Goal: Transaction & Acquisition: Purchase product/service

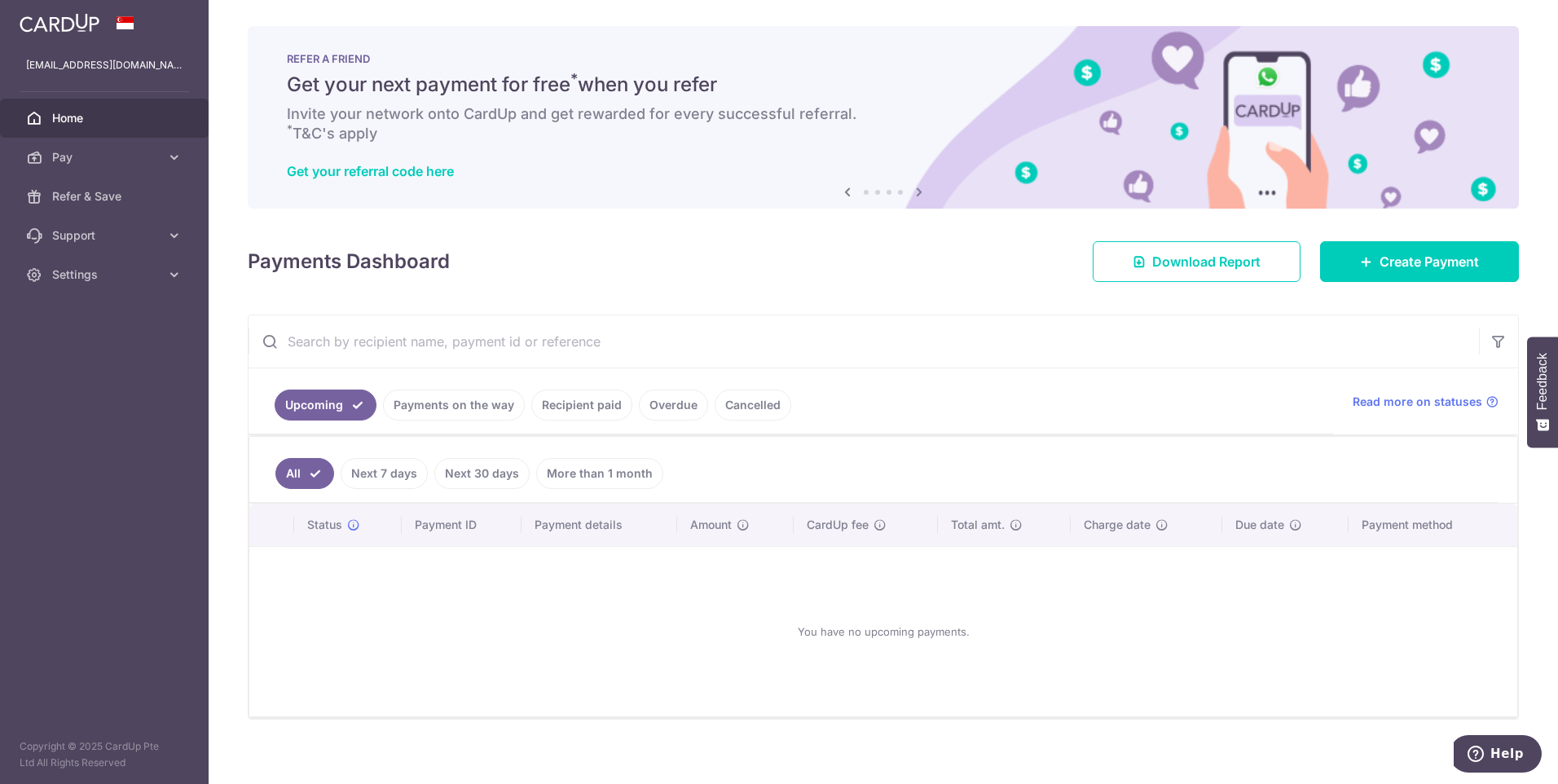
click at [566, 412] on link "Recipient paid" at bounding box center [582, 405] width 101 height 31
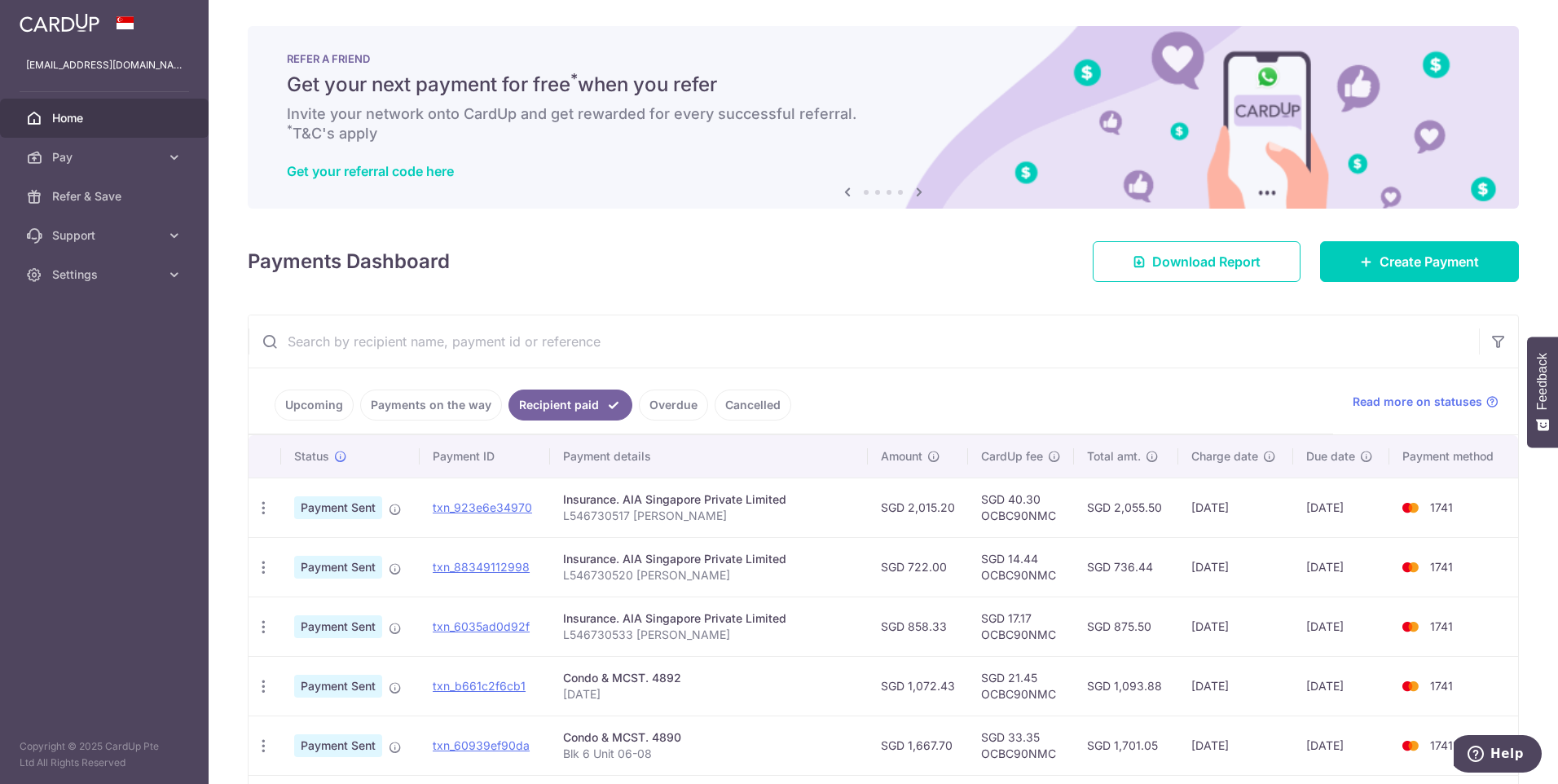
click at [1014, 514] on td "SGD 40.30 OCBC90NMC" at bounding box center [1021, 506] width 106 height 59
copy td "OCBC90NMC"
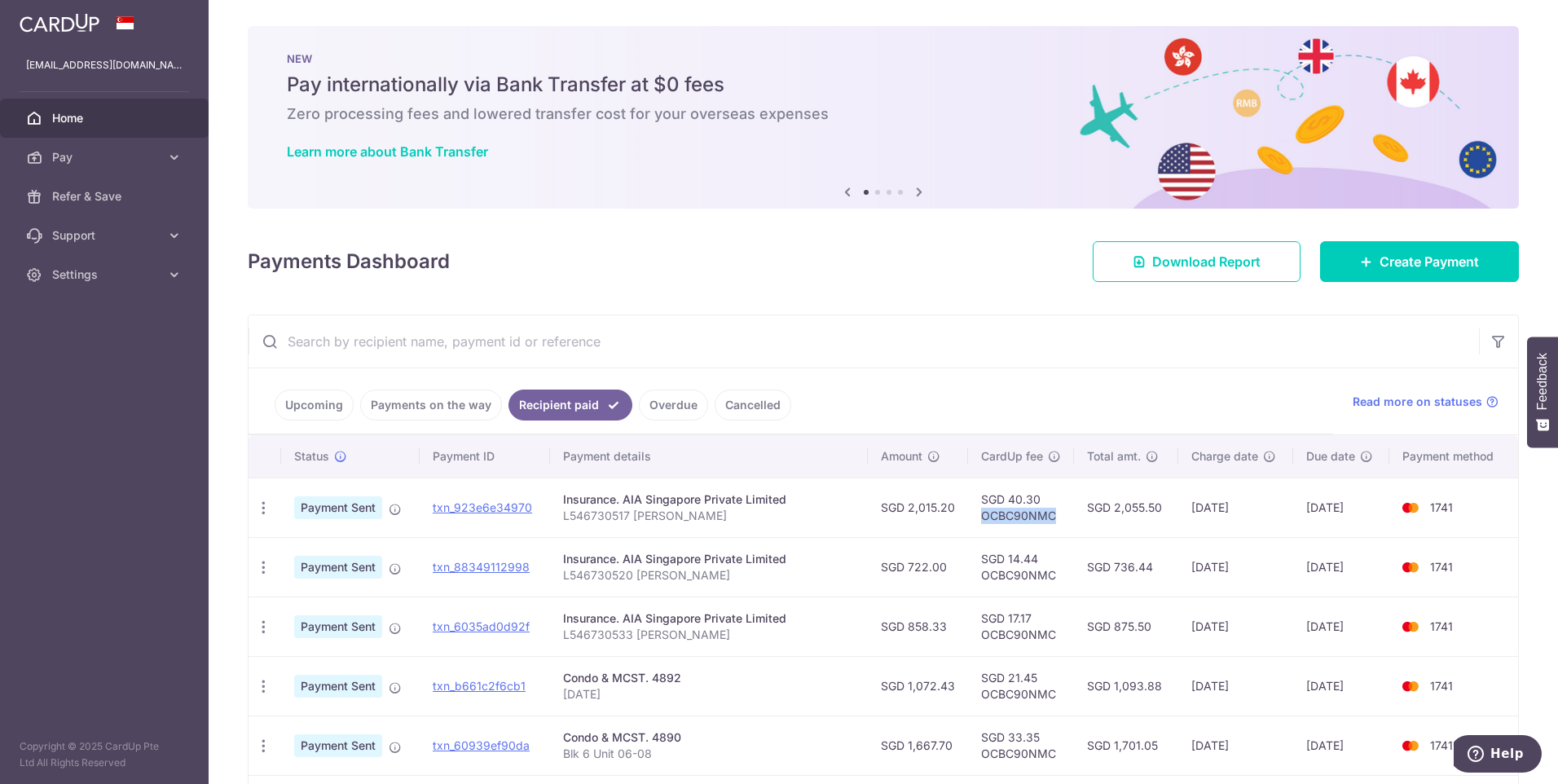
click at [1041, 516] on td "SGD 40.30 OCBC90NMC" at bounding box center [1021, 506] width 106 height 59
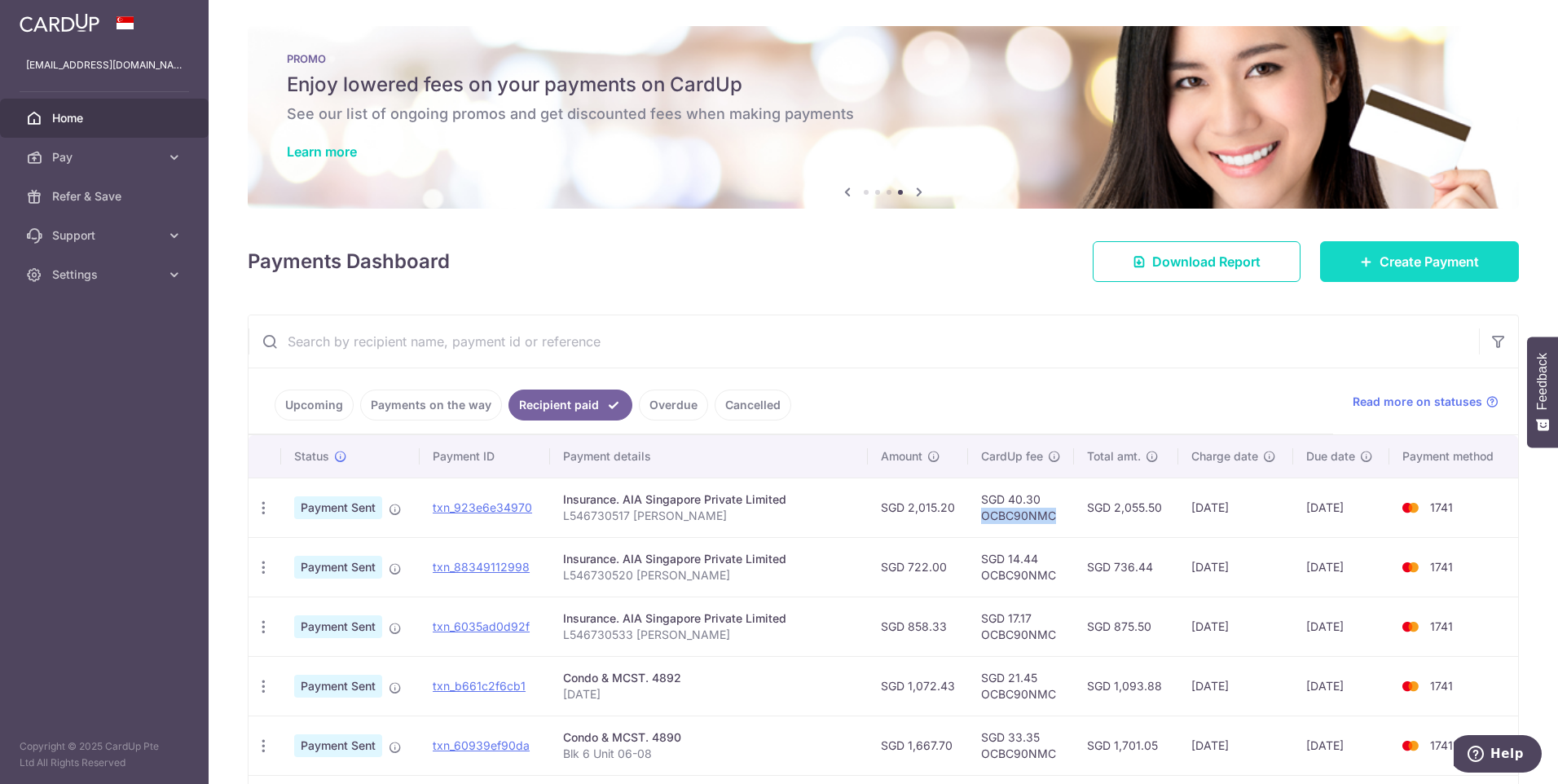
click at [1439, 265] on span "Create Payment" at bounding box center [1430, 261] width 99 height 19
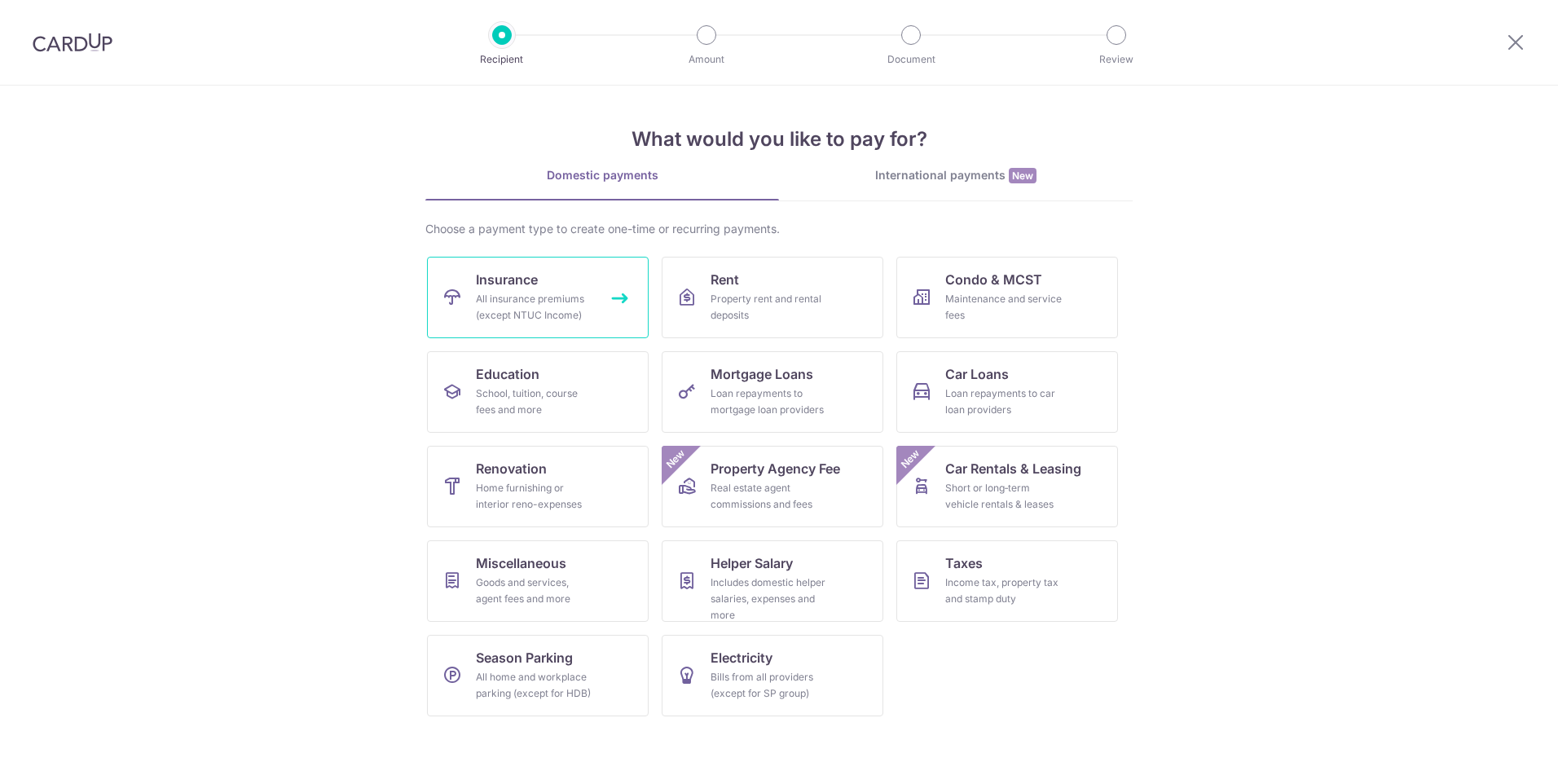
click at [546, 299] on div "All insurance premiums (except NTUC Income)" at bounding box center [535, 307] width 118 height 33
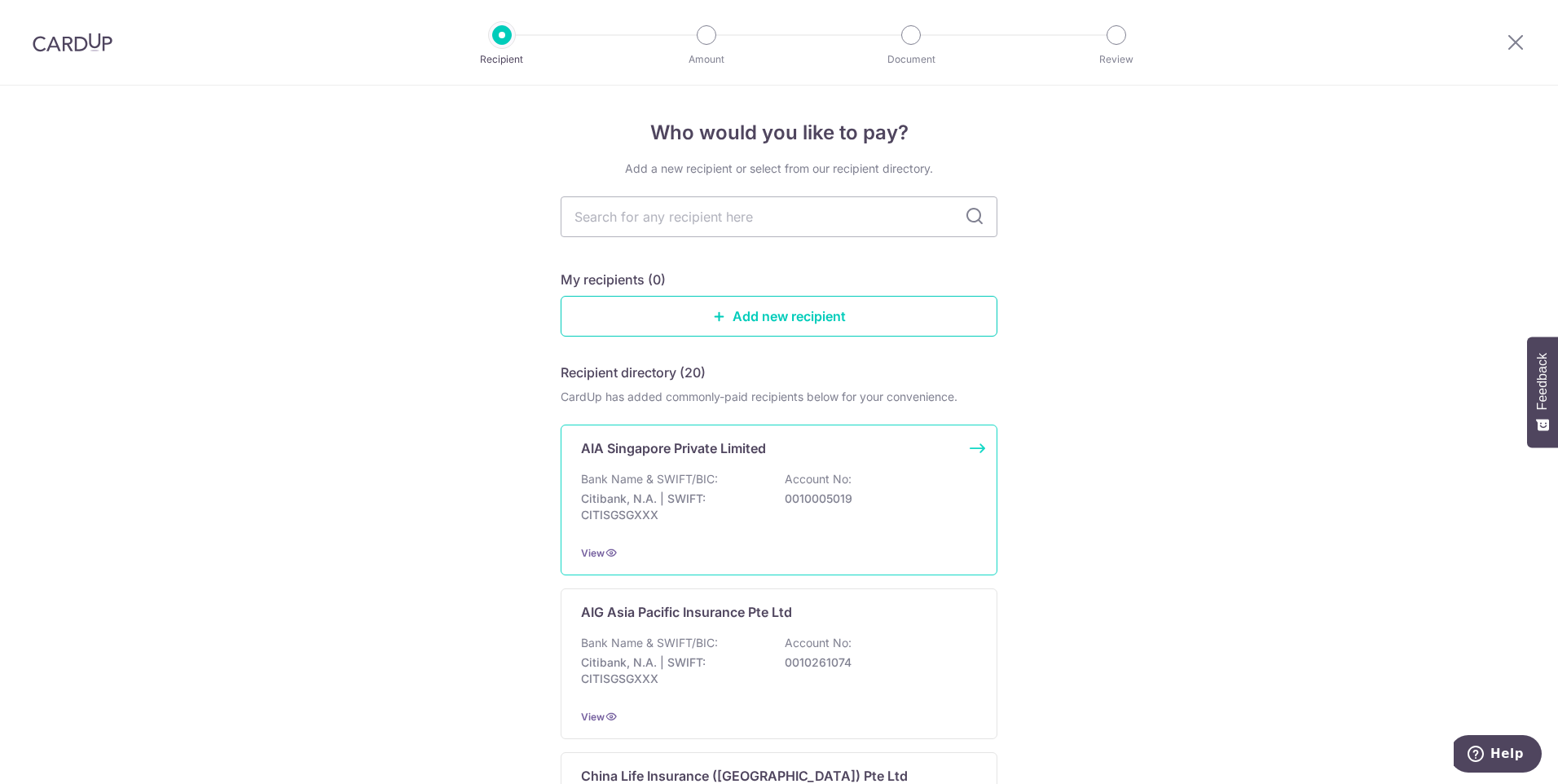
click at [968, 447] on div "AIA Singapore Private Limited Bank Name & SWIFT/BIC: Citibank, N.A. | SWIFT: CI…" at bounding box center [779, 499] width 437 height 151
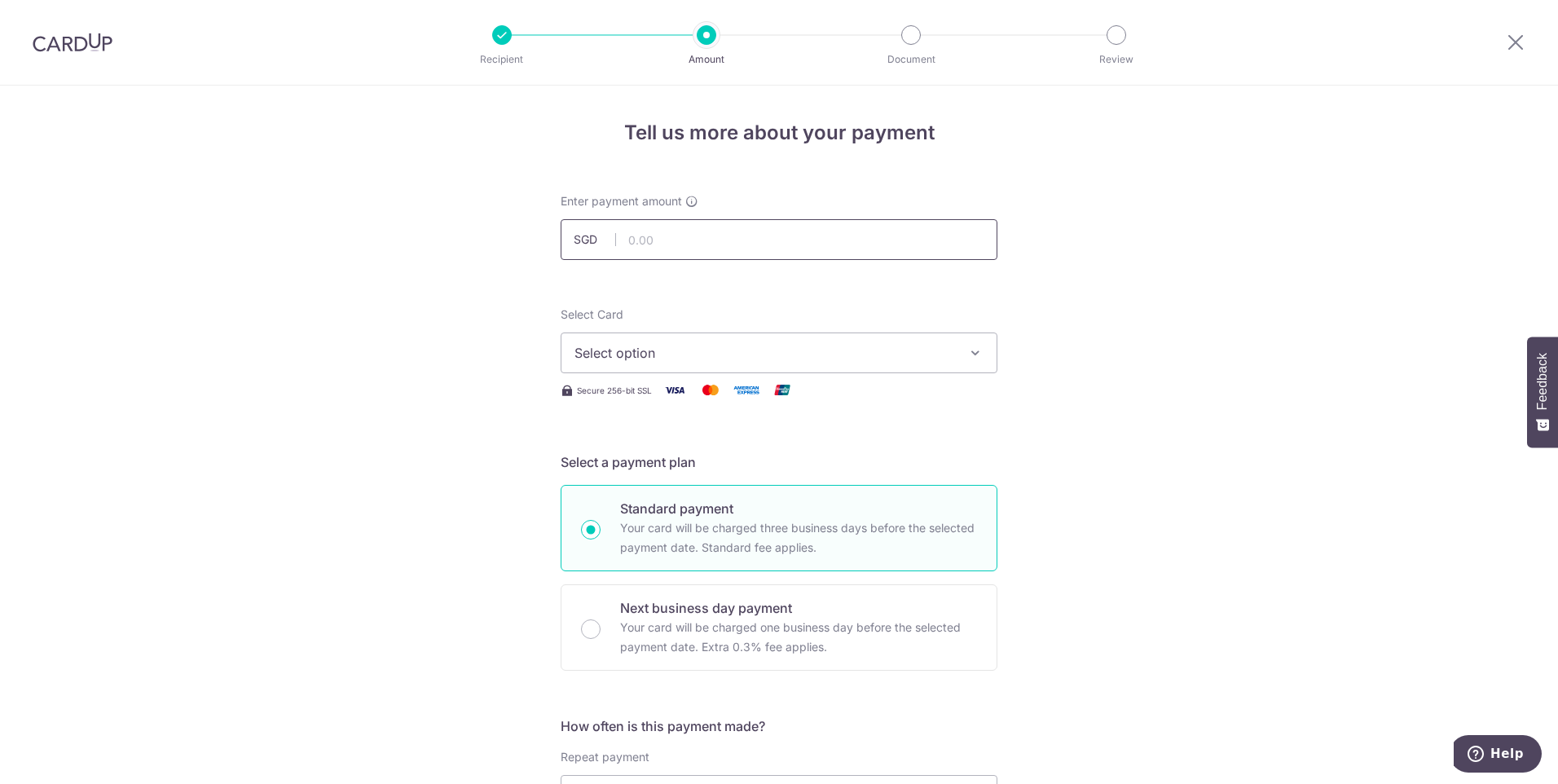
click at [826, 244] on input "text" at bounding box center [779, 240] width 437 height 41
type input "972.00"
click at [768, 353] on span "Select option" at bounding box center [764, 353] width 380 height 19
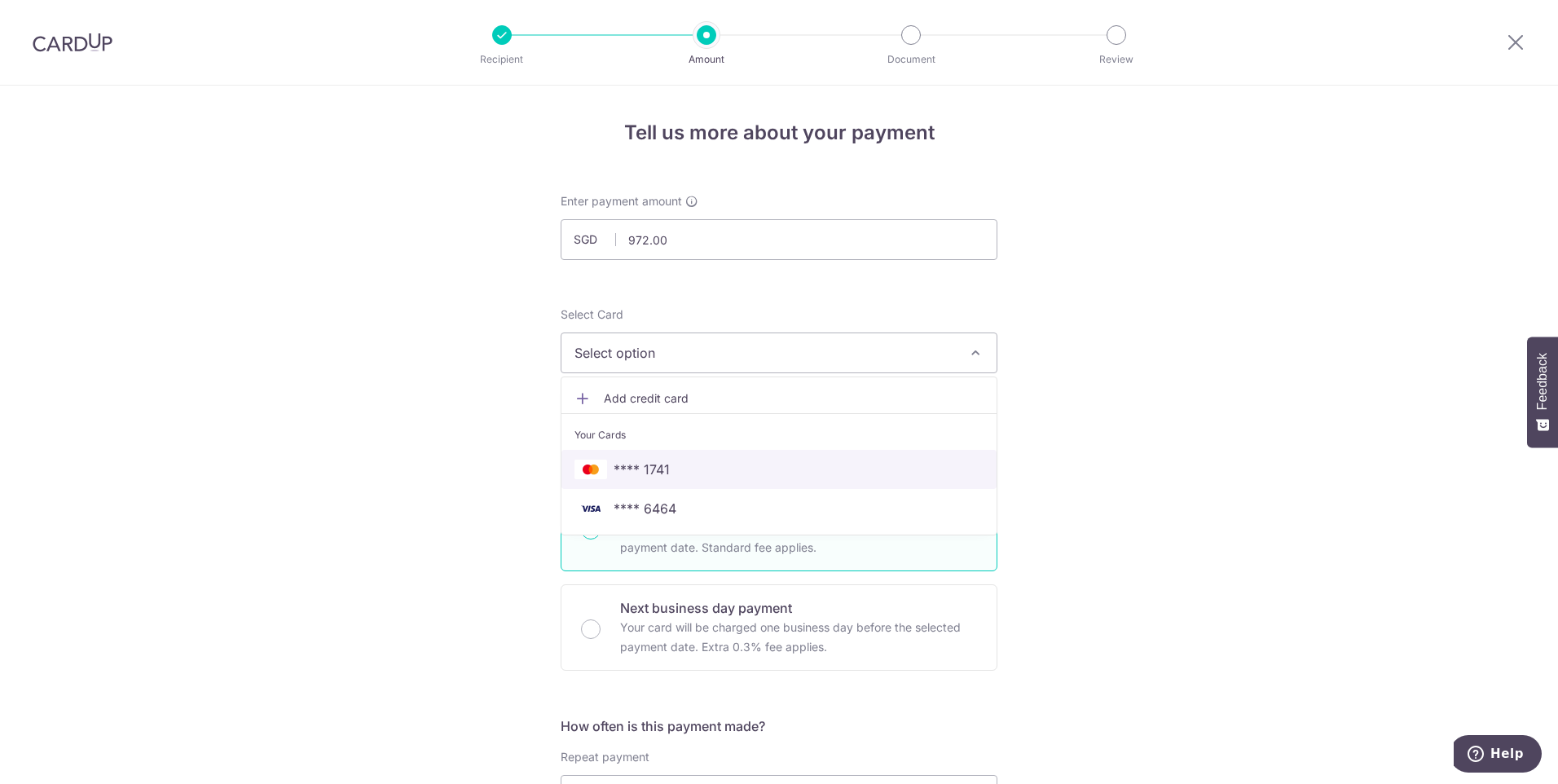
click at [725, 467] on span "**** 1741" at bounding box center [779, 469] width 409 height 19
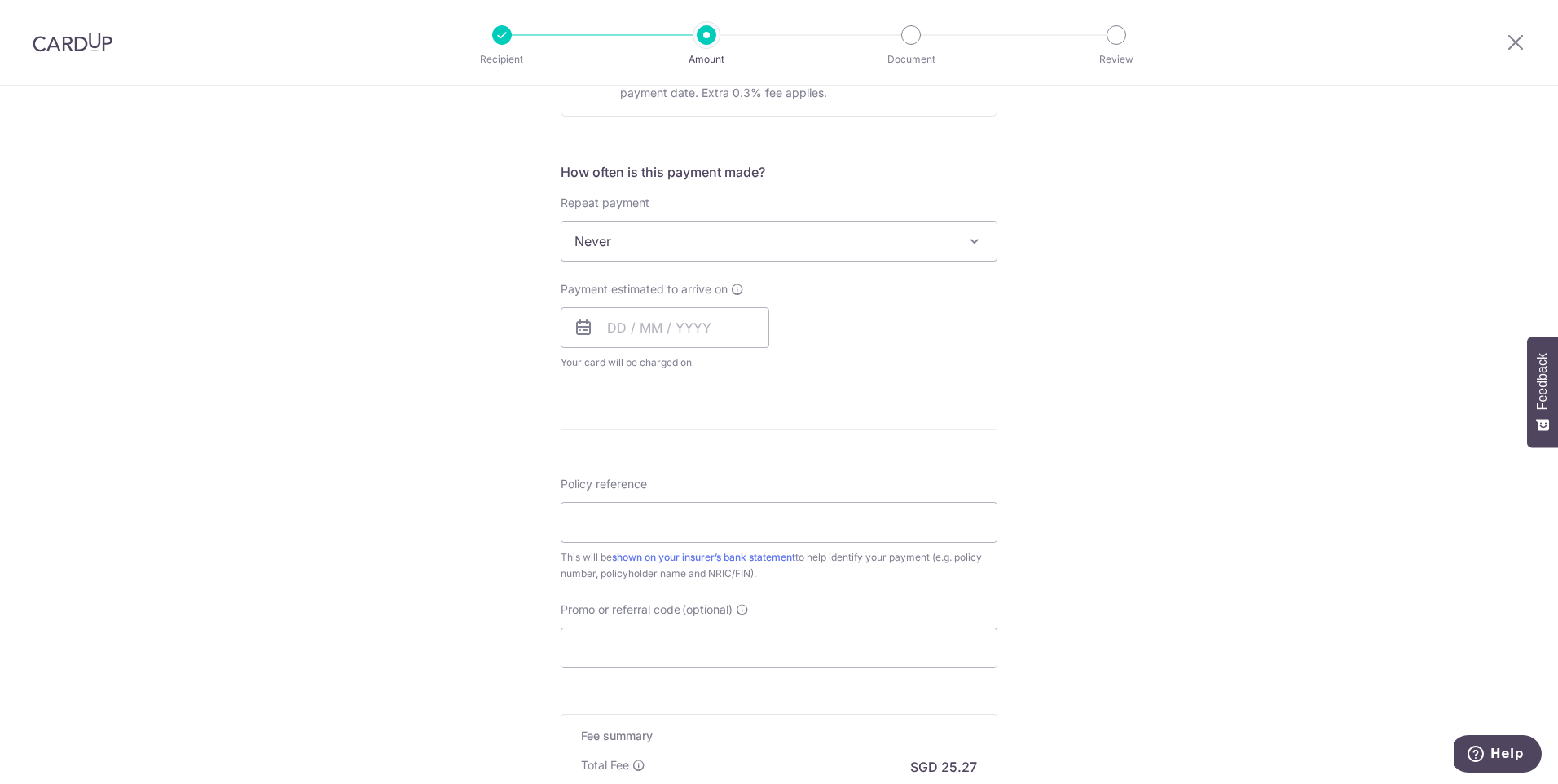
scroll to position [597, 0]
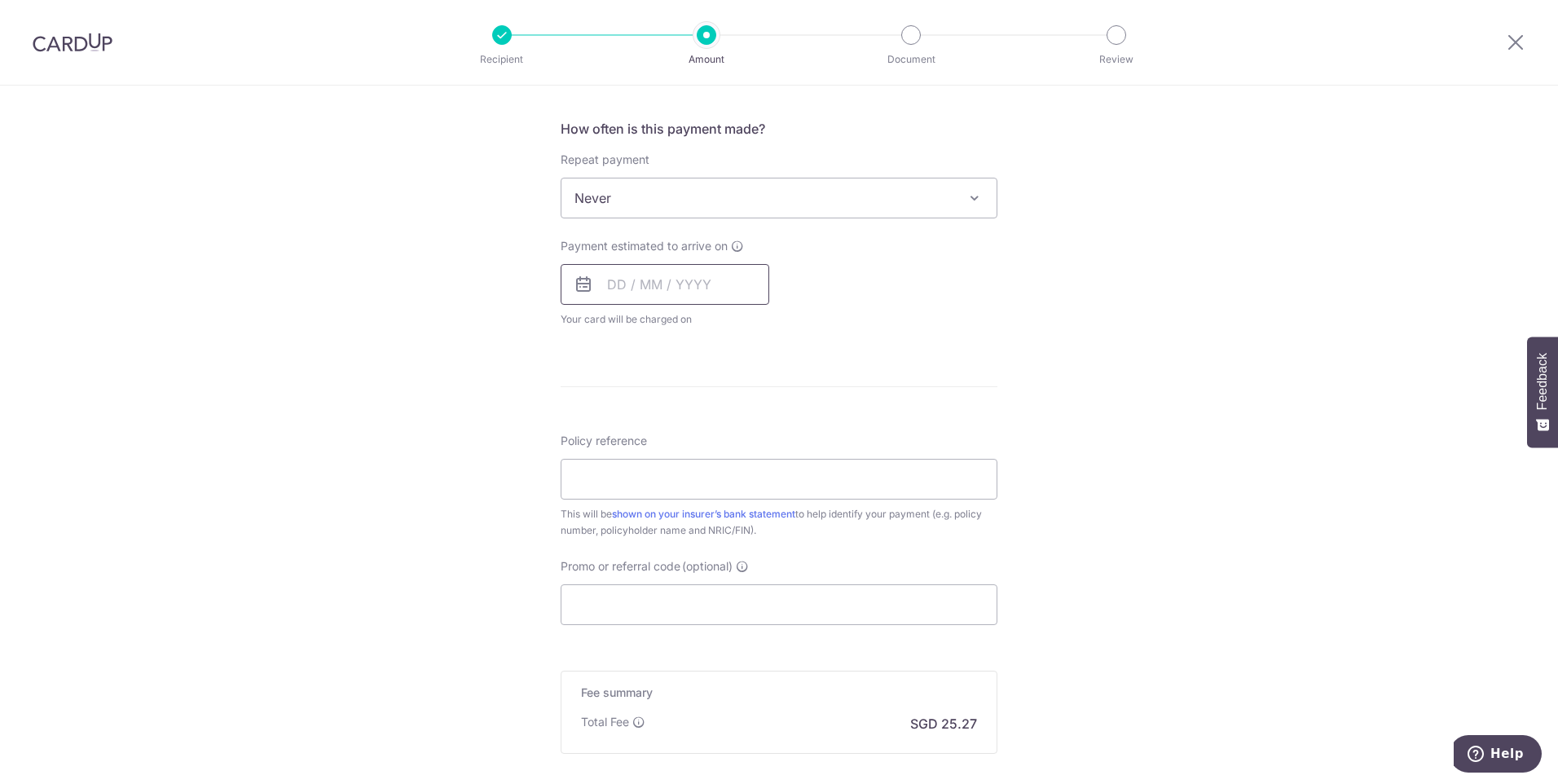
click at [675, 282] on input "text" at bounding box center [665, 285] width 209 height 41
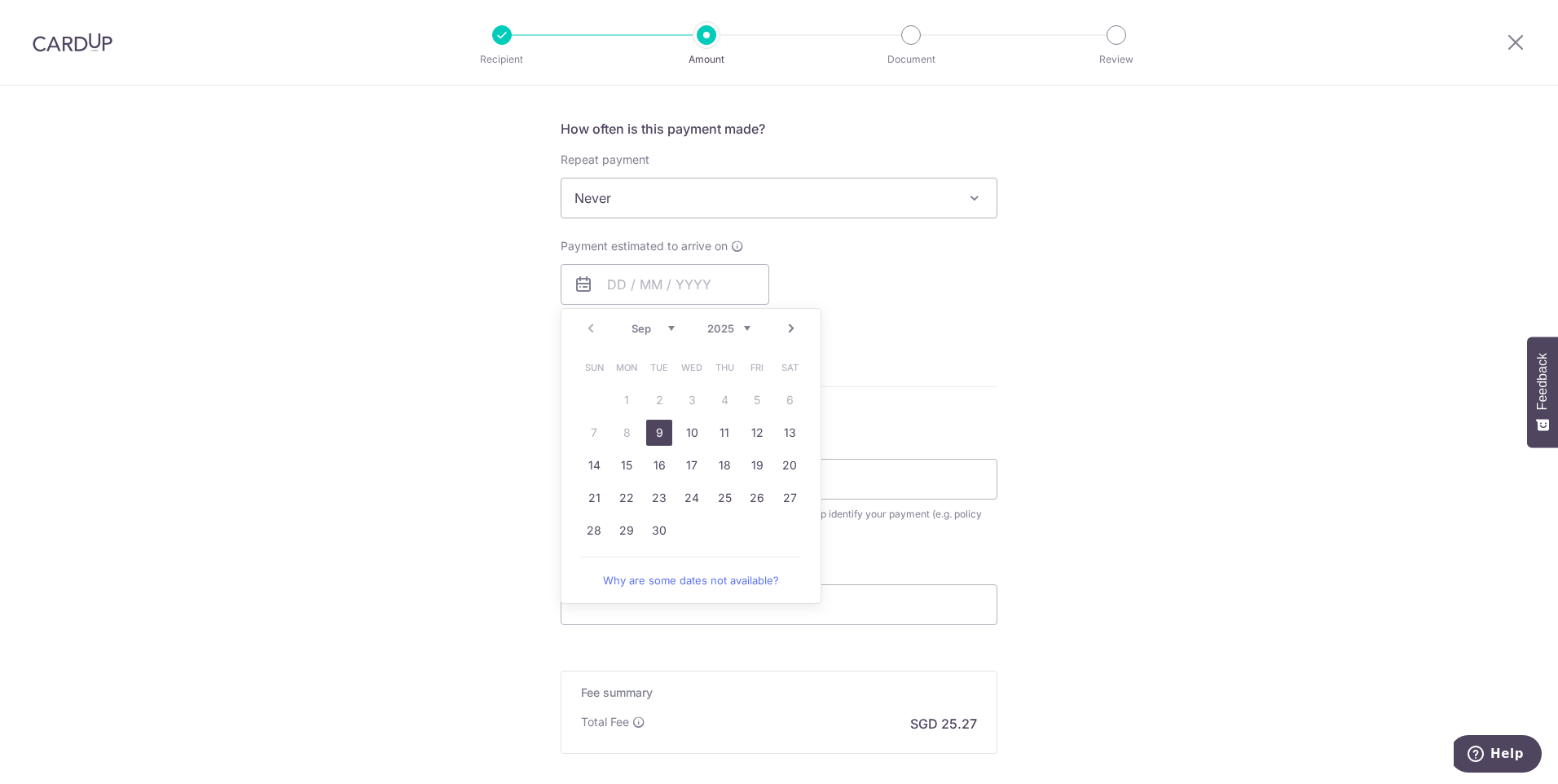
click at [651, 435] on link "9" at bounding box center [659, 432] width 26 height 26
type input "[DATE]"
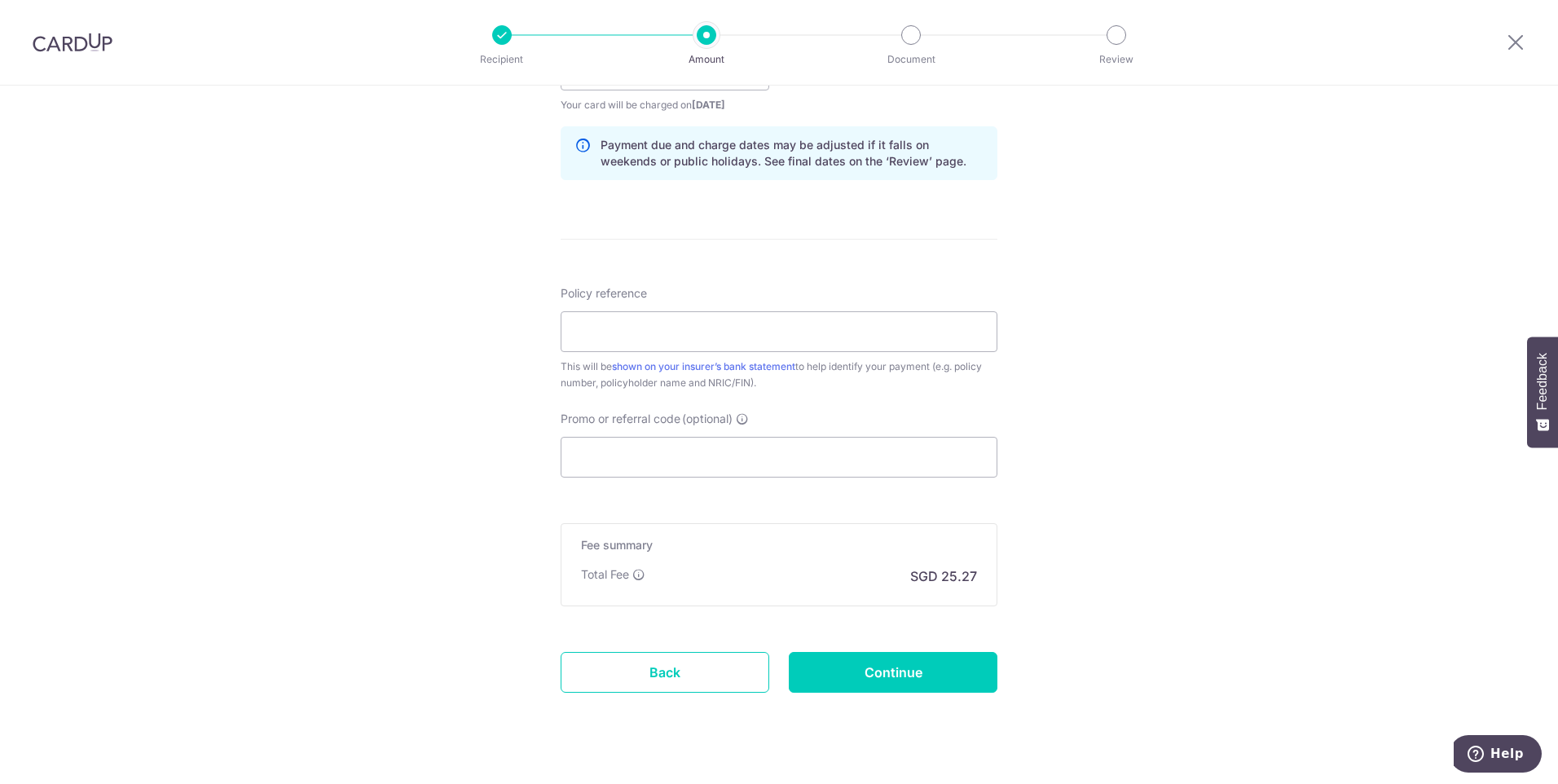
scroll to position [842, 0]
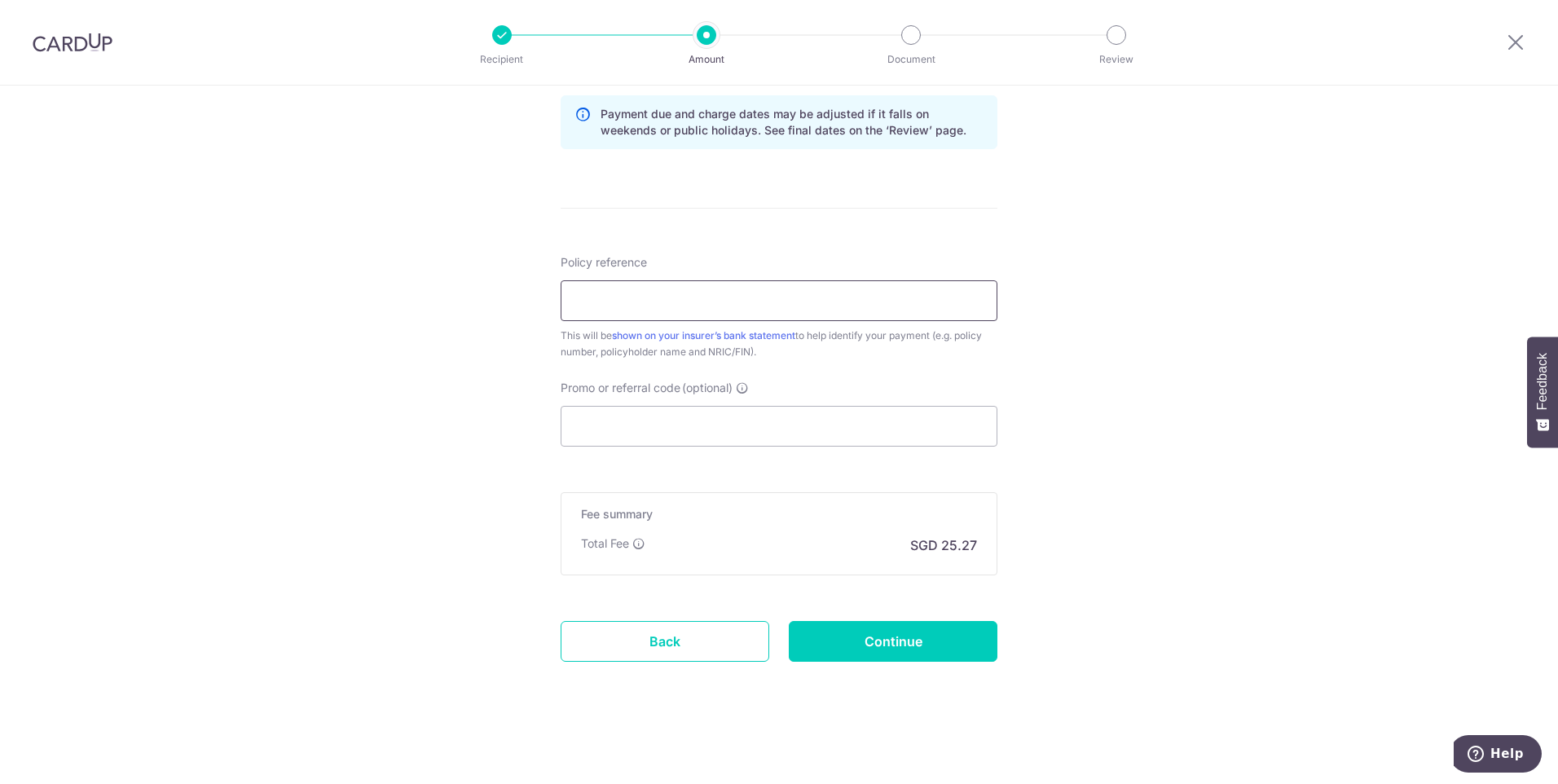
click at [826, 308] on input "Policy reference" at bounding box center [779, 300] width 437 height 41
paste input "L546726314"
type input "L546726314"
click at [849, 237] on form "Enter payment amount SGD 972.00 972.00 Select Card **** 1741 Add credit card Yo…" at bounding box center [779, 29] width 437 height 1356
click at [767, 409] on input "Promo or referral code (optional)" at bounding box center [779, 426] width 437 height 41
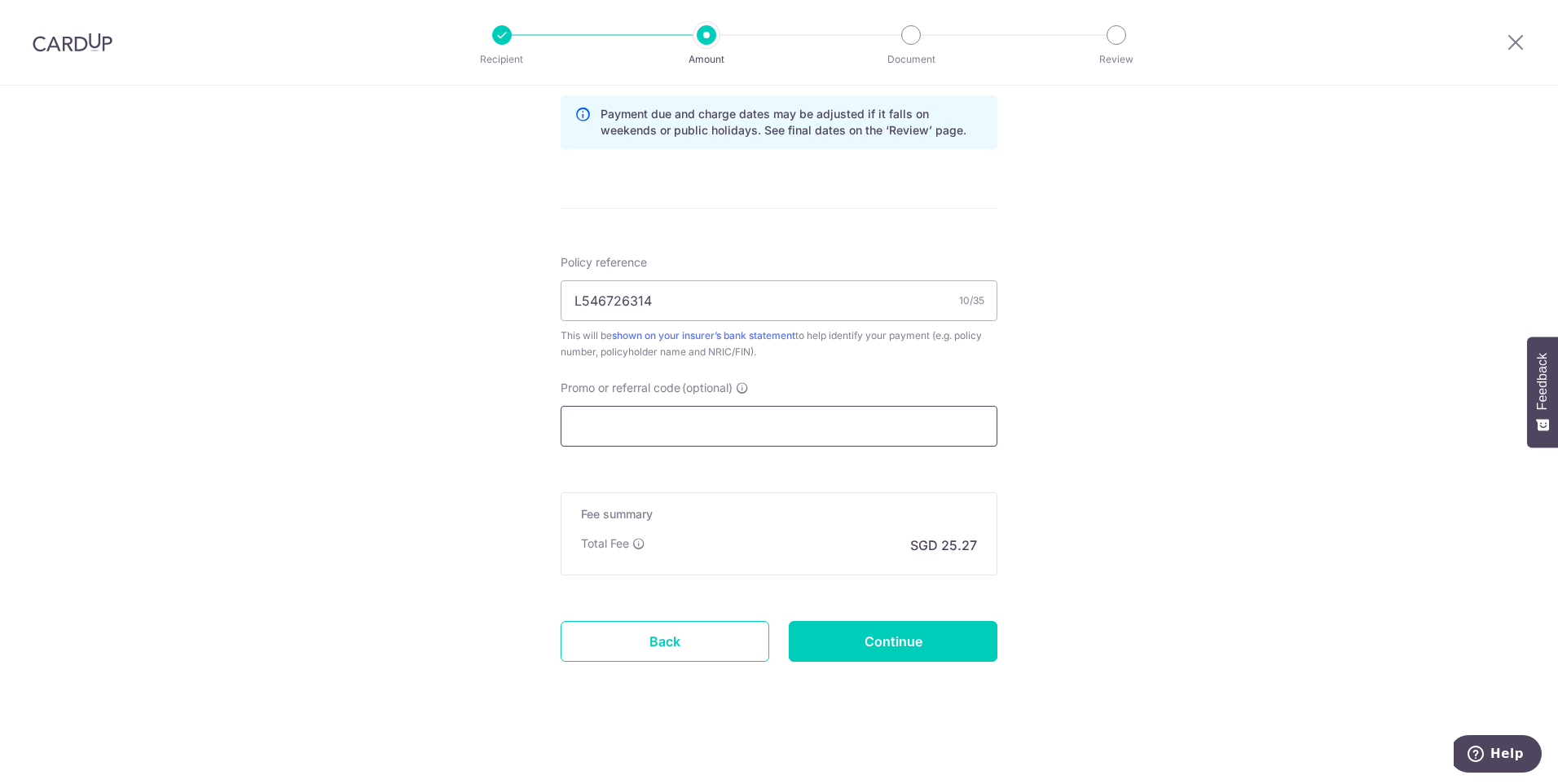
paste input "OCBC90NMC"
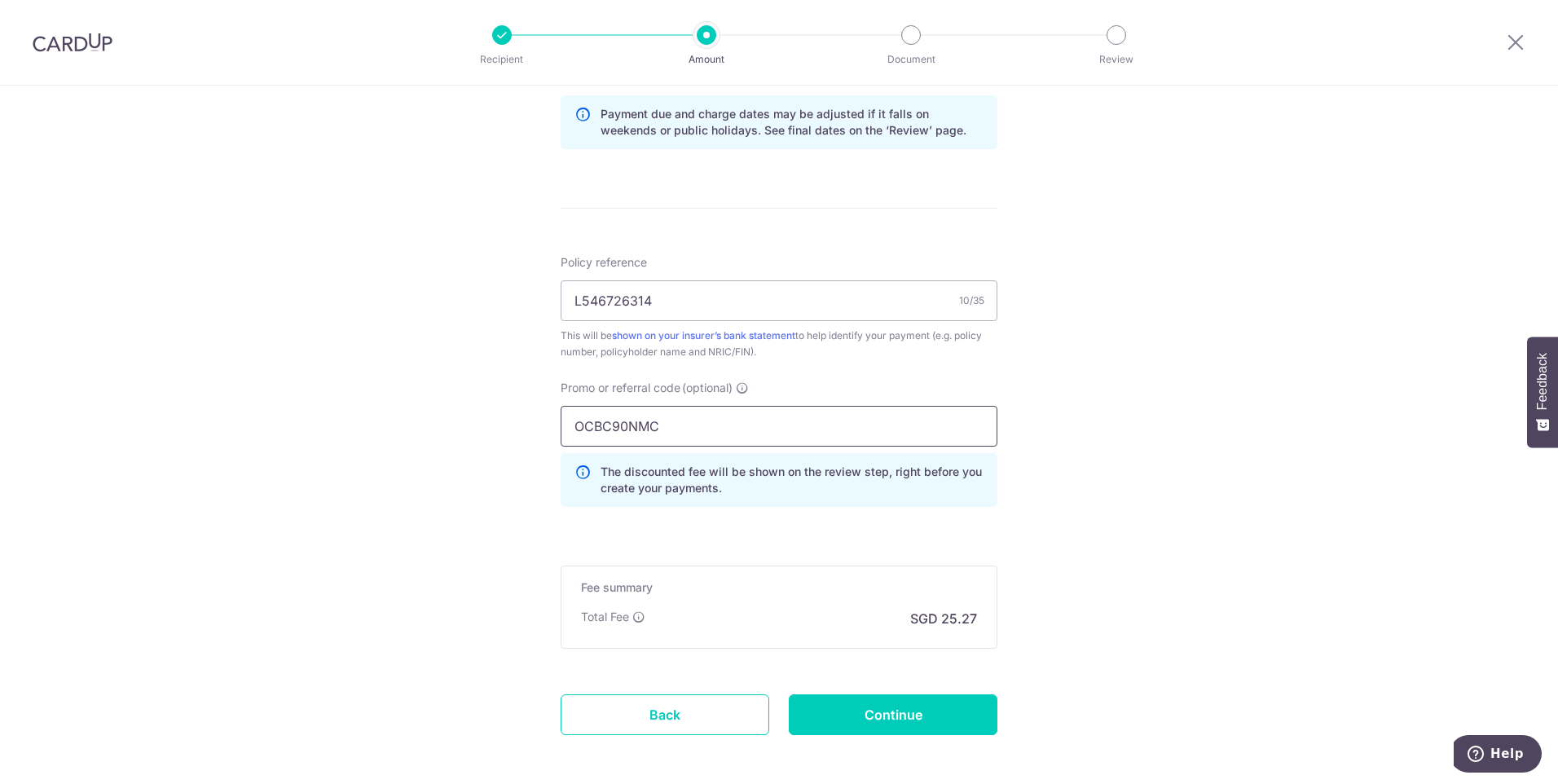
type input "OCBC90NMC"
click at [826, 387] on div "Promo or referral code (optional) OCBC90NMC The discounted fee will be shown on…" at bounding box center [779, 443] width 437 height 127
click at [912, 709] on input "Continue" at bounding box center [893, 715] width 209 height 41
type input "Create Schedule"
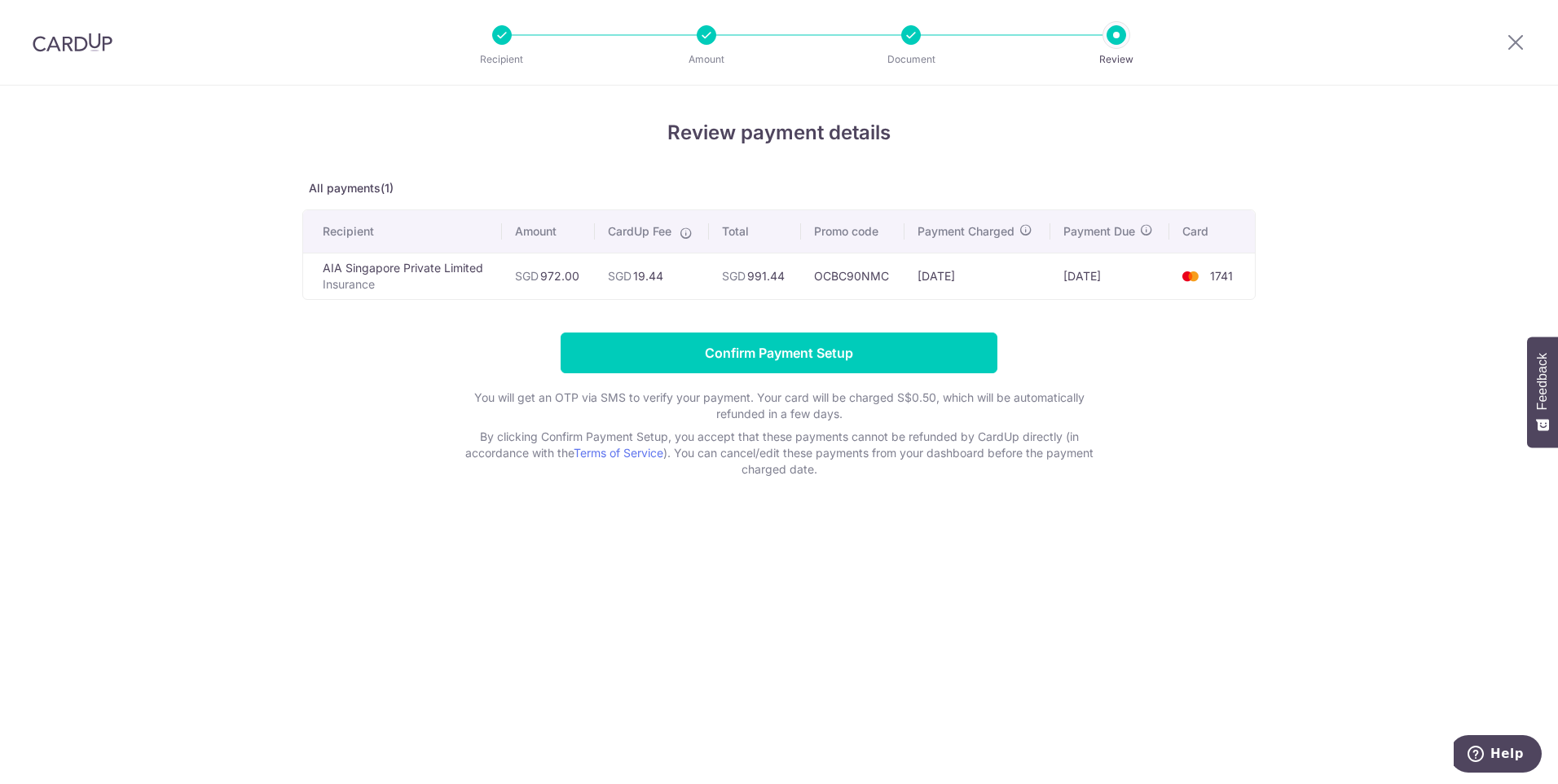
click at [636, 275] on td "SGD 19.44" at bounding box center [651, 276] width 114 height 47
copy td "19.44"
click at [785, 307] on div "Review payment details All payments(1) Recipient Amount CardUp Fee Total Promo …" at bounding box center [779, 298] width 953 height 359
click at [858, 280] on td "OCBC90NMC" at bounding box center [852, 276] width 104 height 47
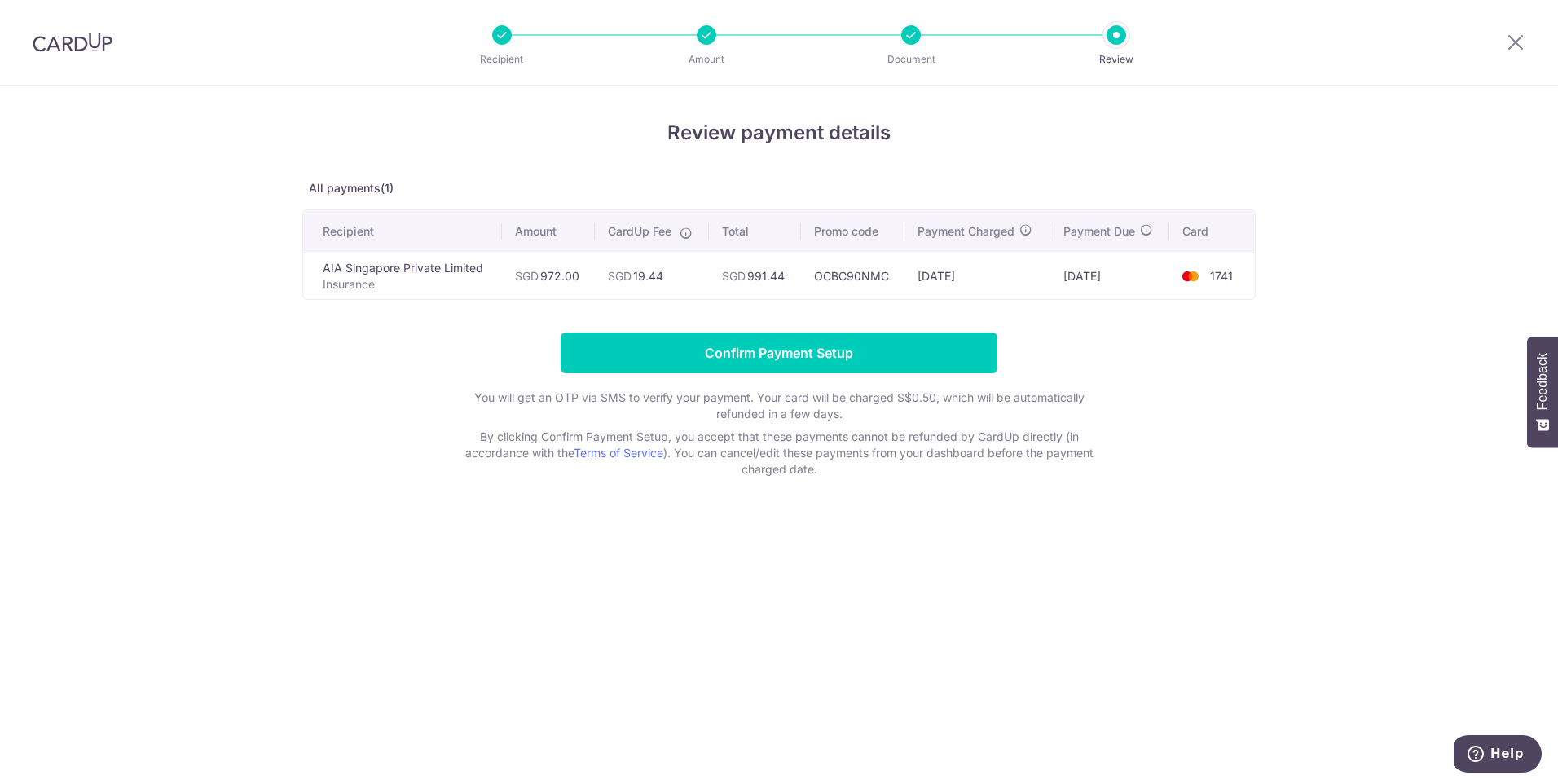
click at [858, 280] on td "OCBC90NMC" at bounding box center [852, 276] width 104 height 47
copy td "OCBC90NMC"
click at [851, 294] on td "OCBC90NMC" at bounding box center [852, 276] width 104 height 47
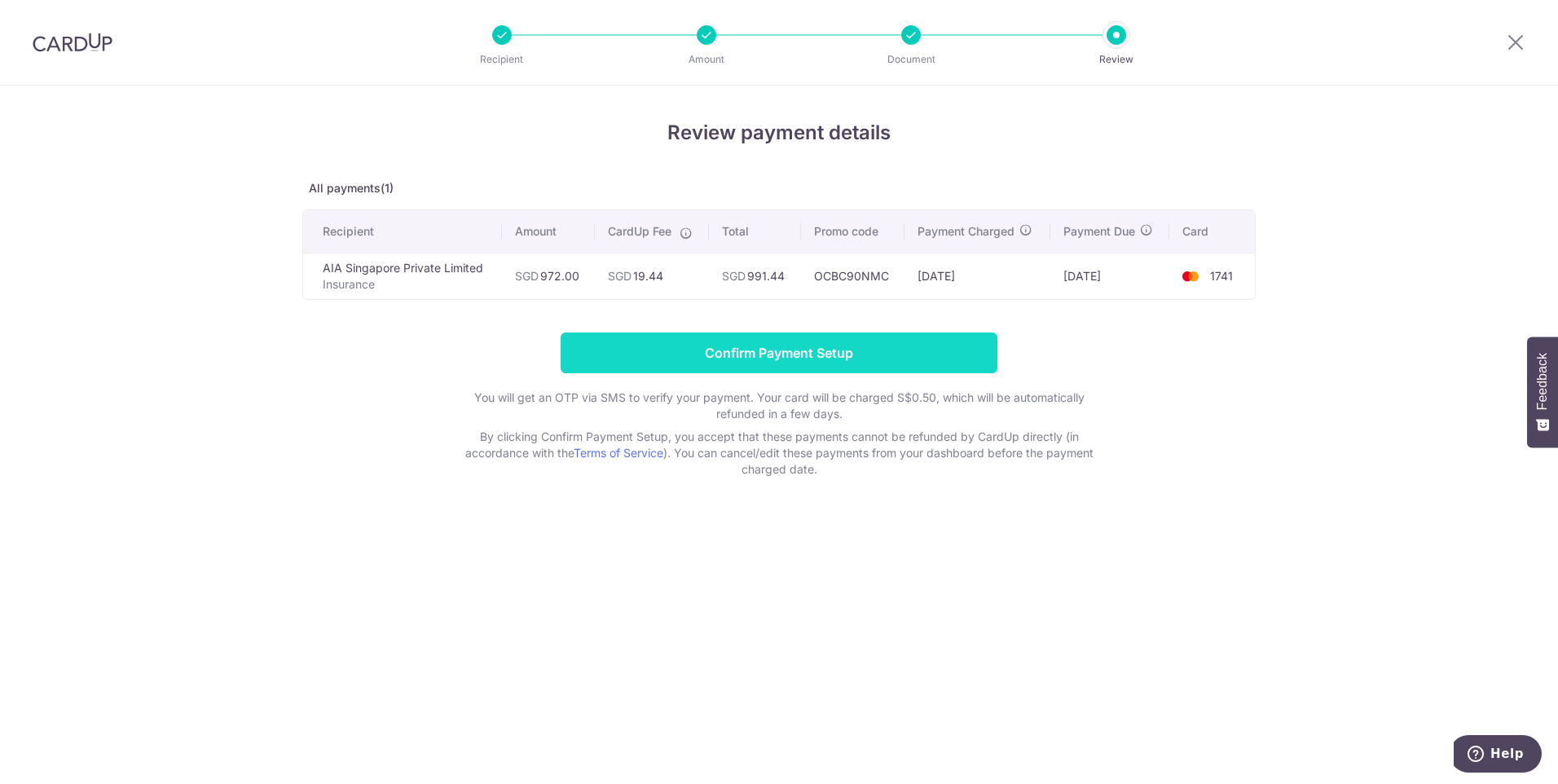
click at [812, 356] on input "Confirm Payment Setup" at bounding box center [779, 353] width 437 height 41
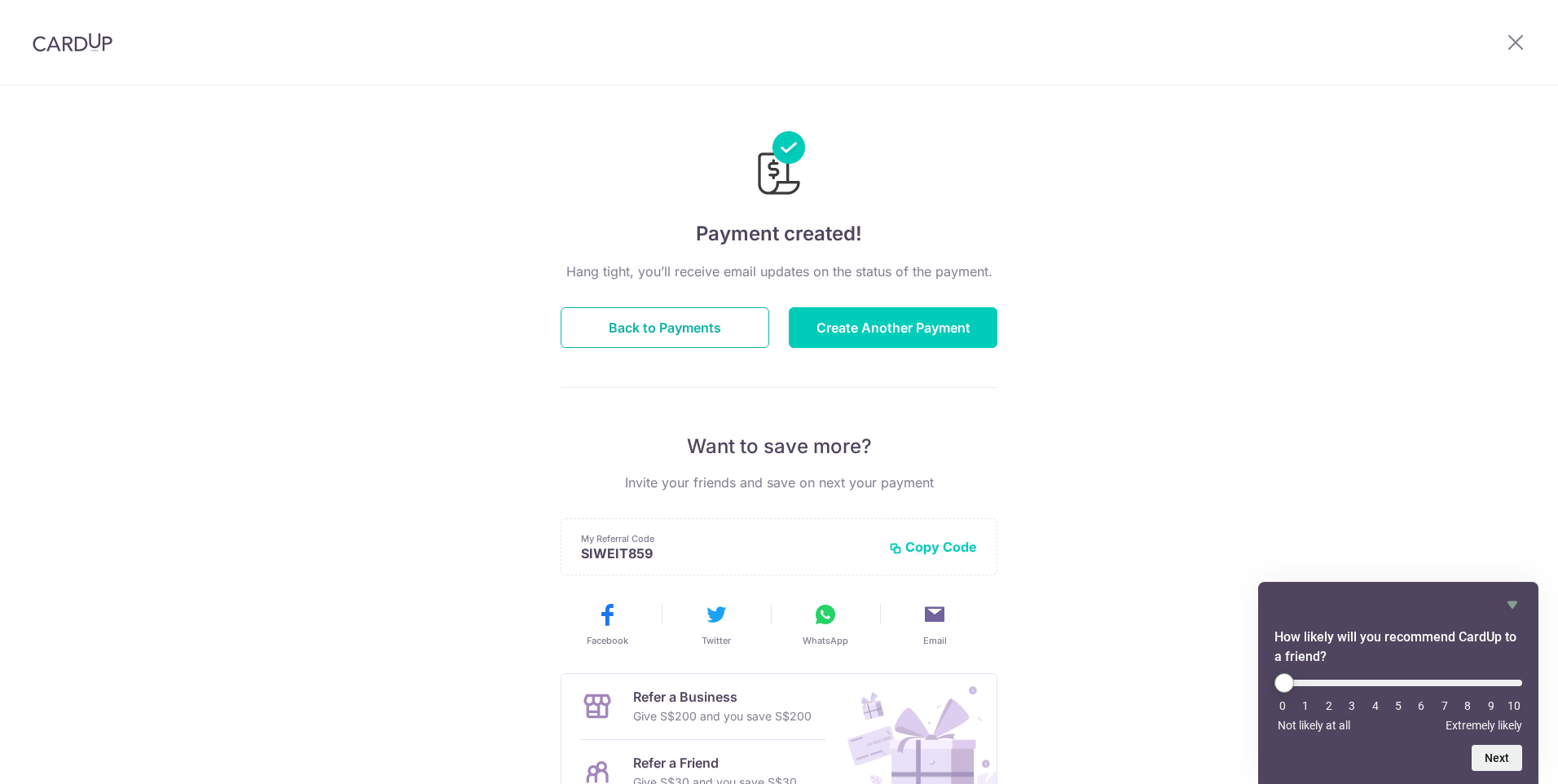
click at [729, 324] on button "Back to Payments" at bounding box center [665, 327] width 209 height 41
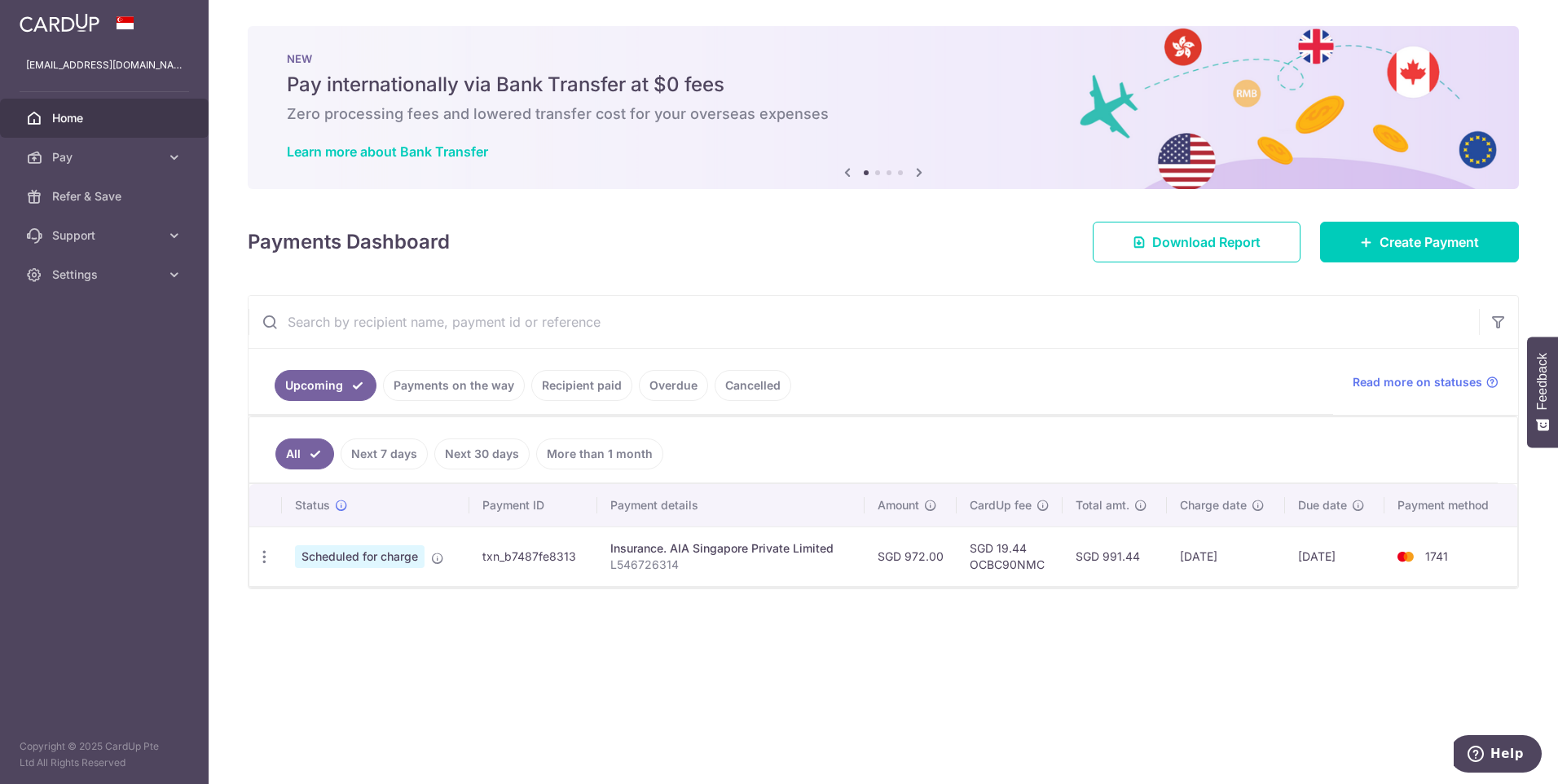
click at [566, 390] on link "Recipient paid" at bounding box center [582, 386] width 101 height 31
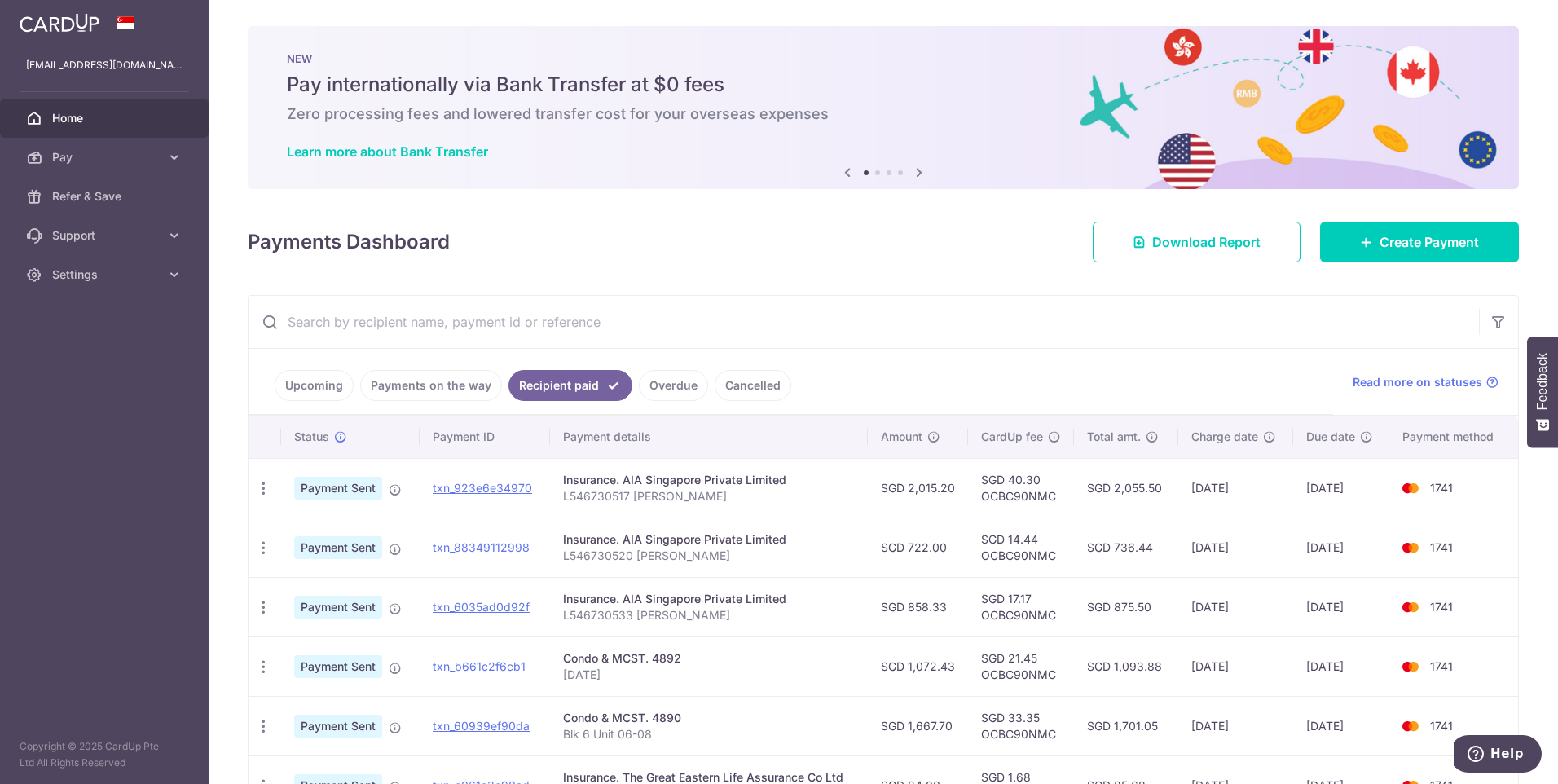
click at [329, 381] on link "Upcoming" at bounding box center [314, 386] width 79 height 31
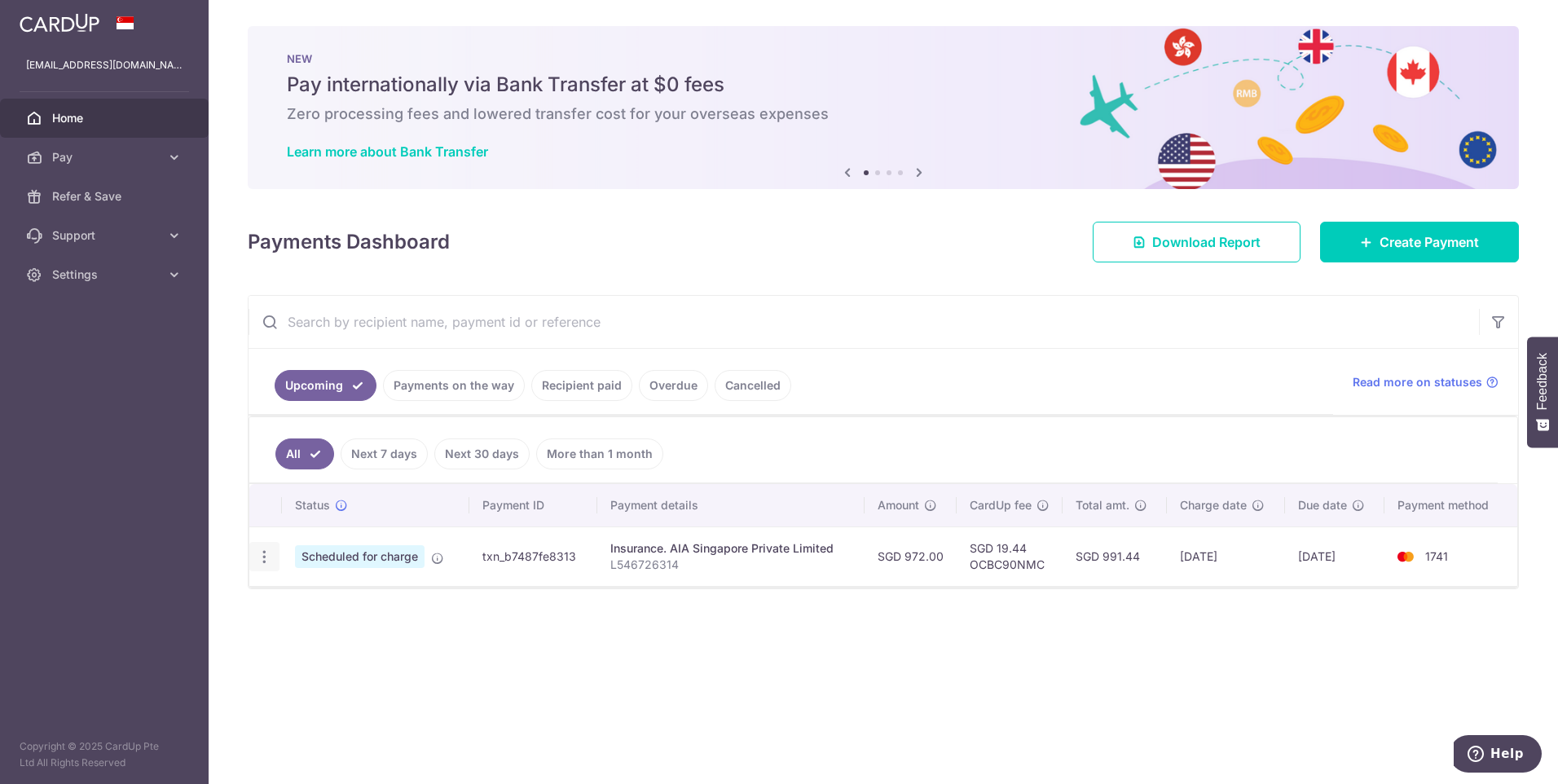
click at [270, 561] on icon "button" at bounding box center [264, 557] width 17 height 17
click at [313, 589] on link "Update payment" at bounding box center [334, 601] width 169 height 39
radio input "true"
type input "972.00"
type input "[DATE]"
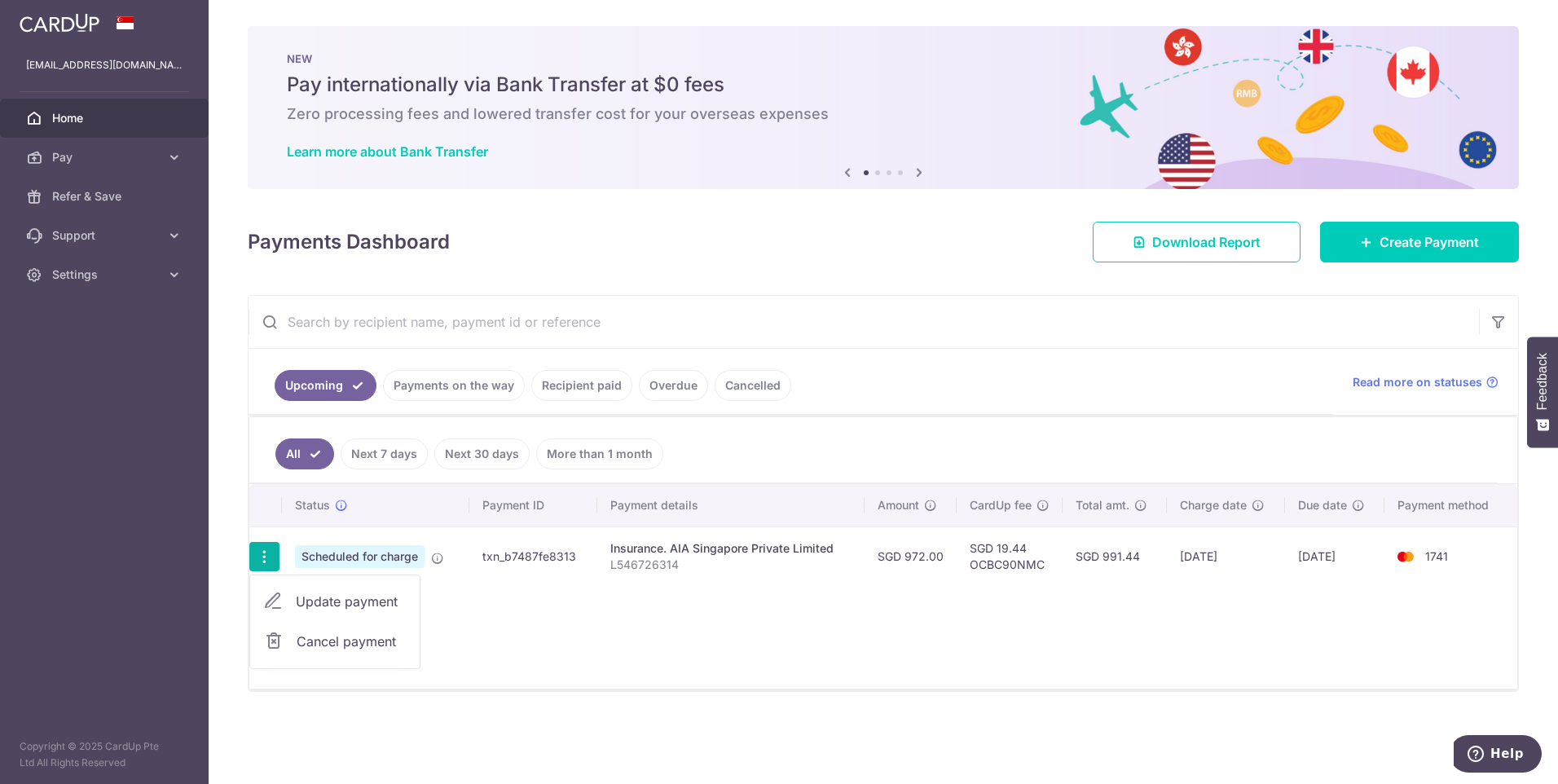
type input "L546726314"
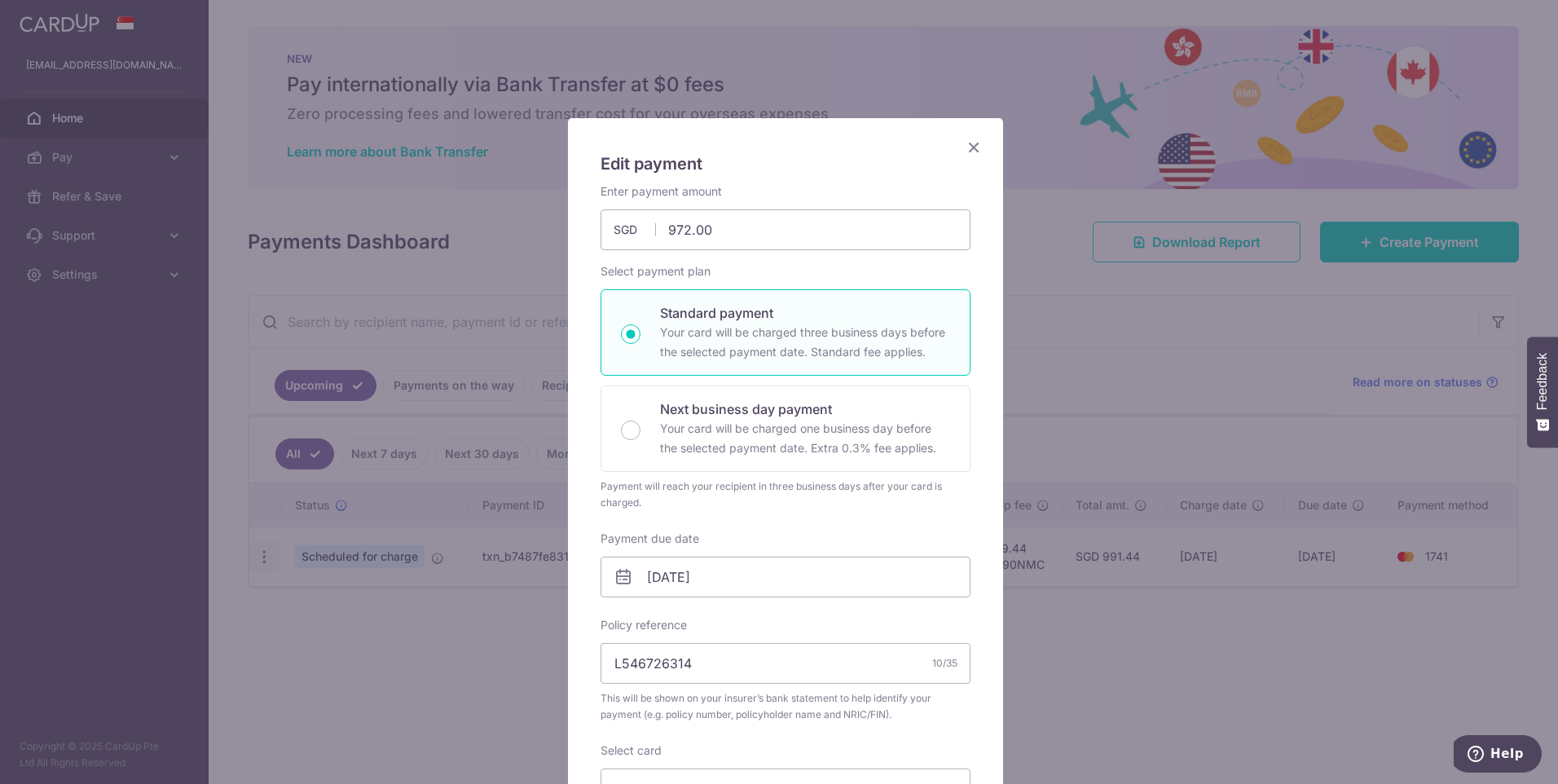
type input "OCBC90NMC"
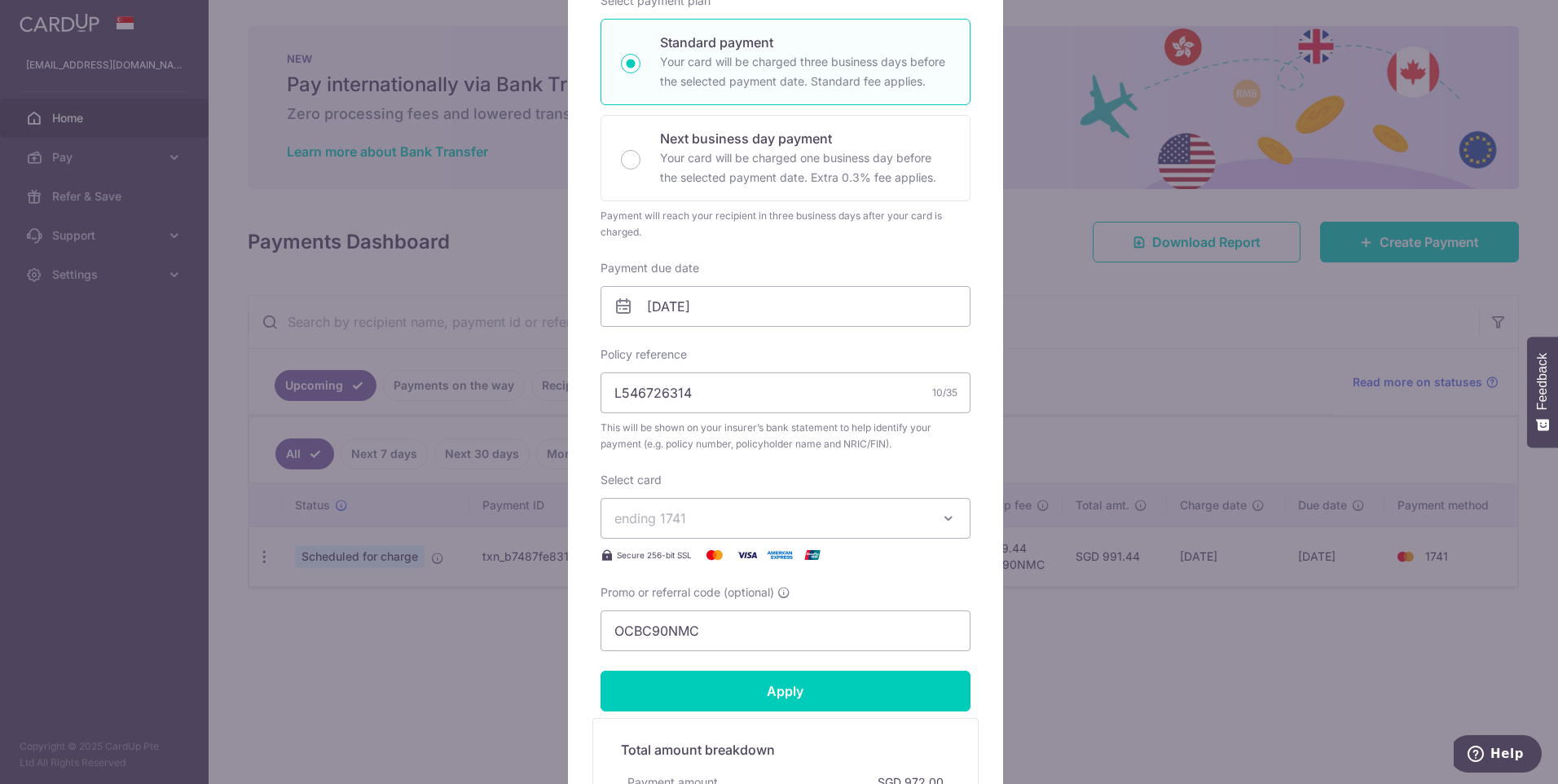
scroll to position [271, 0]
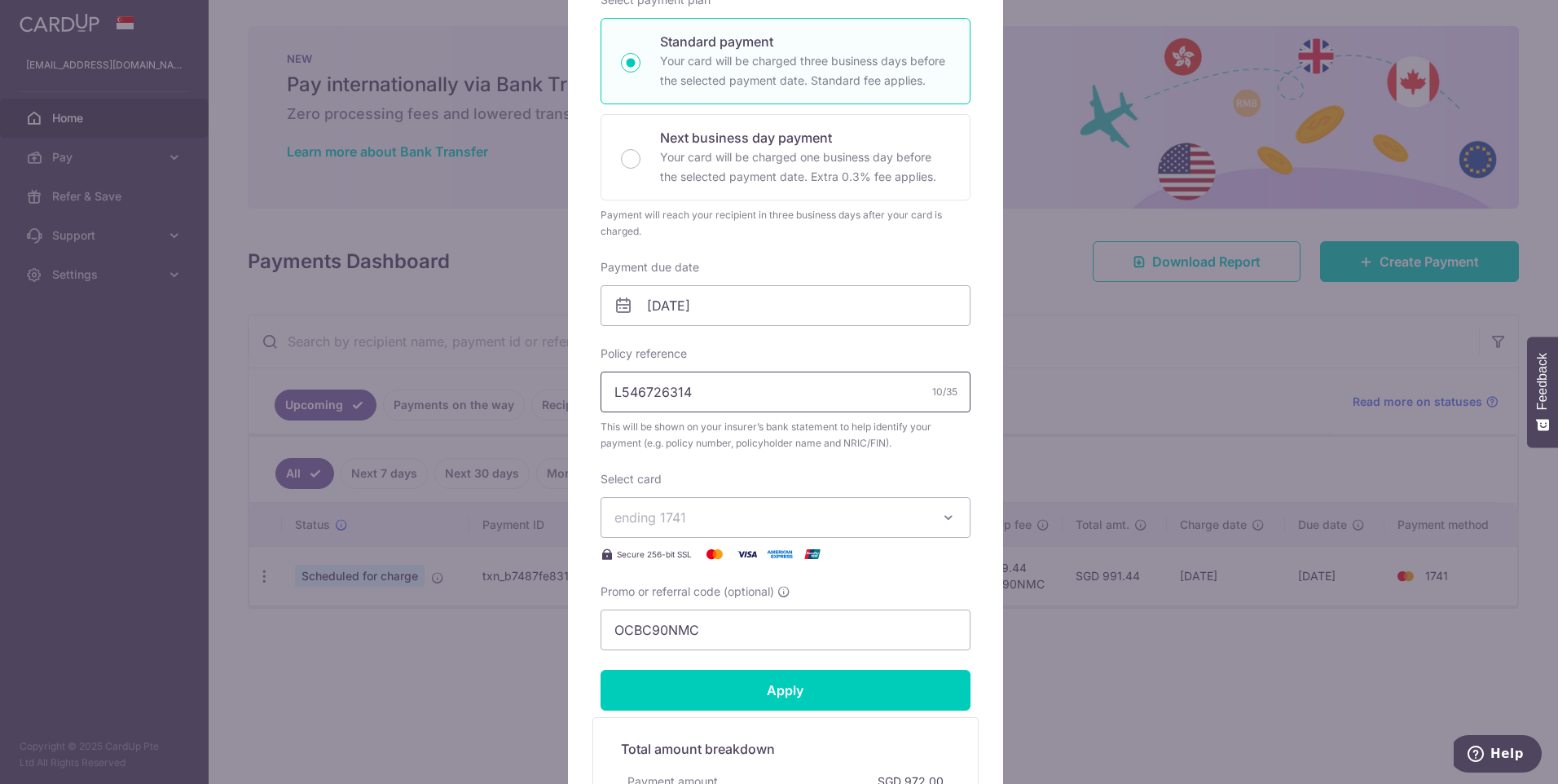
click at [730, 399] on input "L546726314" at bounding box center [785, 392] width 370 height 41
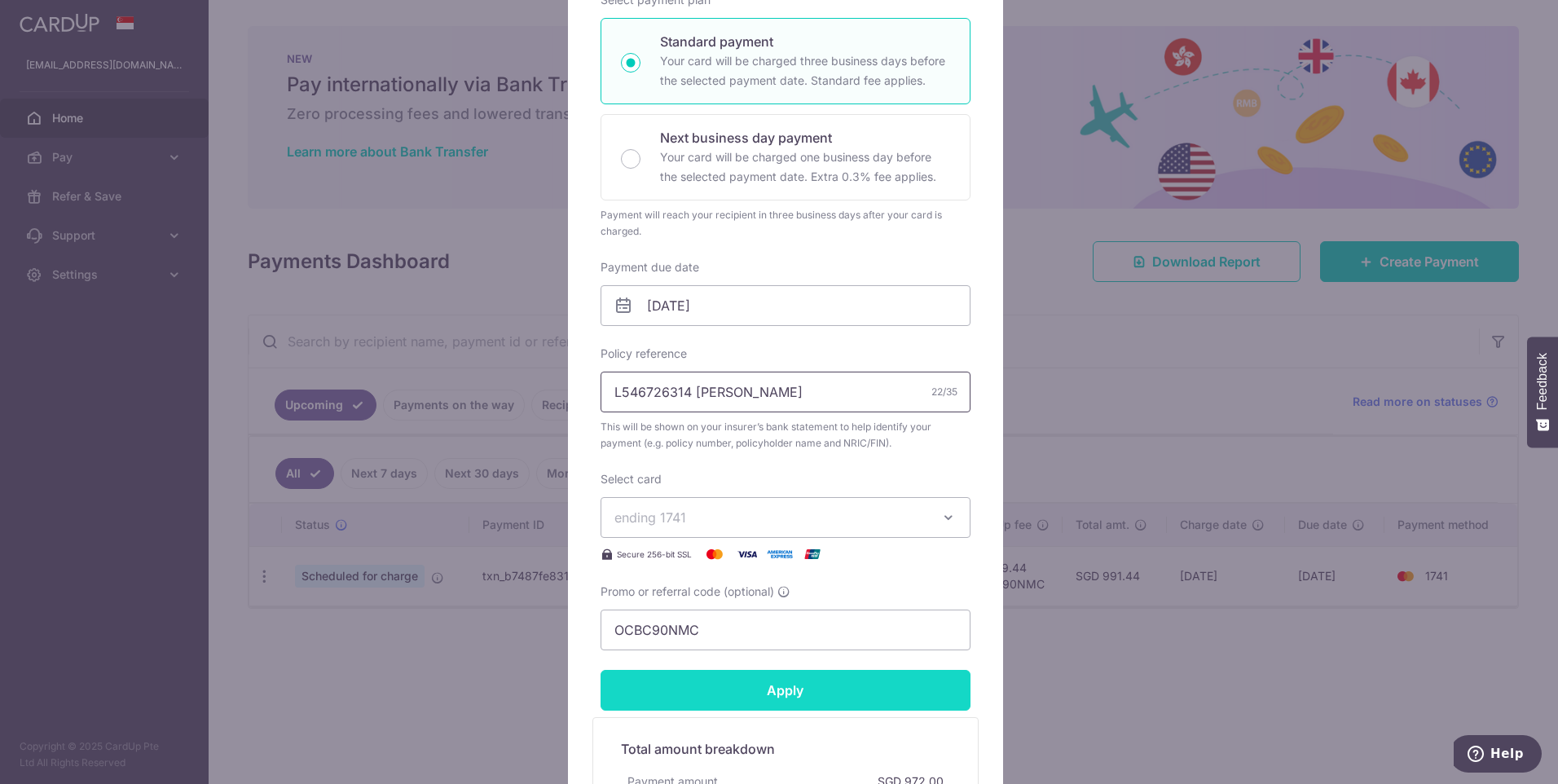
type input "L546726314 Eileen Khoo"
click at [784, 693] on input "Apply" at bounding box center [785, 690] width 370 height 41
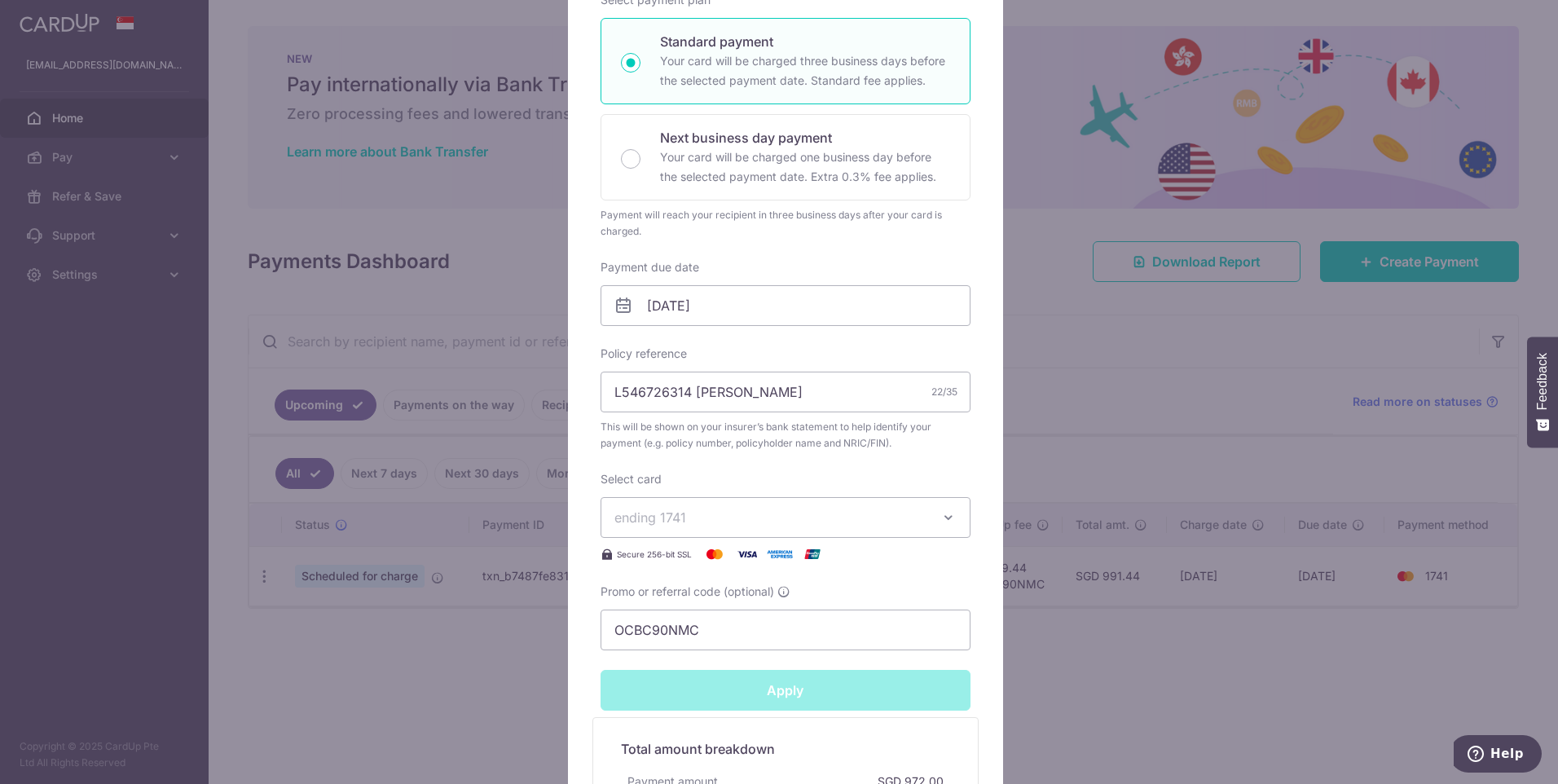
type input "Successfully Applied"
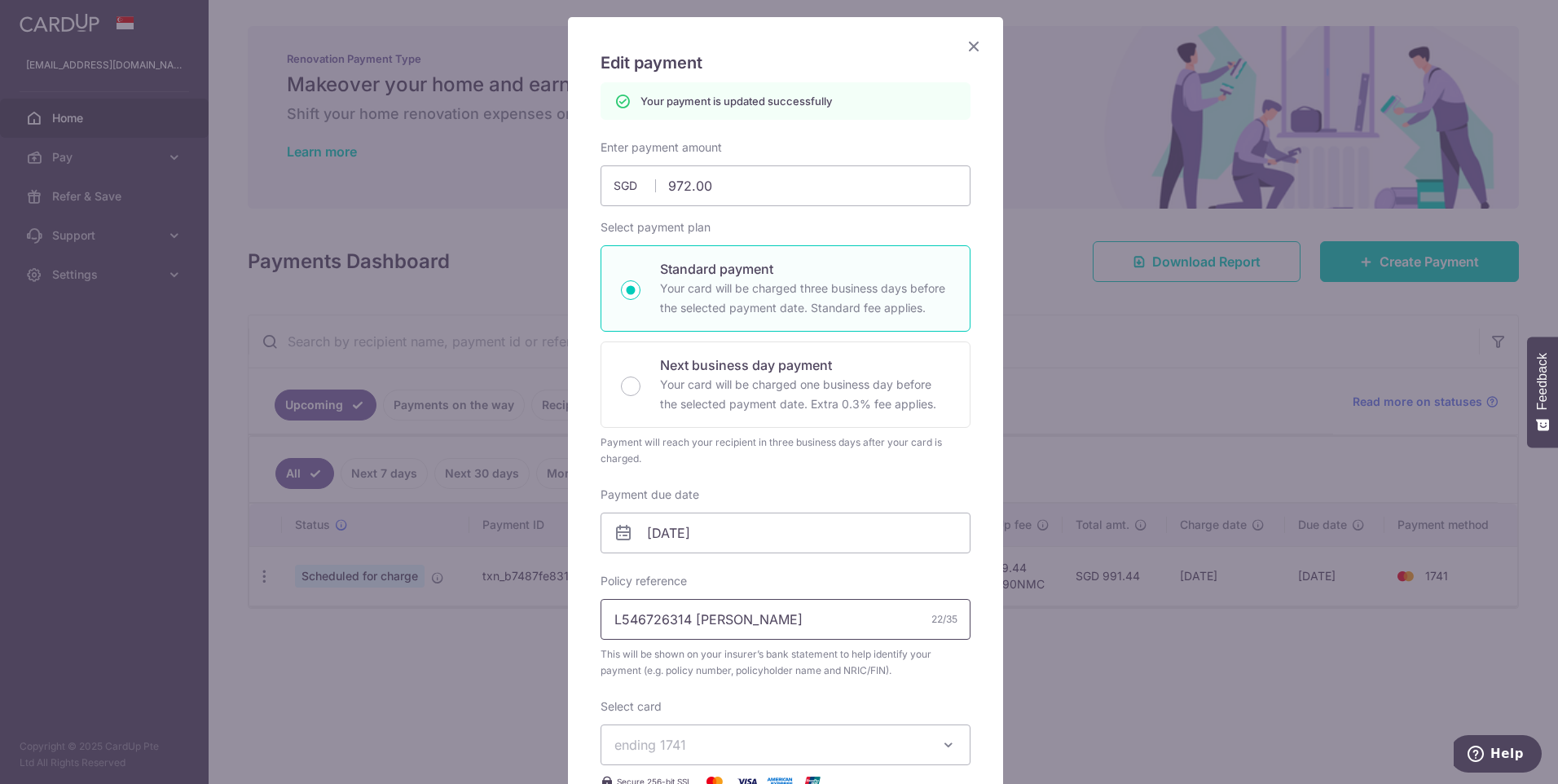
scroll to position [0, 0]
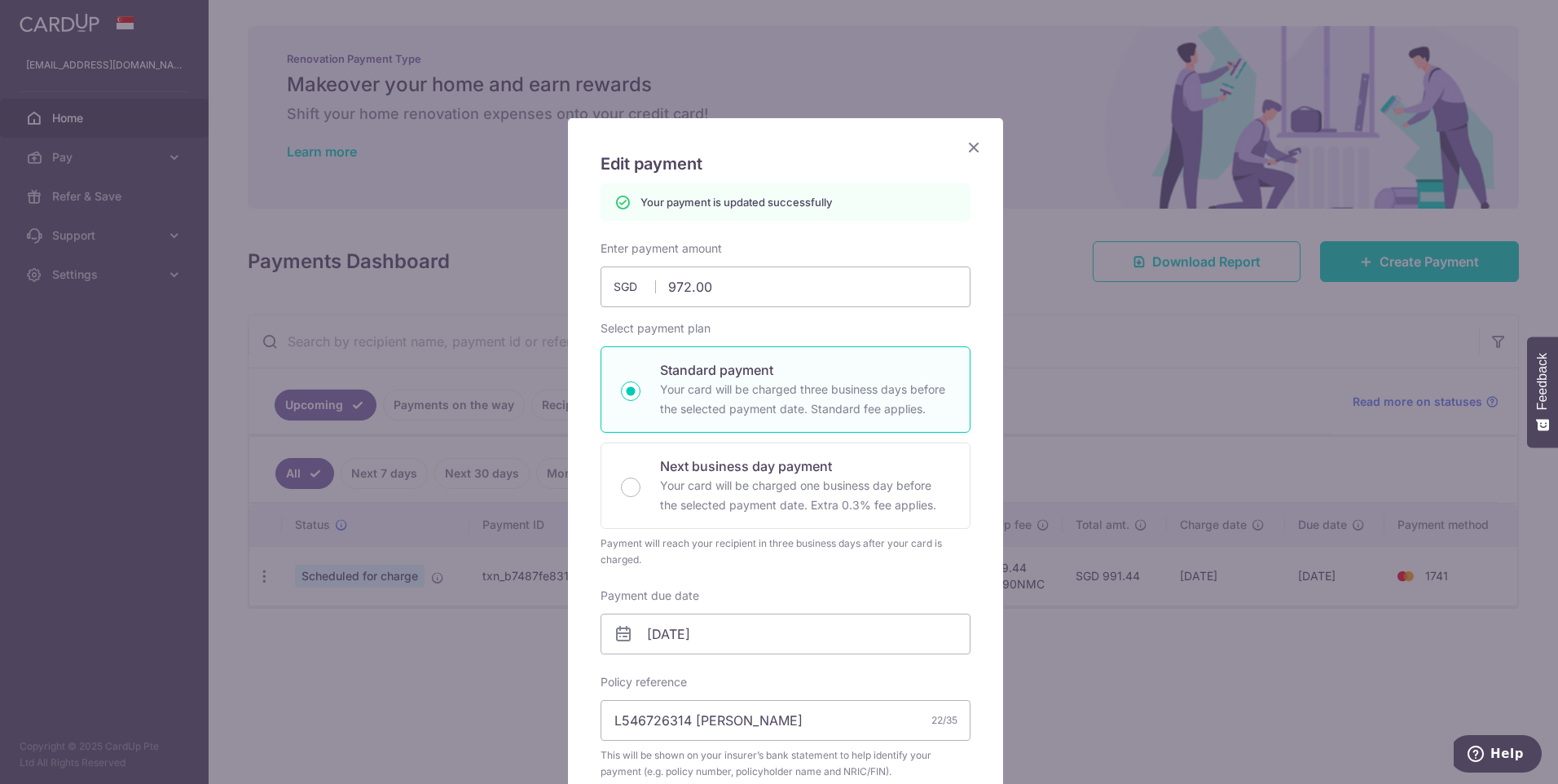
click at [964, 145] on icon "Close" at bounding box center [974, 147] width 19 height 20
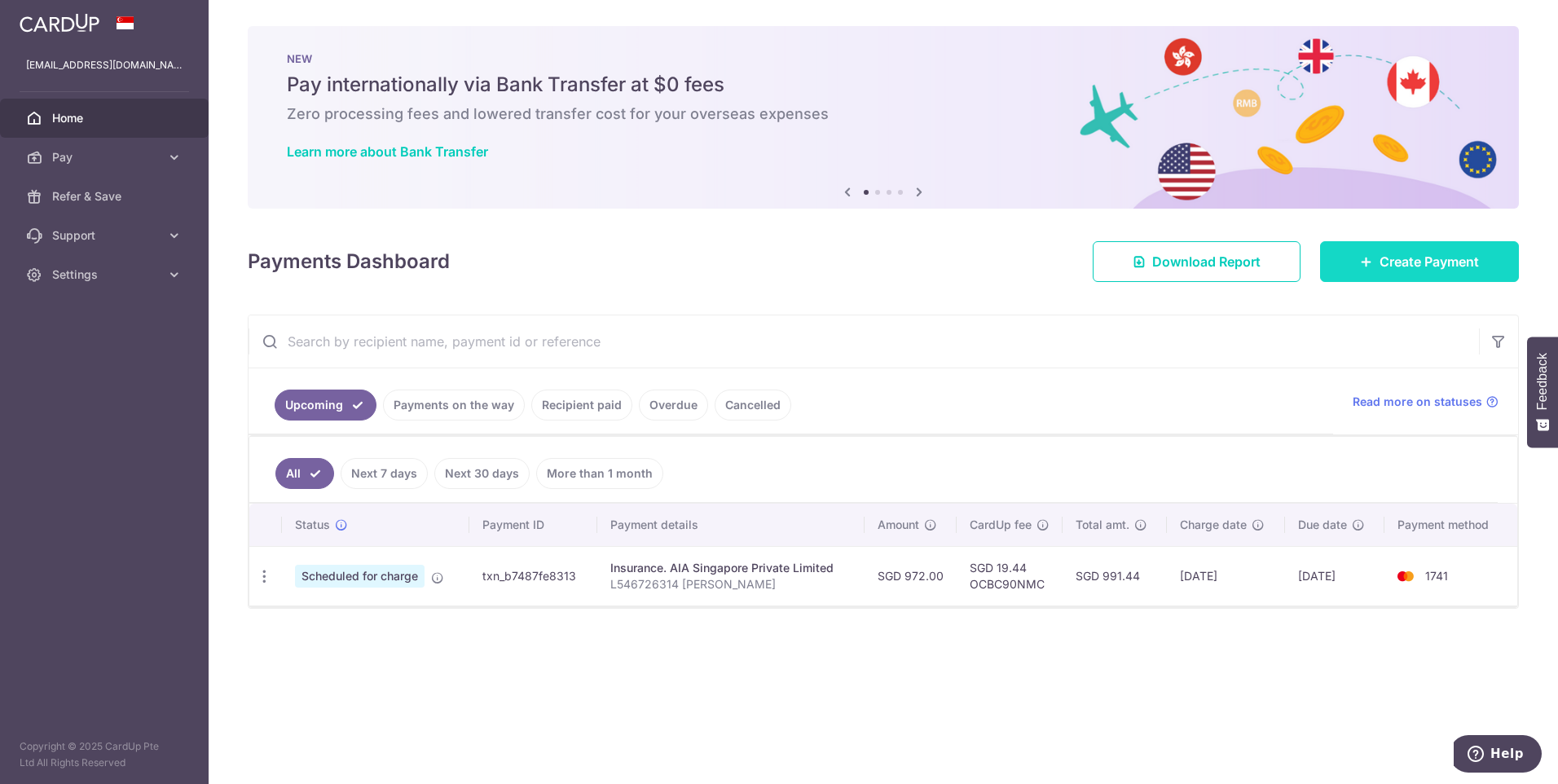
click at [1387, 261] on span "Create Payment" at bounding box center [1430, 261] width 99 height 19
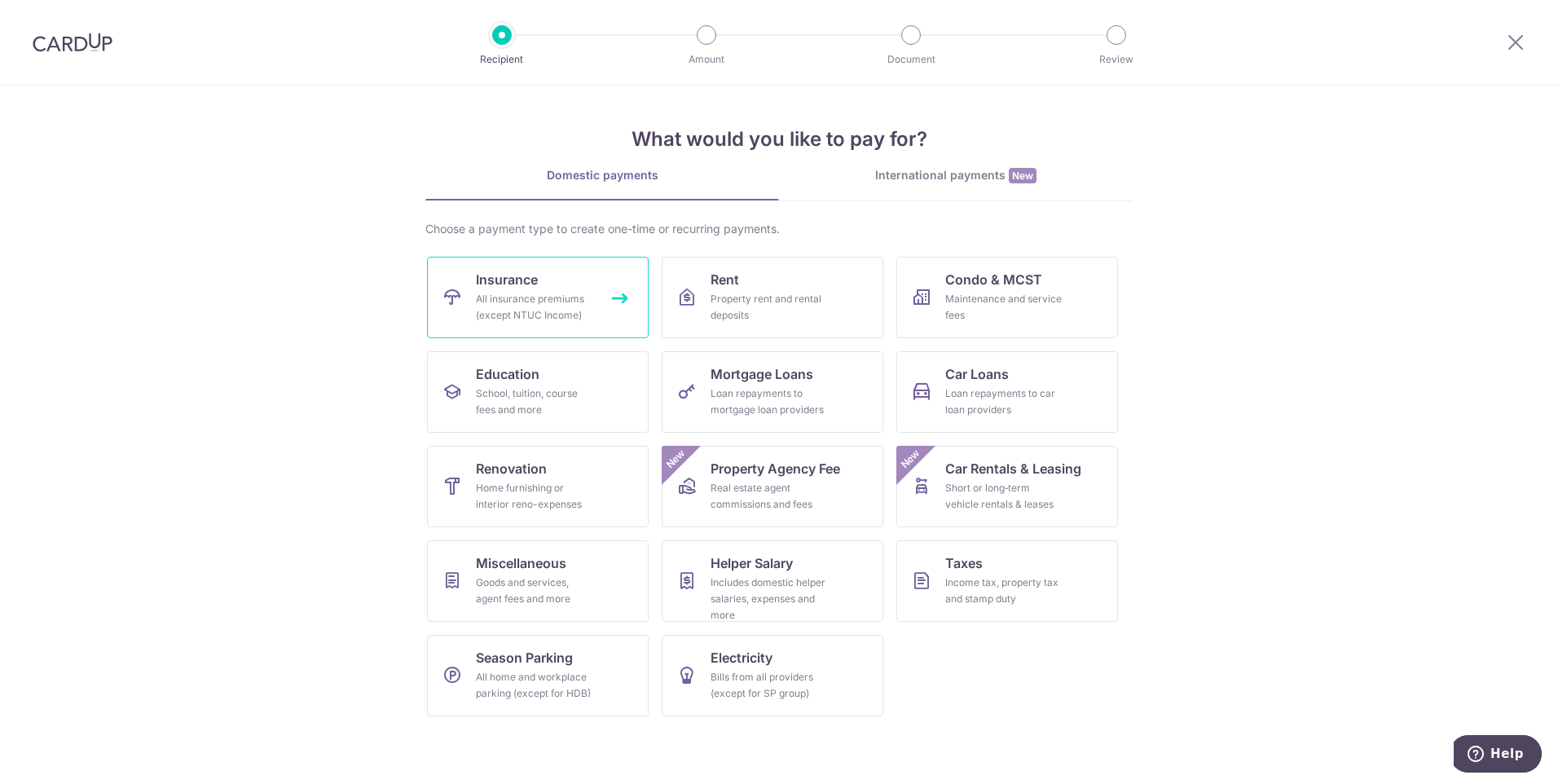
click at [537, 306] on div "All insurance premiums (except NTUC Income)" at bounding box center [535, 307] width 118 height 33
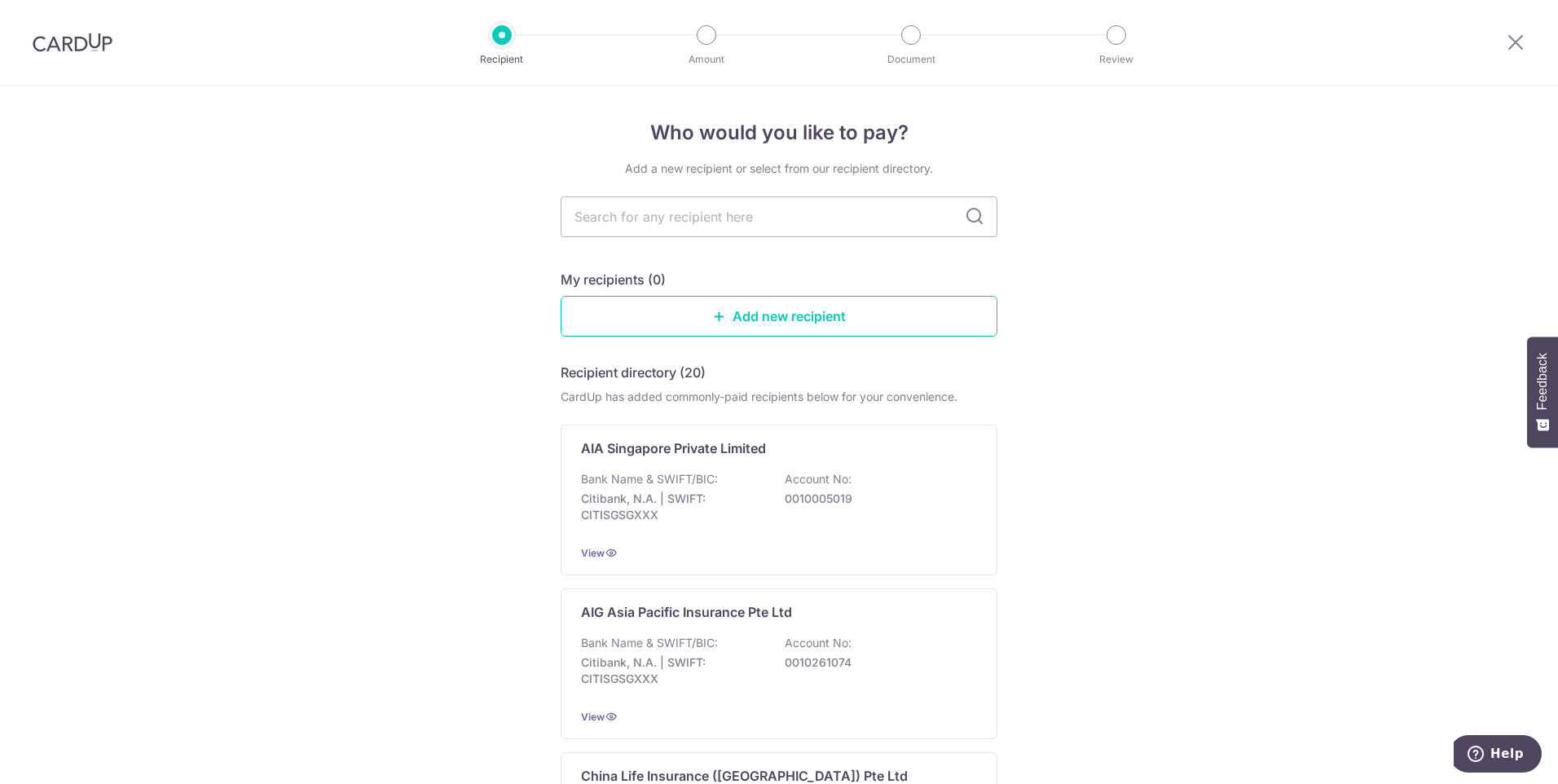
click at [786, 473] on p "Account No:" at bounding box center [818, 479] width 67 height 17
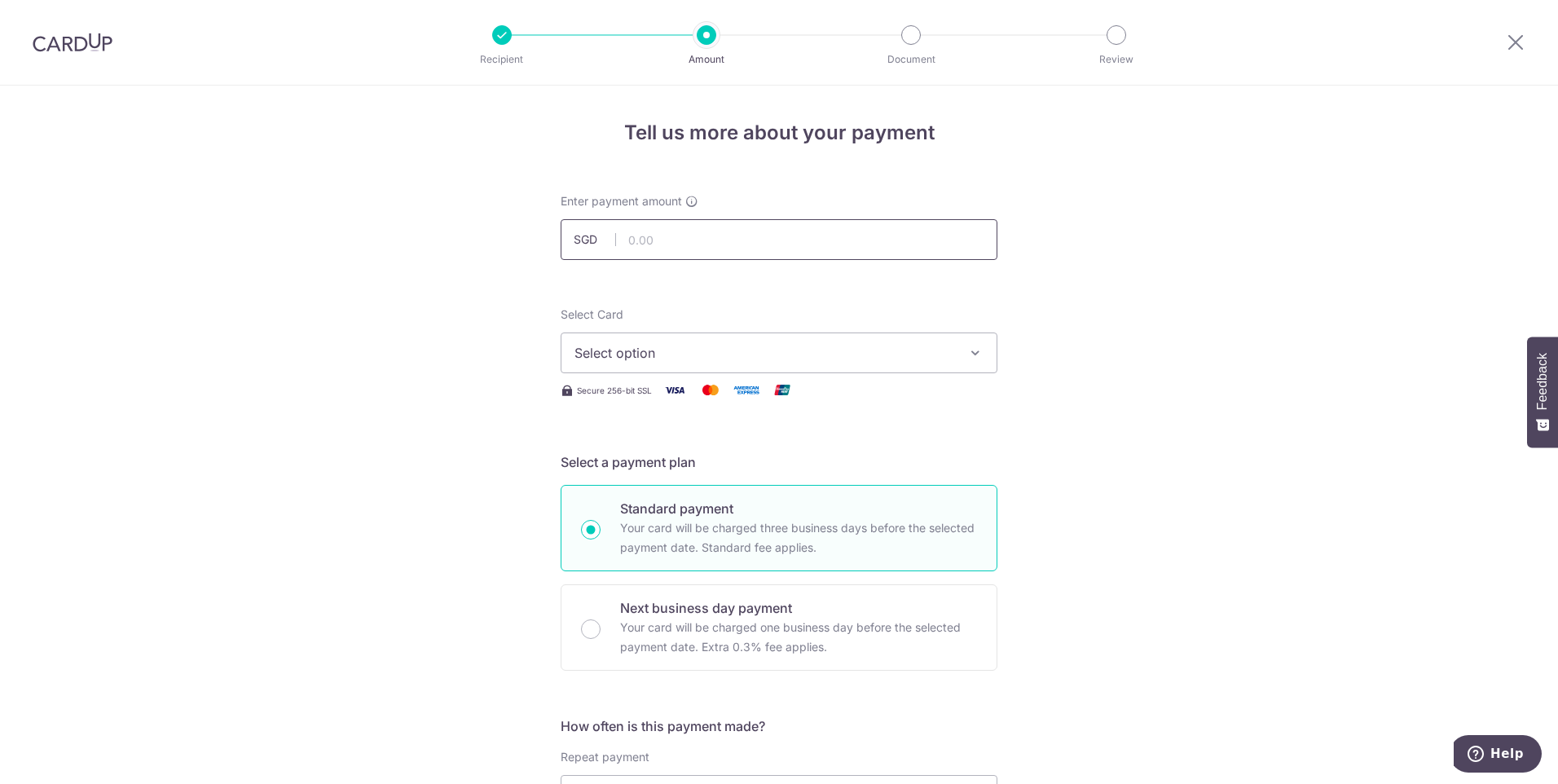
click at [735, 248] on input "text" at bounding box center [779, 240] width 437 height 41
paste input "1,131.09"
click at [745, 202] on div "Enter payment amount SGD 1131.09" at bounding box center [779, 226] width 437 height 67
type input "1,131.09"
click at [698, 330] on div "Select Card Select option Add credit card Your Cards **** 1741 **** 6464" at bounding box center [779, 339] width 437 height 67
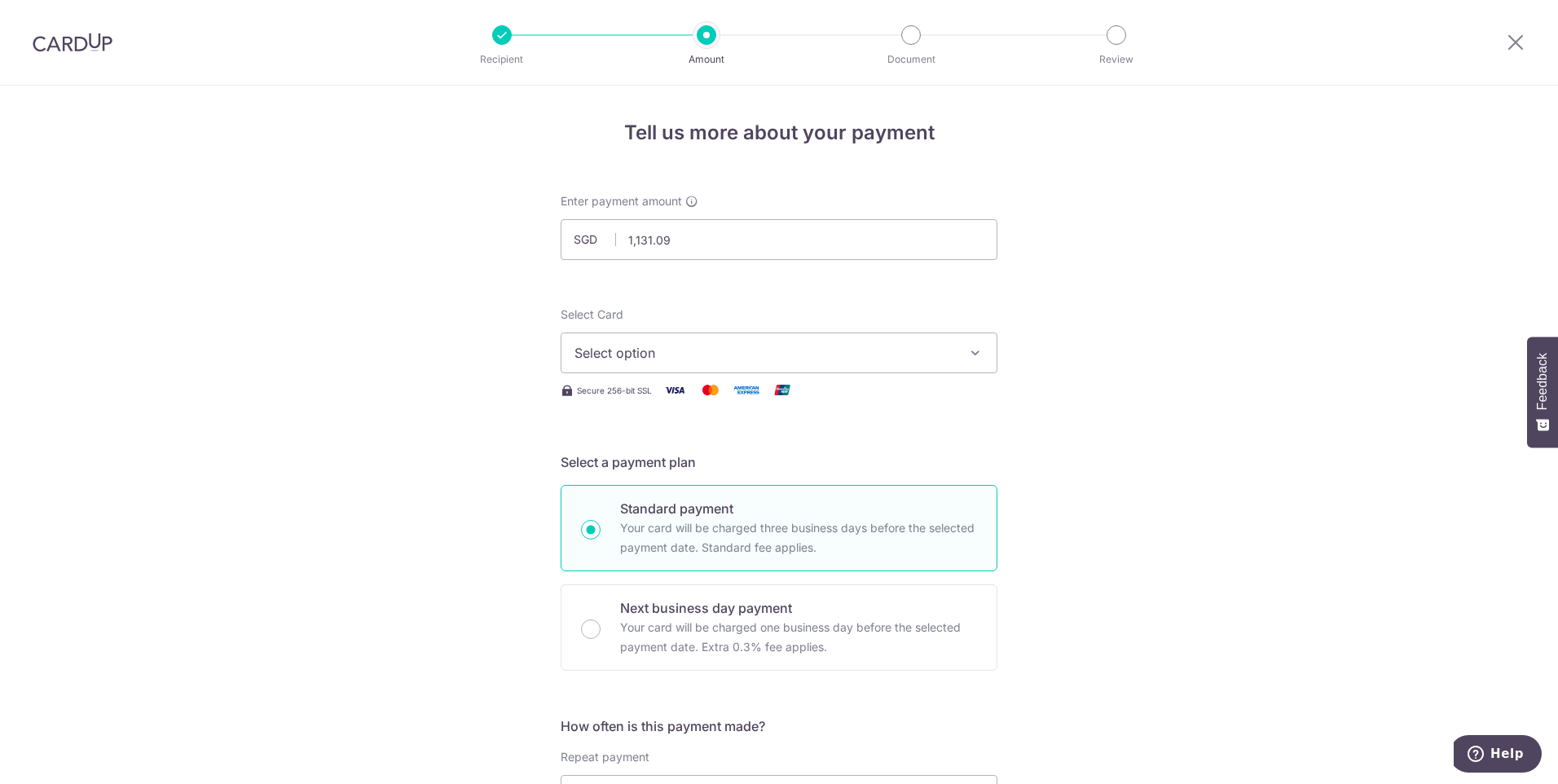
click at [695, 341] on button "Select option" at bounding box center [779, 353] width 437 height 41
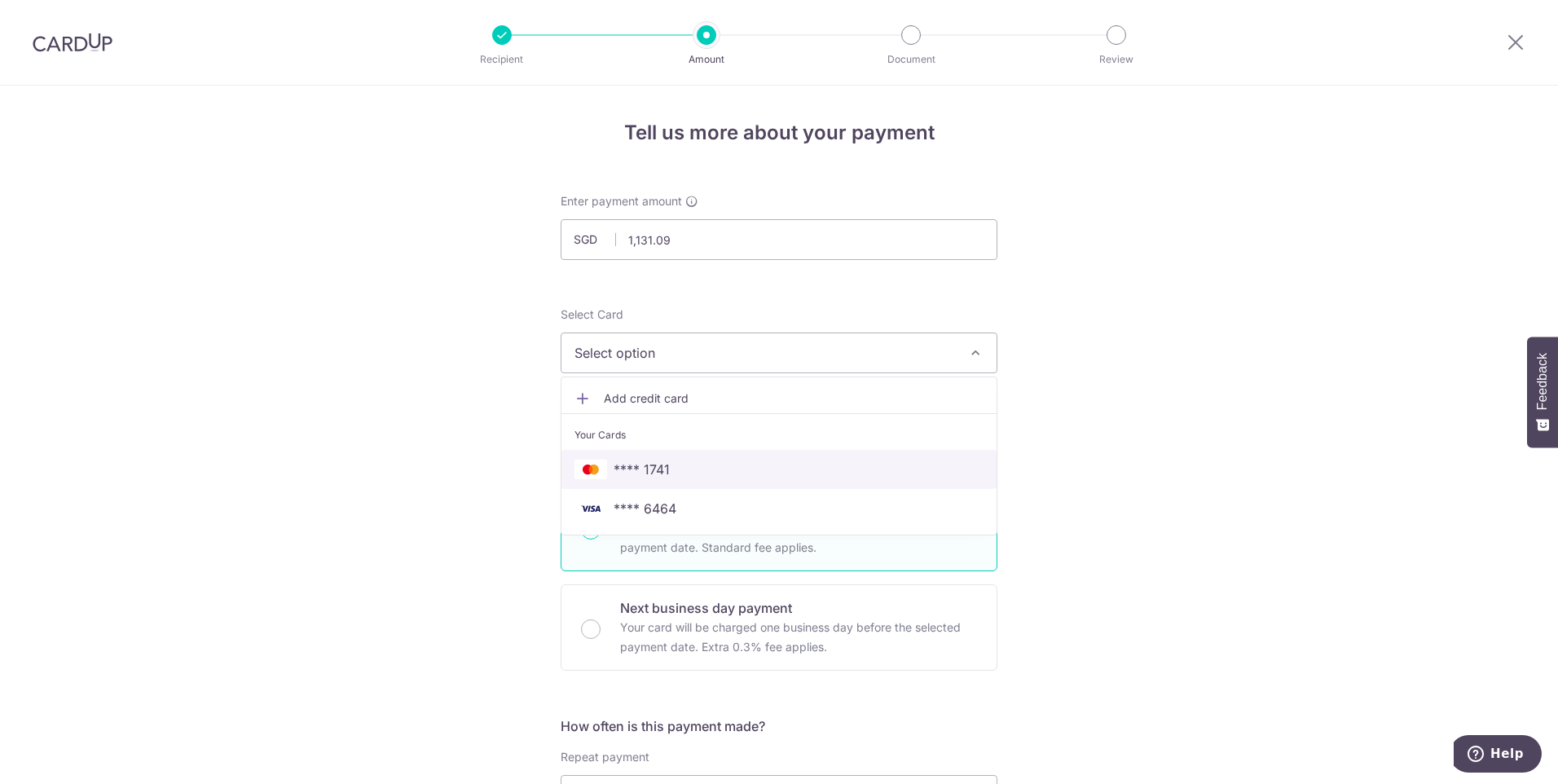
drag, startPoint x: 685, startPoint y: 471, endPoint x: 758, endPoint y: 58, distance: 419.4
click at [685, 471] on span "**** 1741" at bounding box center [779, 469] width 409 height 19
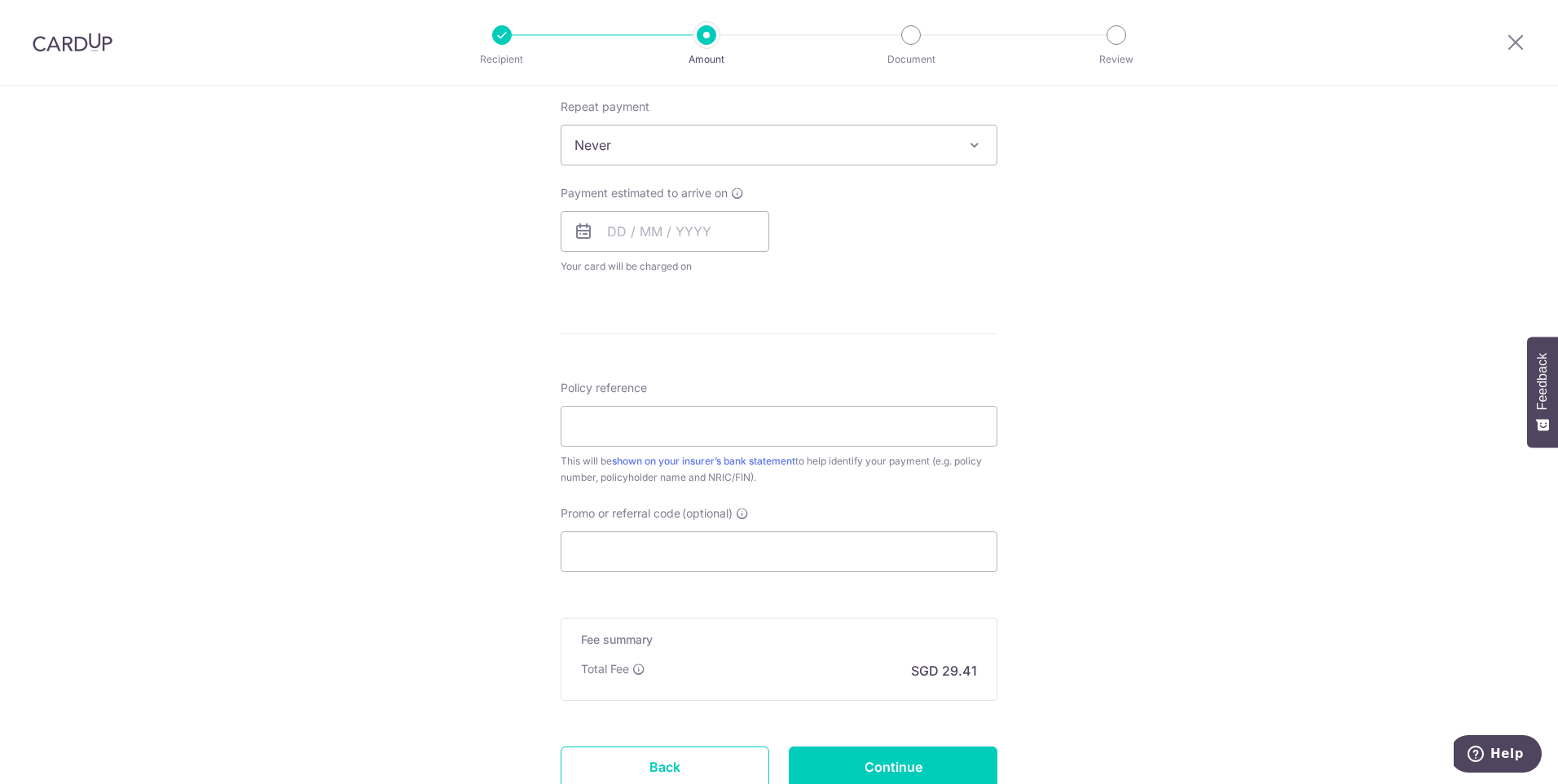
scroll to position [652, 0]
click at [709, 541] on input "Promo or referral code (optional)" at bounding box center [779, 550] width 437 height 41
paste input "OCBC90NMC"
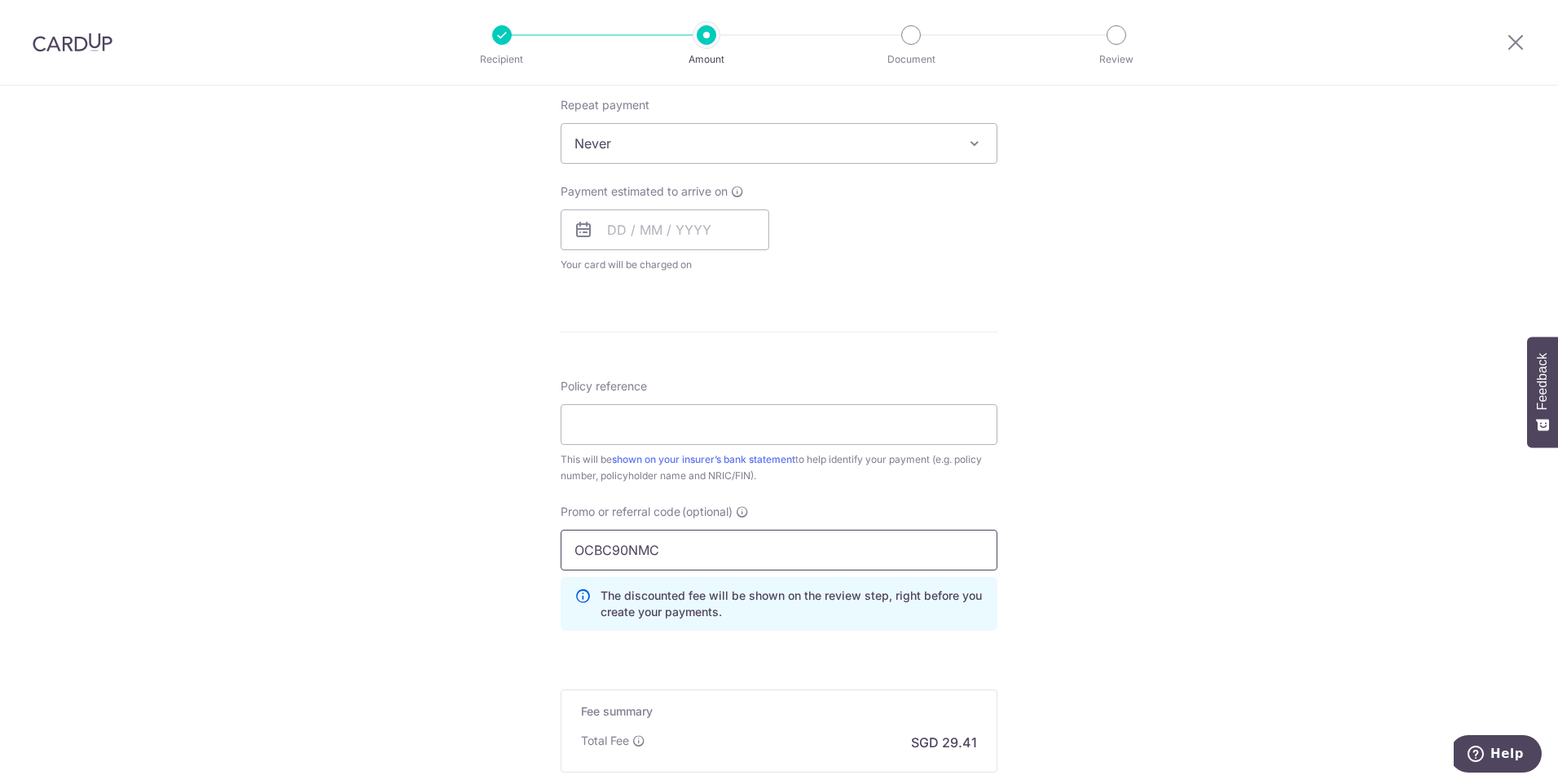
type input "OCBC90NMC"
click at [793, 366] on form "Enter payment amount SGD 1,131.09 1131.09 Select Card **** 1741 Add credit card…" at bounding box center [779, 222] width 437 height 1363
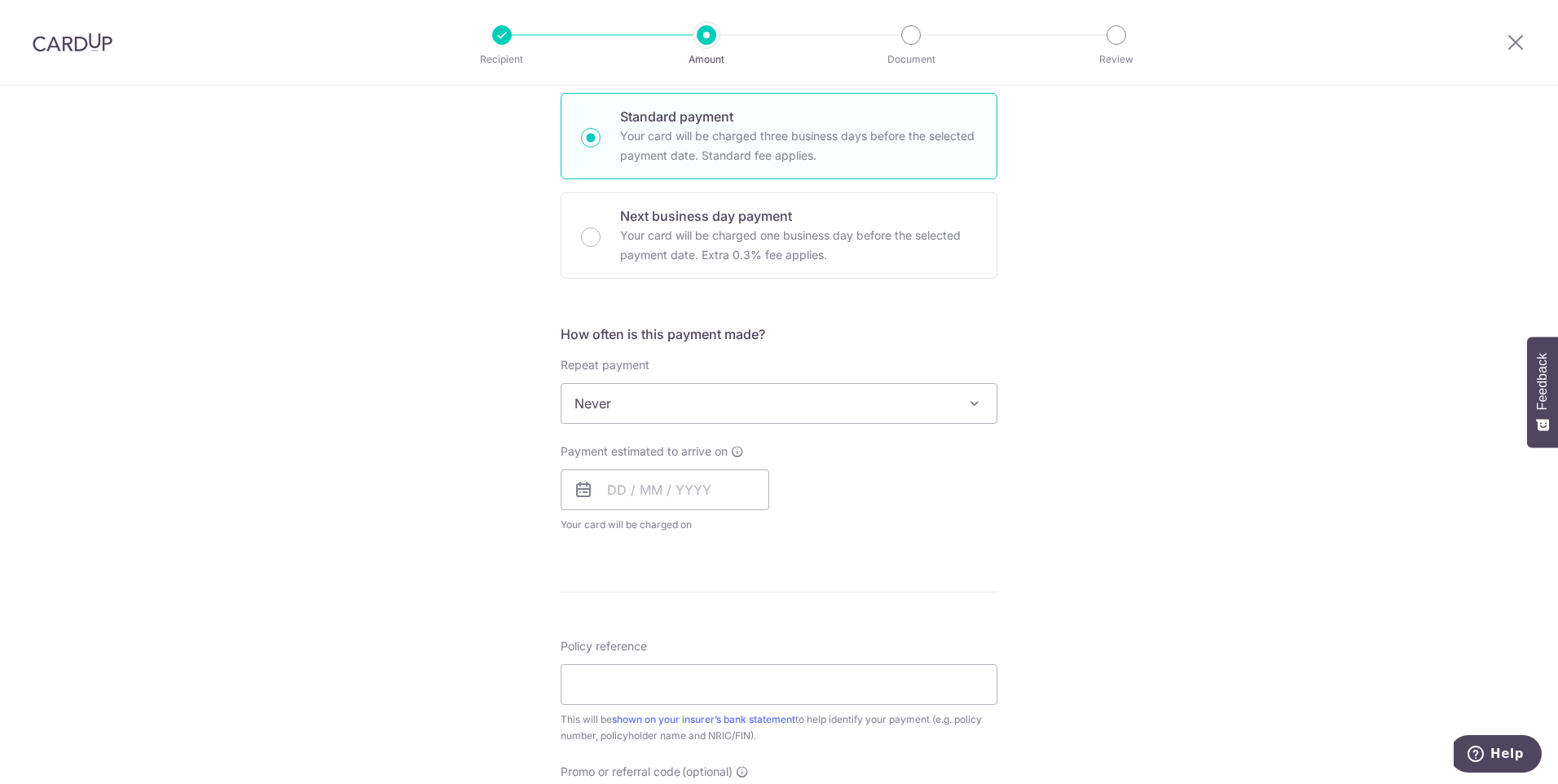
scroll to position [489, 0]
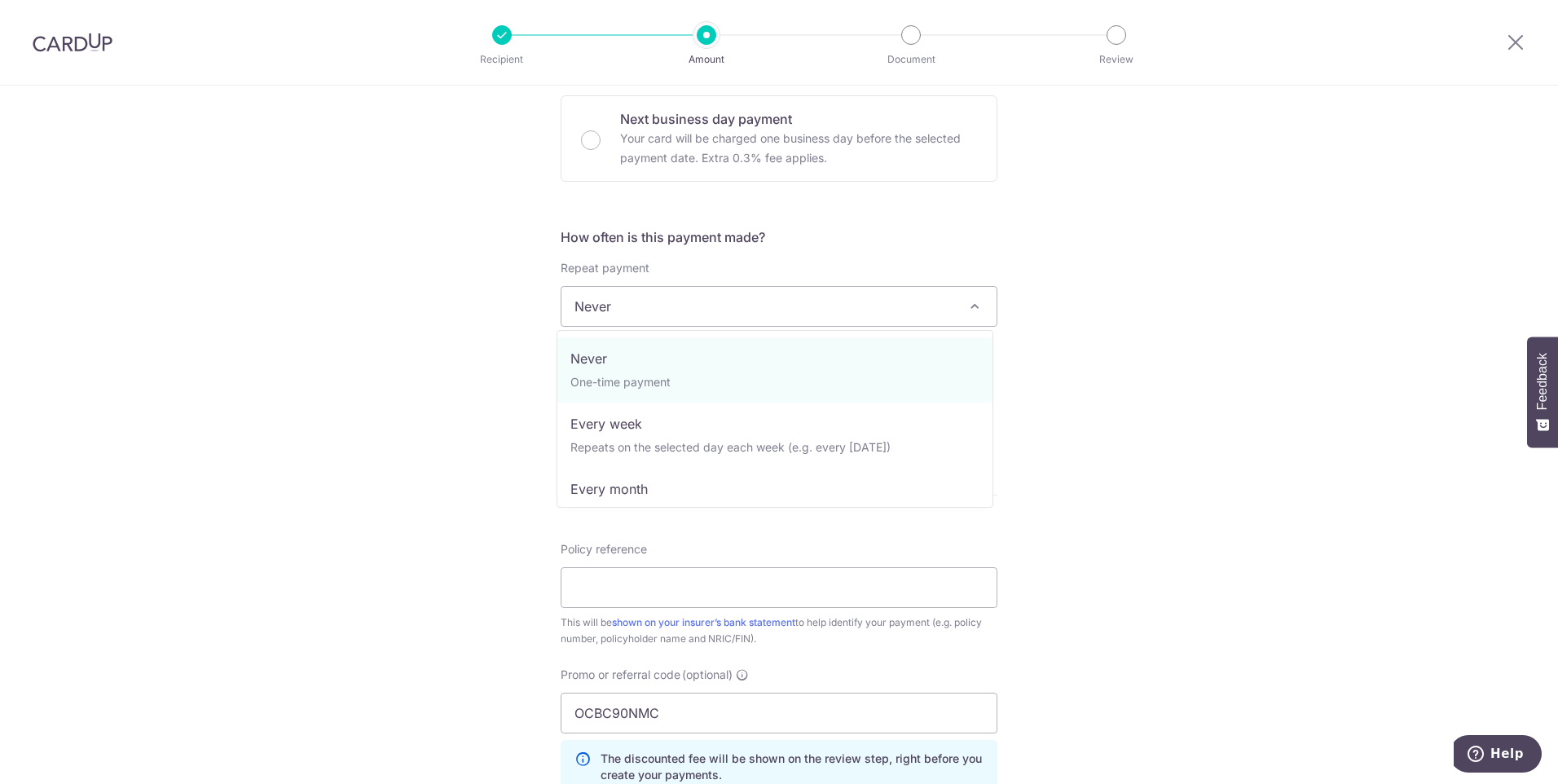
click at [709, 315] on span "Never" at bounding box center [779, 306] width 435 height 39
click at [709, 312] on span "Never" at bounding box center [779, 306] width 435 height 39
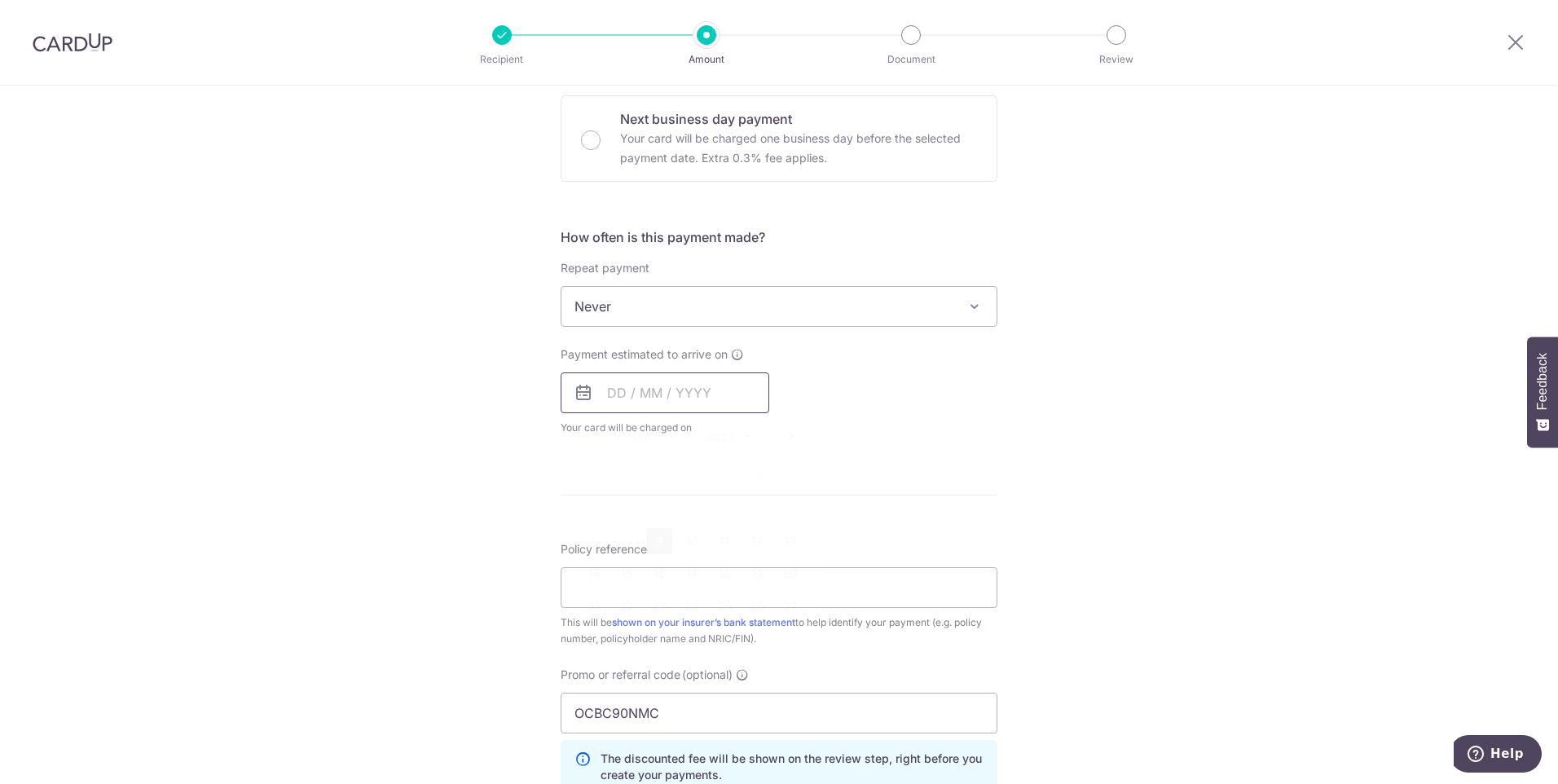
click at [656, 401] on input "text" at bounding box center [665, 392] width 209 height 41
click at [657, 538] on link "9" at bounding box center [659, 540] width 26 height 26
type input "[DATE]"
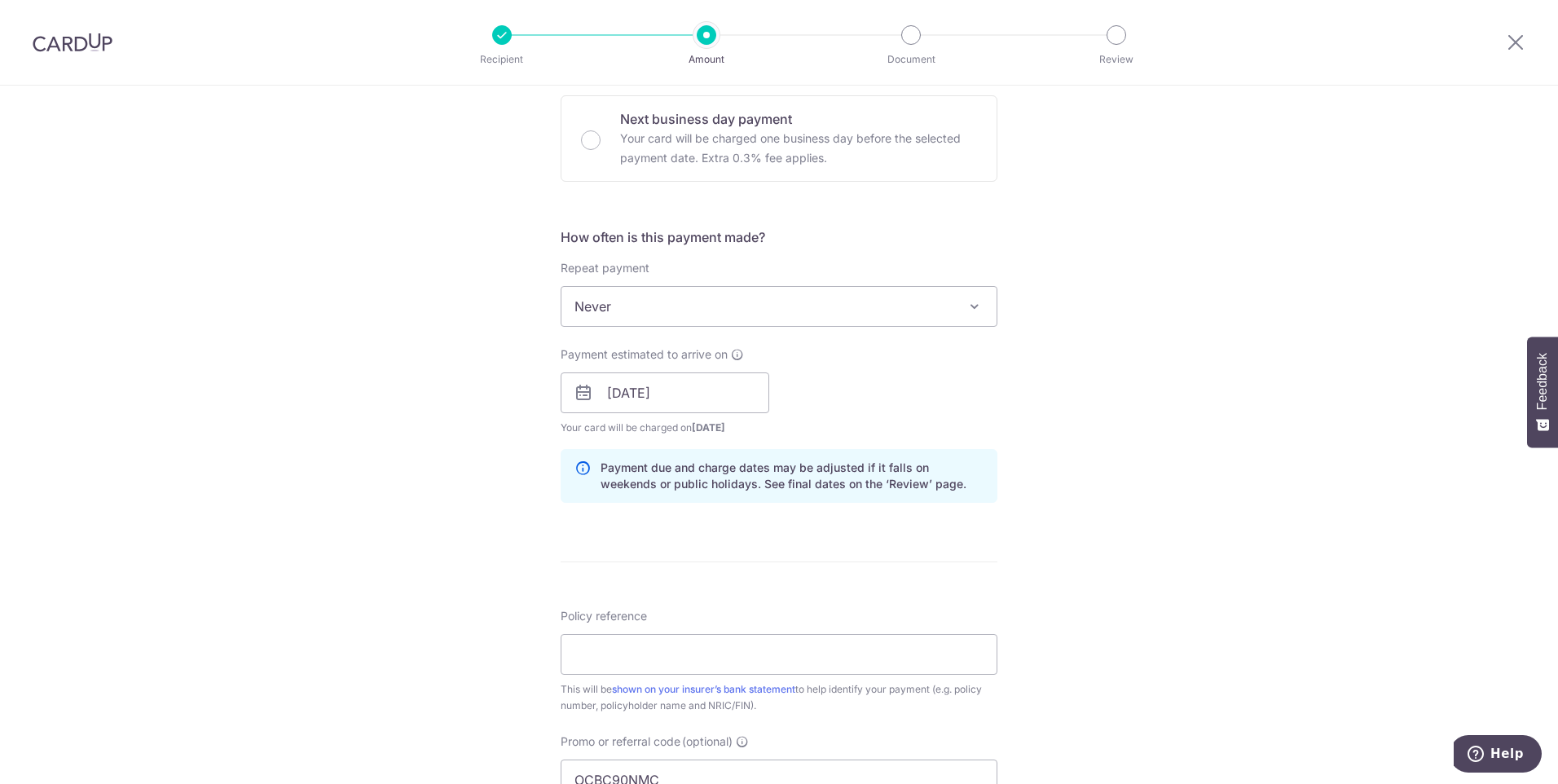
click at [914, 394] on div "Payment estimated to arrive on 09/09/2025 Prev Next Sep Oct Nov Dec 2025 2026 2…" at bounding box center [779, 391] width 457 height 89
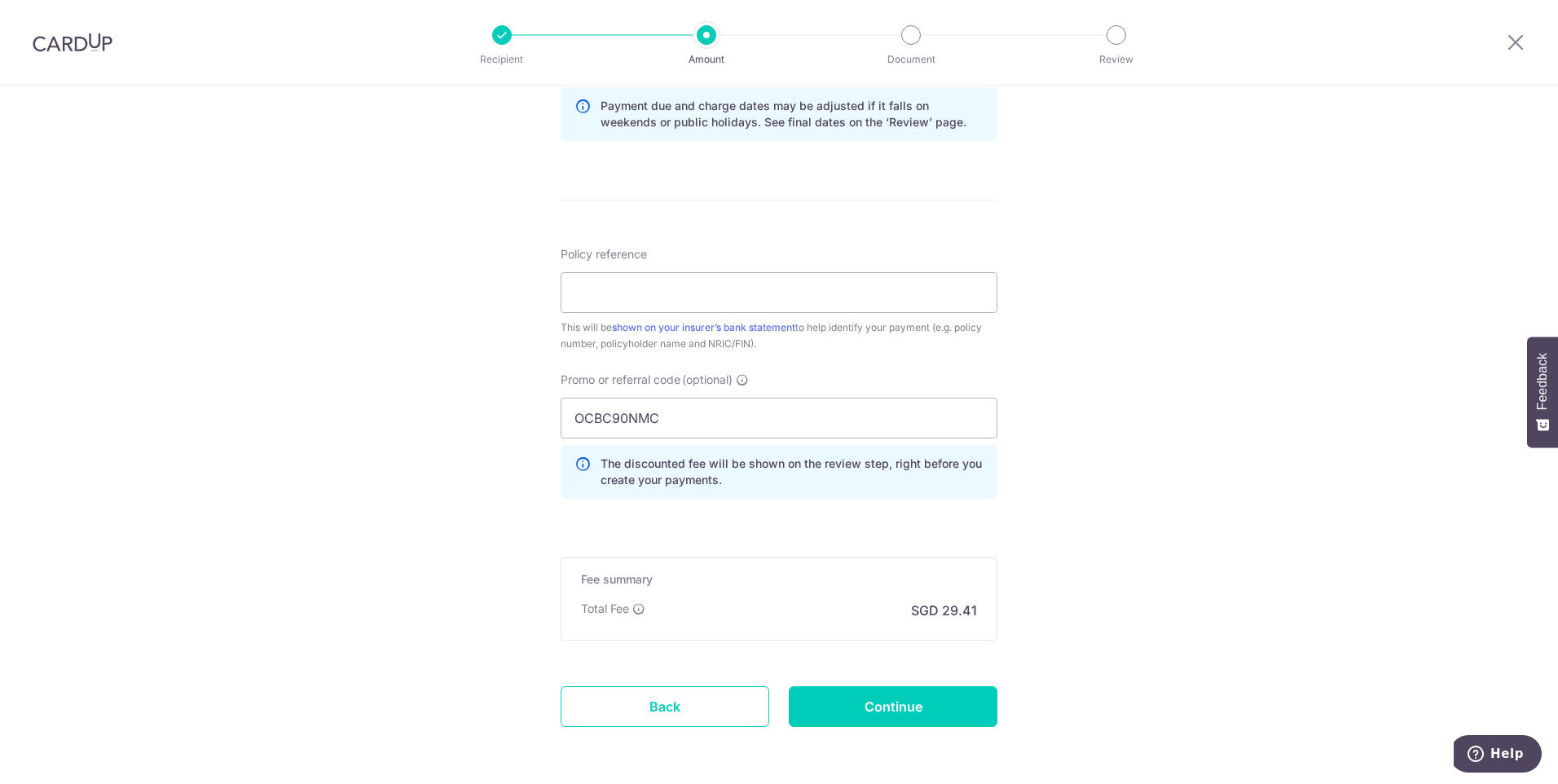
scroll to position [869, 0]
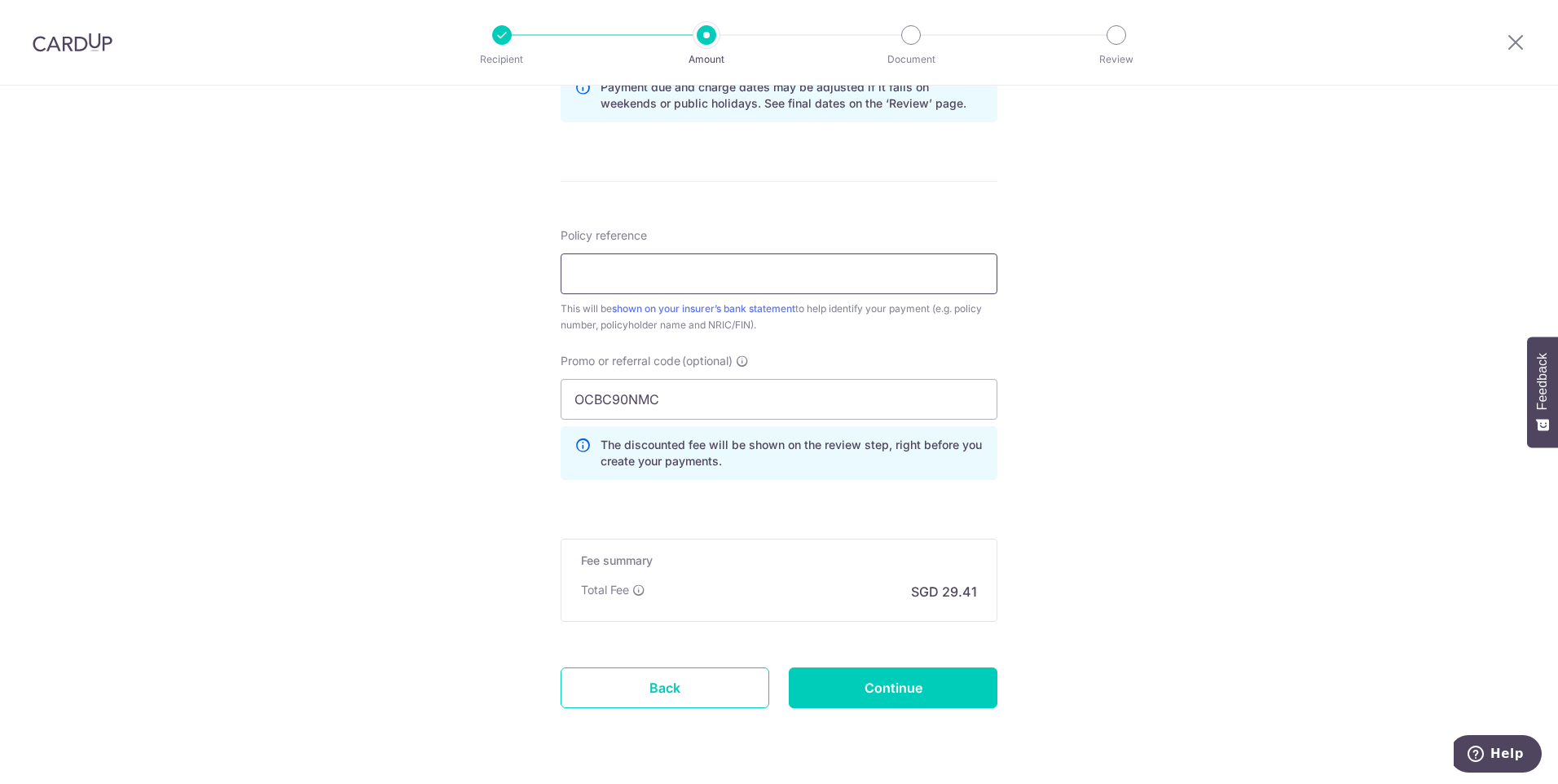
click at [760, 287] on input "Policy reference" at bounding box center [779, 274] width 437 height 41
paste input "L546726301"
type input "L546726301 Eileen Khoo"
click at [897, 702] on input "Continue" at bounding box center [893, 688] width 209 height 41
type input "Create Schedule"
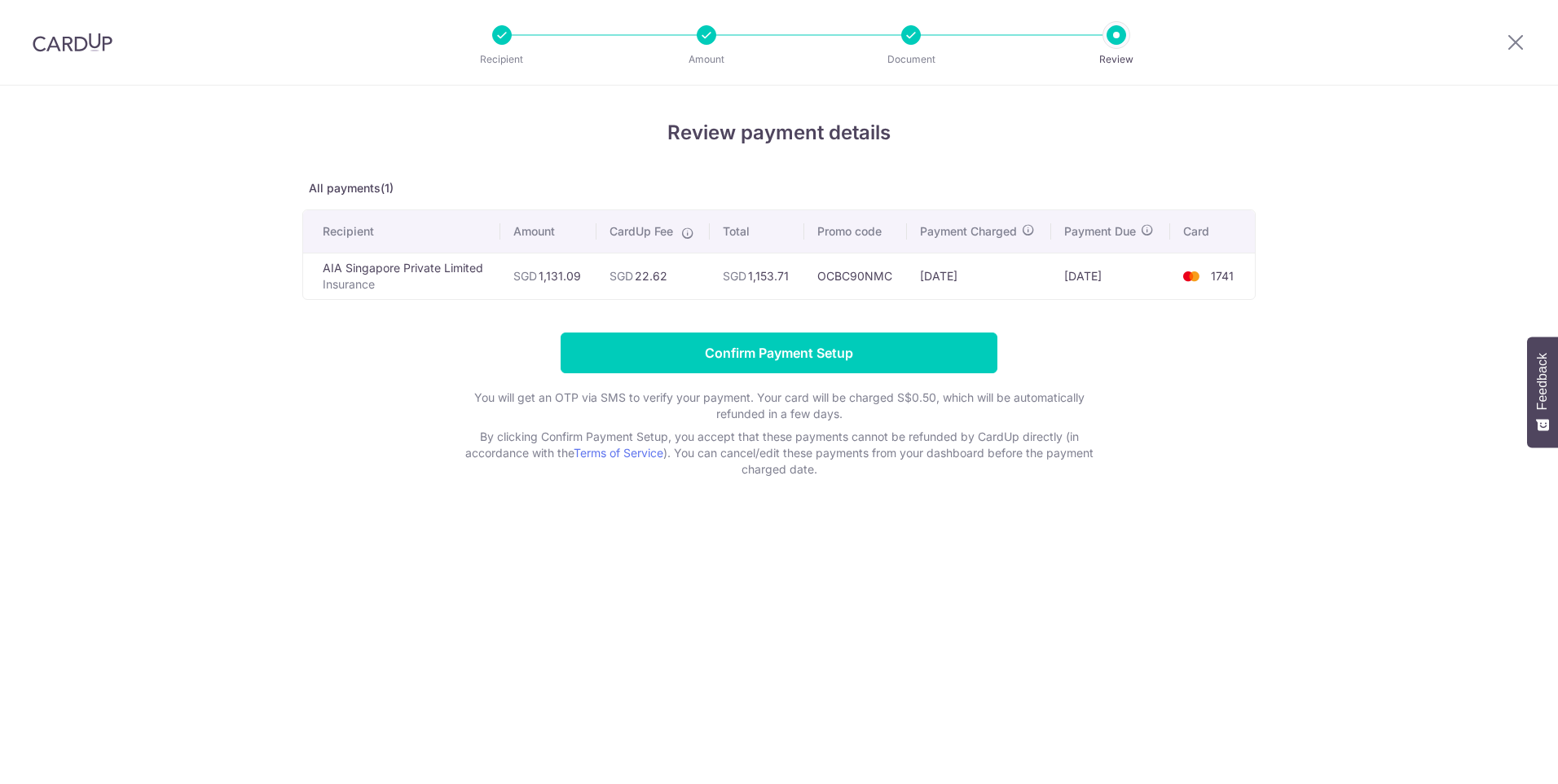
click at [656, 273] on td "SGD 22.62" at bounding box center [653, 276] width 114 height 47
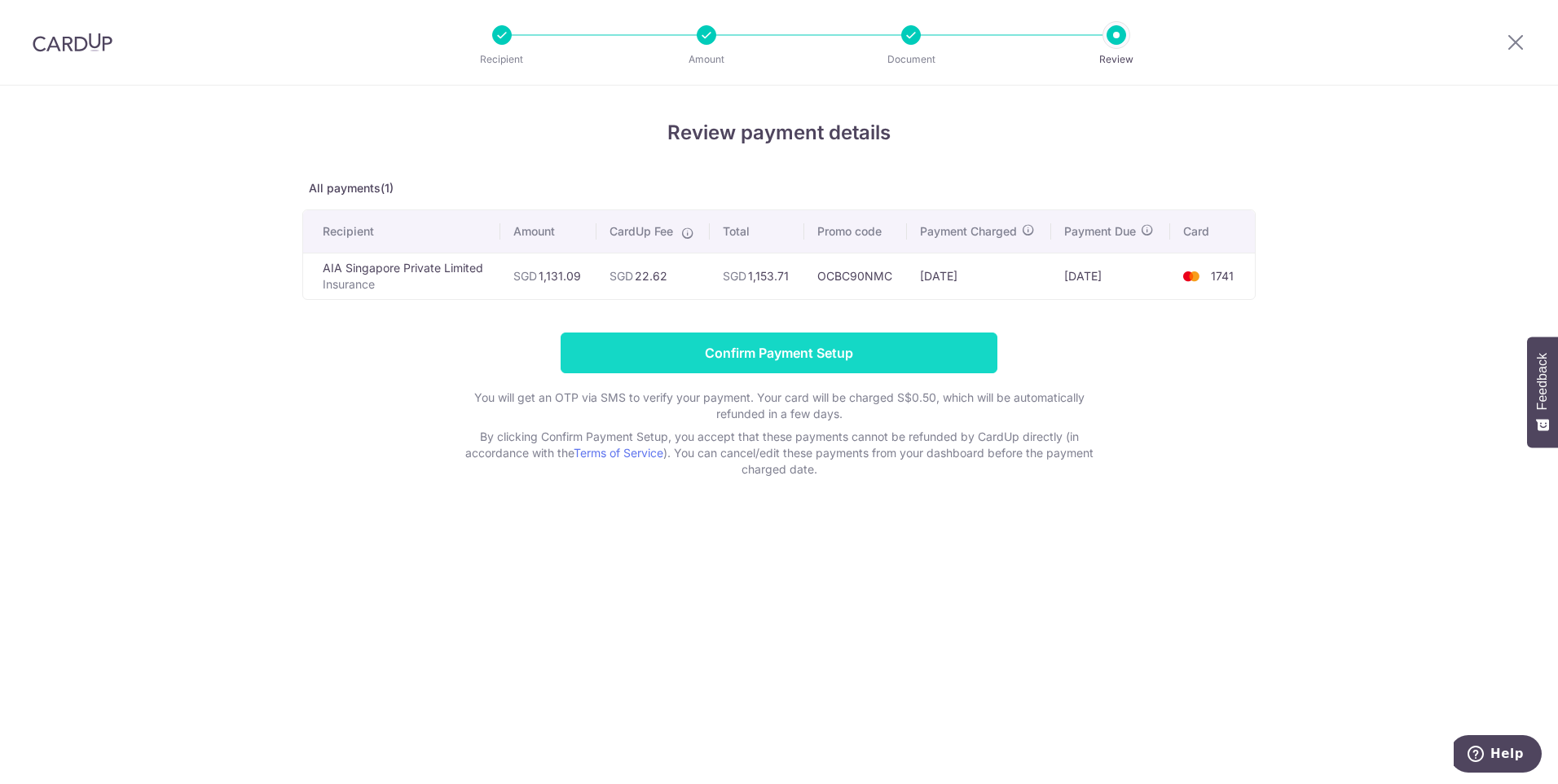
click at [811, 349] on input "Confirm Payment Setup" at bounding box center [779, 353] width 437 height 41
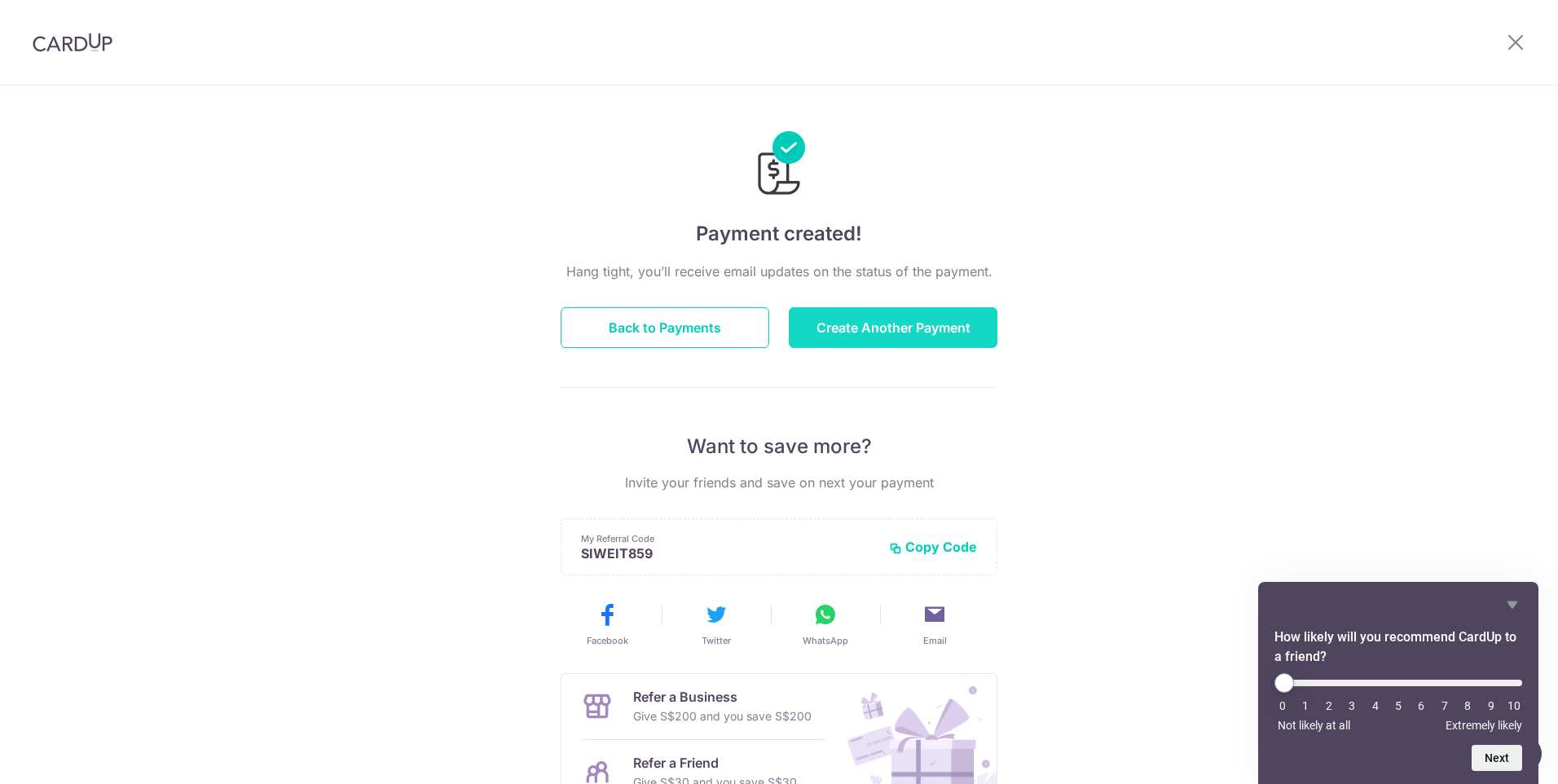
click at [872, 330] on button "Create Another Payment" at bounding box center [893, 327] width 209 height 41
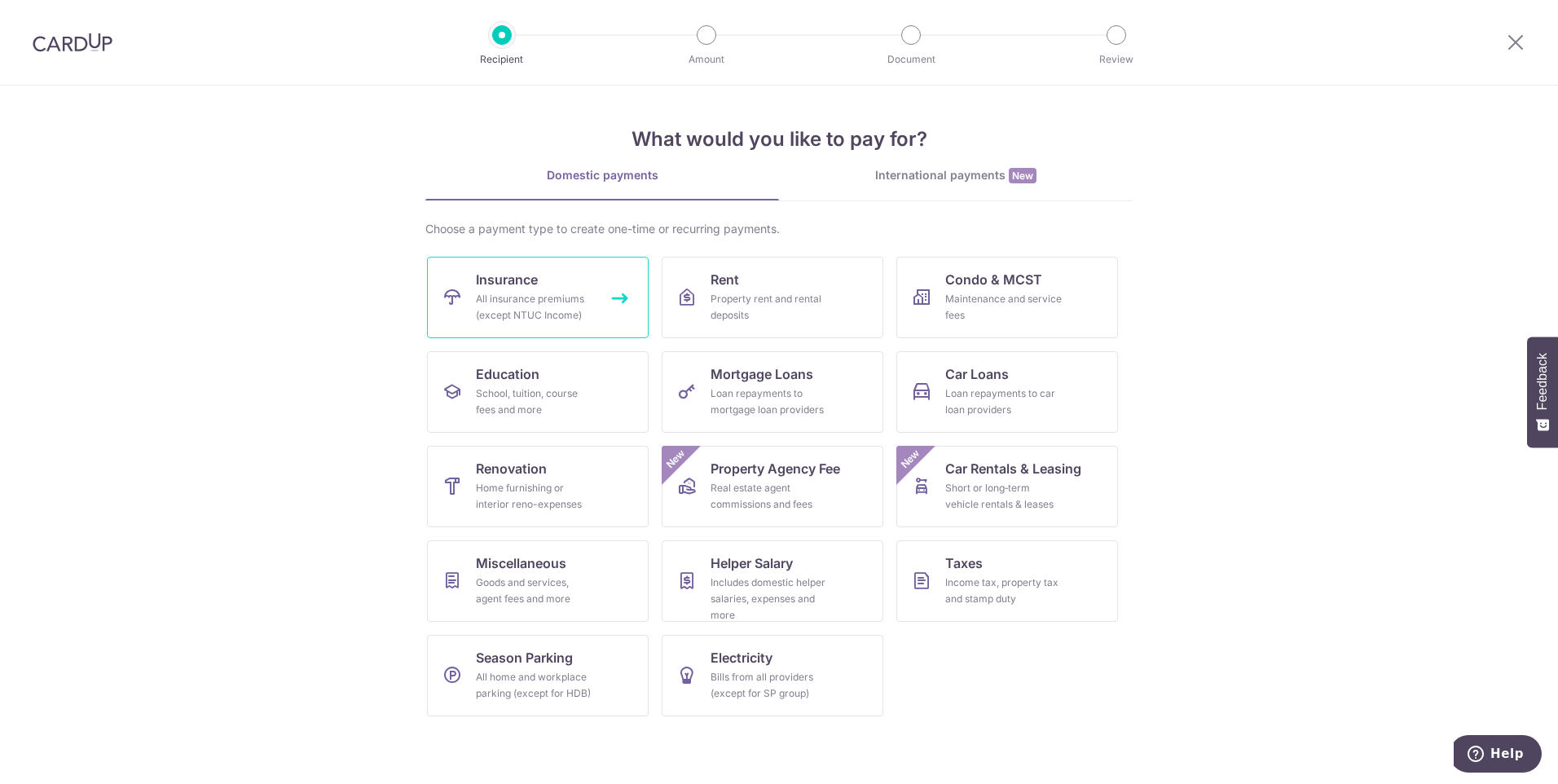
click at [523, 290] on link "Insurance All insurance premiums (except NTUC Income)" at bounding box center [537, 297] width 222 height 82
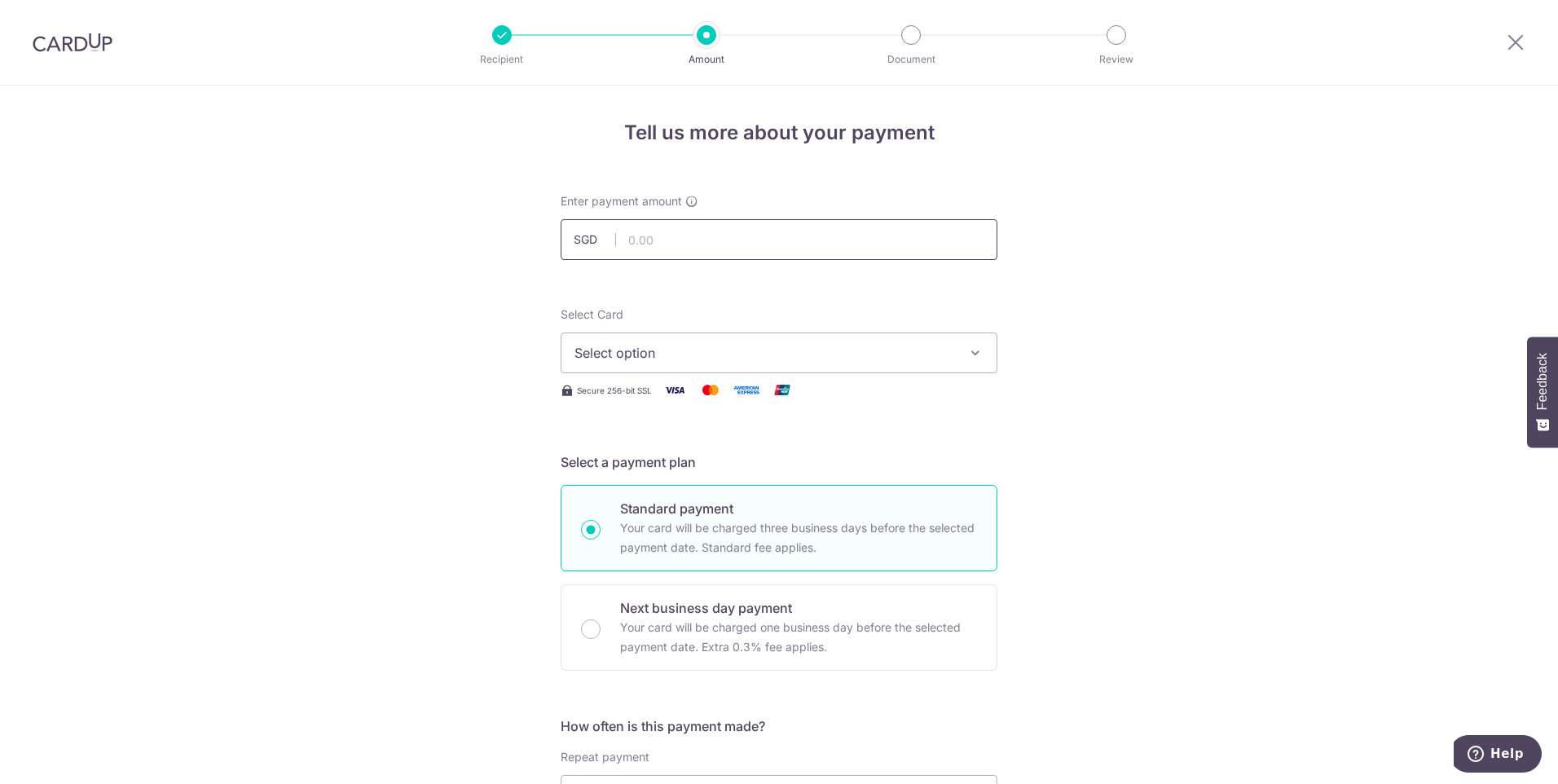
click at [784, 241] on input "text" at bounding box center [779, 240] width 437 height 41
paste input "1,728.15"
type input "1,728.15"
click at [745, 364] on button "Select option" at bounding box center [779, 353] width 437 height 41
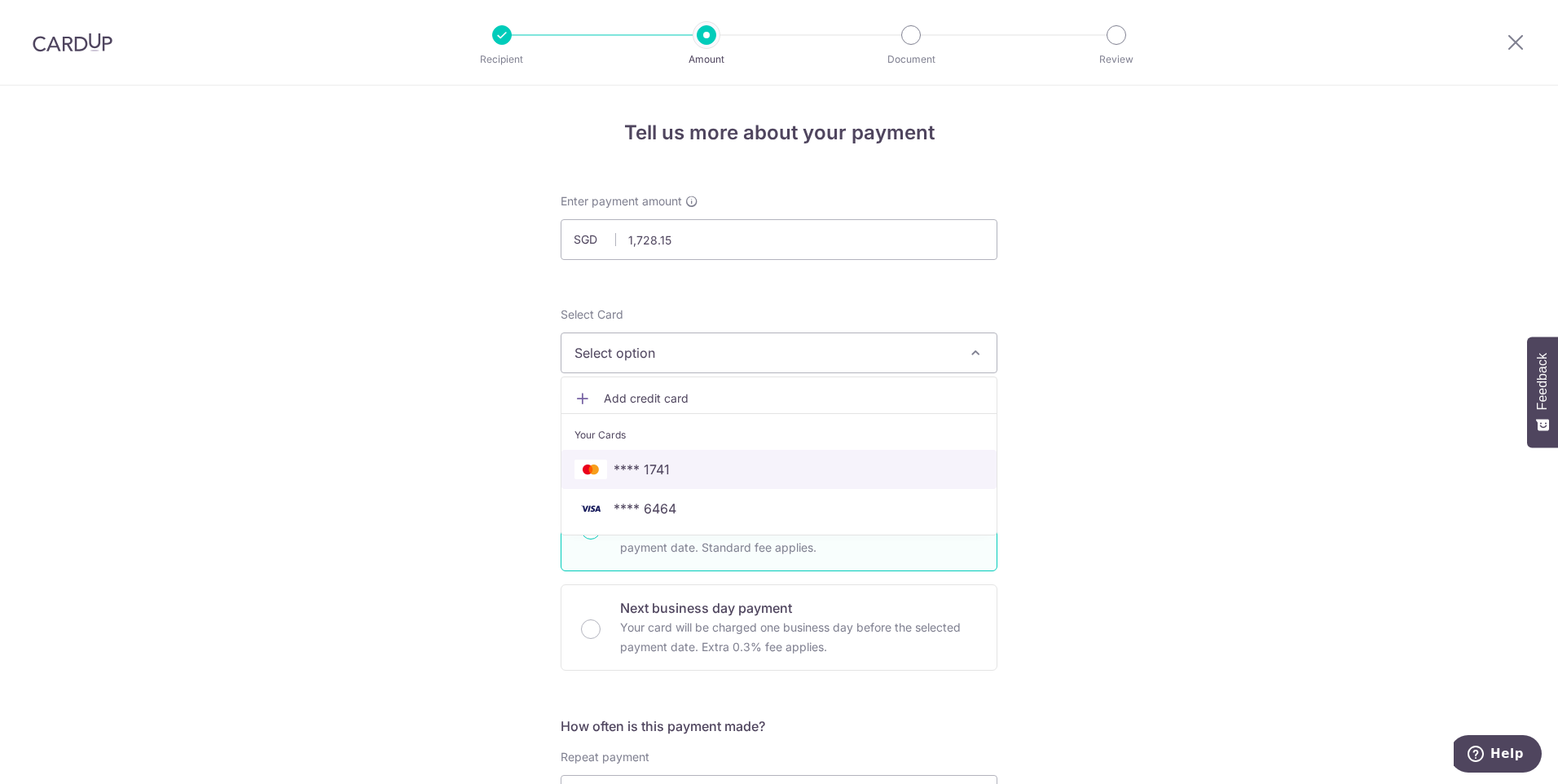
click at [722, 462] on span "**** 1741" at bounding box center [779, 469] width 409 height 19
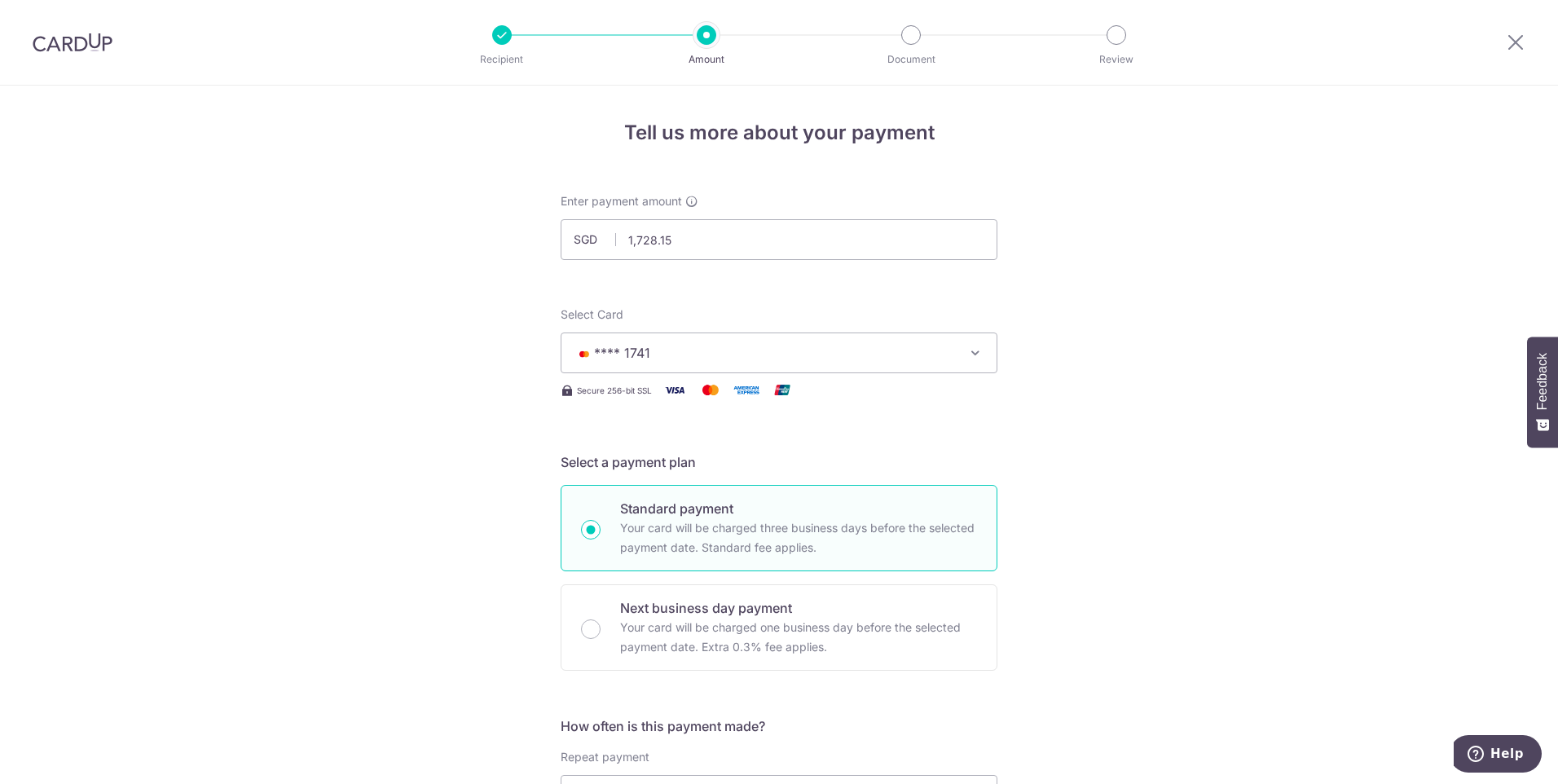
click at [722, 462] on h5 "Select a payment plan" at bounding box center [779, 461] width 437 height 19
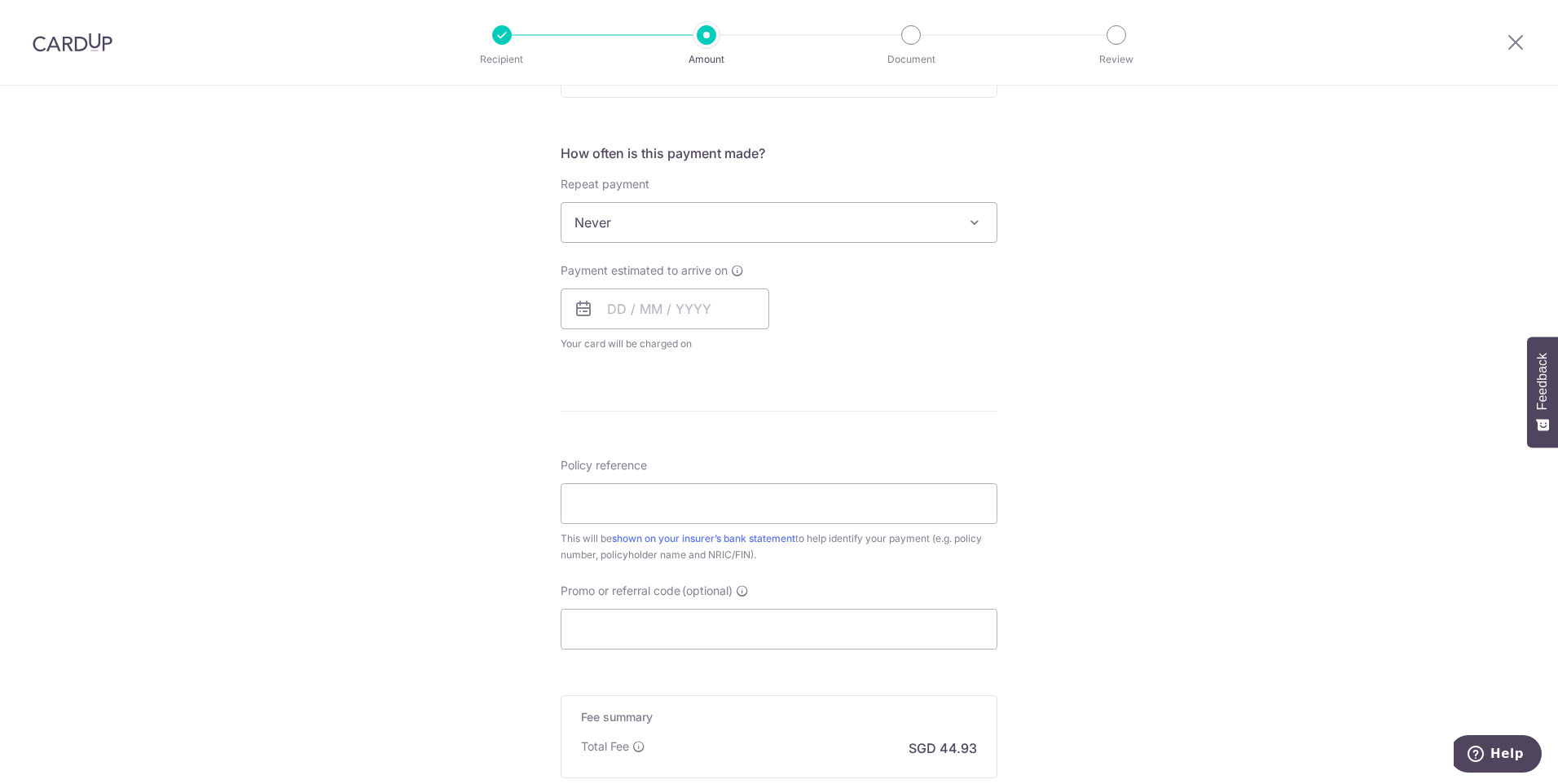
scroll to position [597, 0]
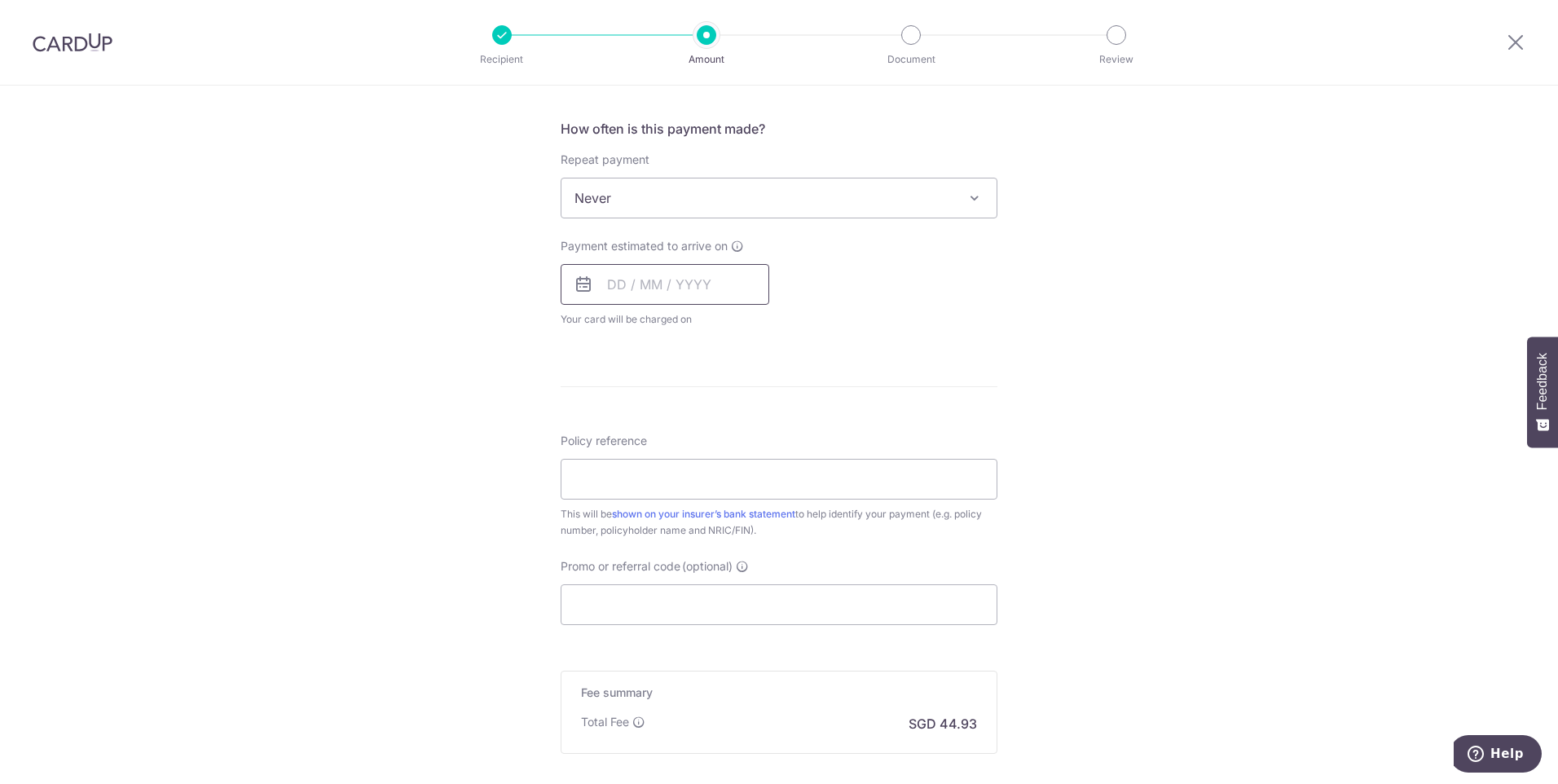
click at [695, 283] on input "text" at bounding box center [665, 285] width 209 height 41
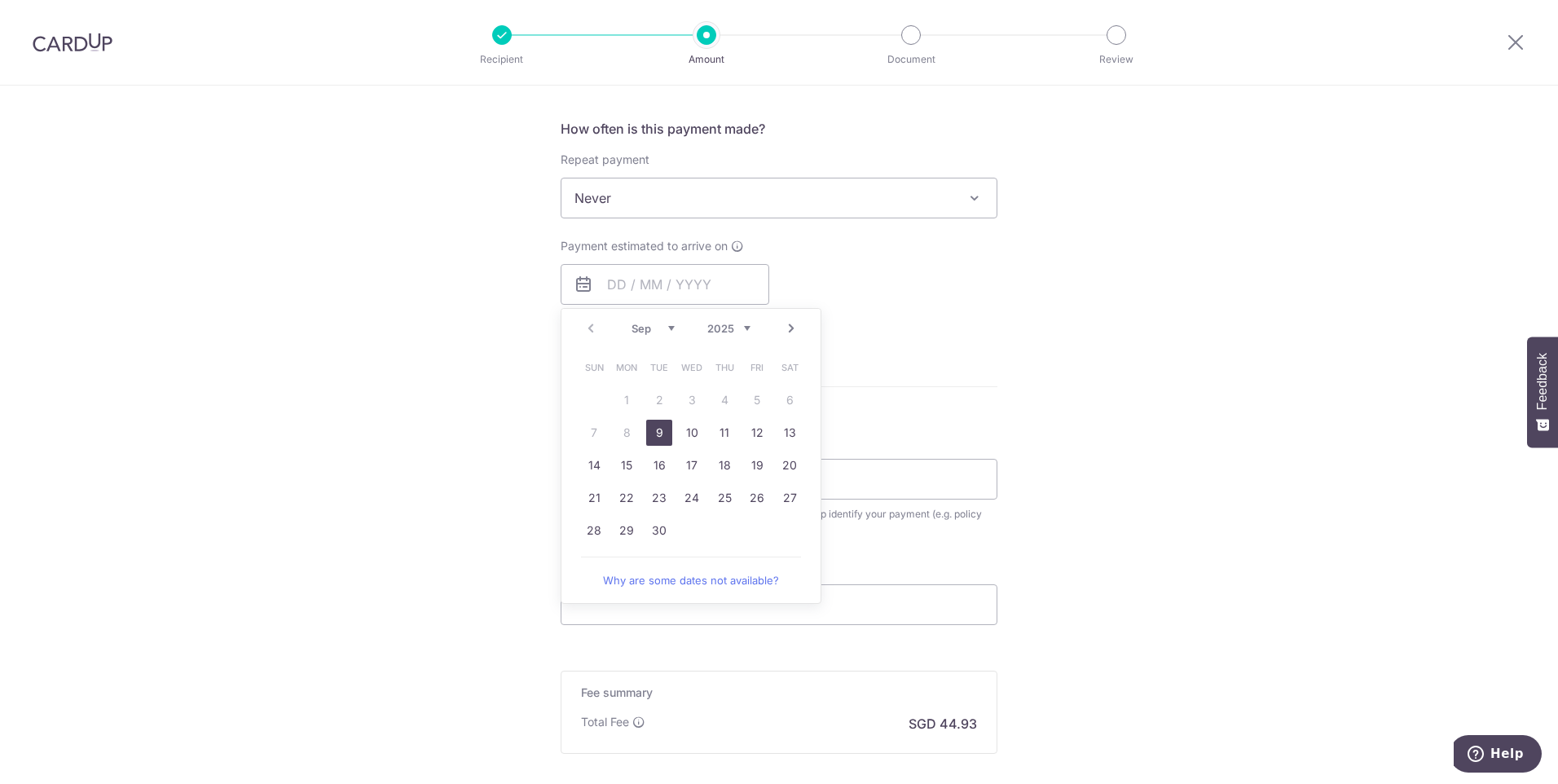
click at [656, 430] on link "9" at bounding box center [659, 432] width 26 height 26
type input "[DATE]"
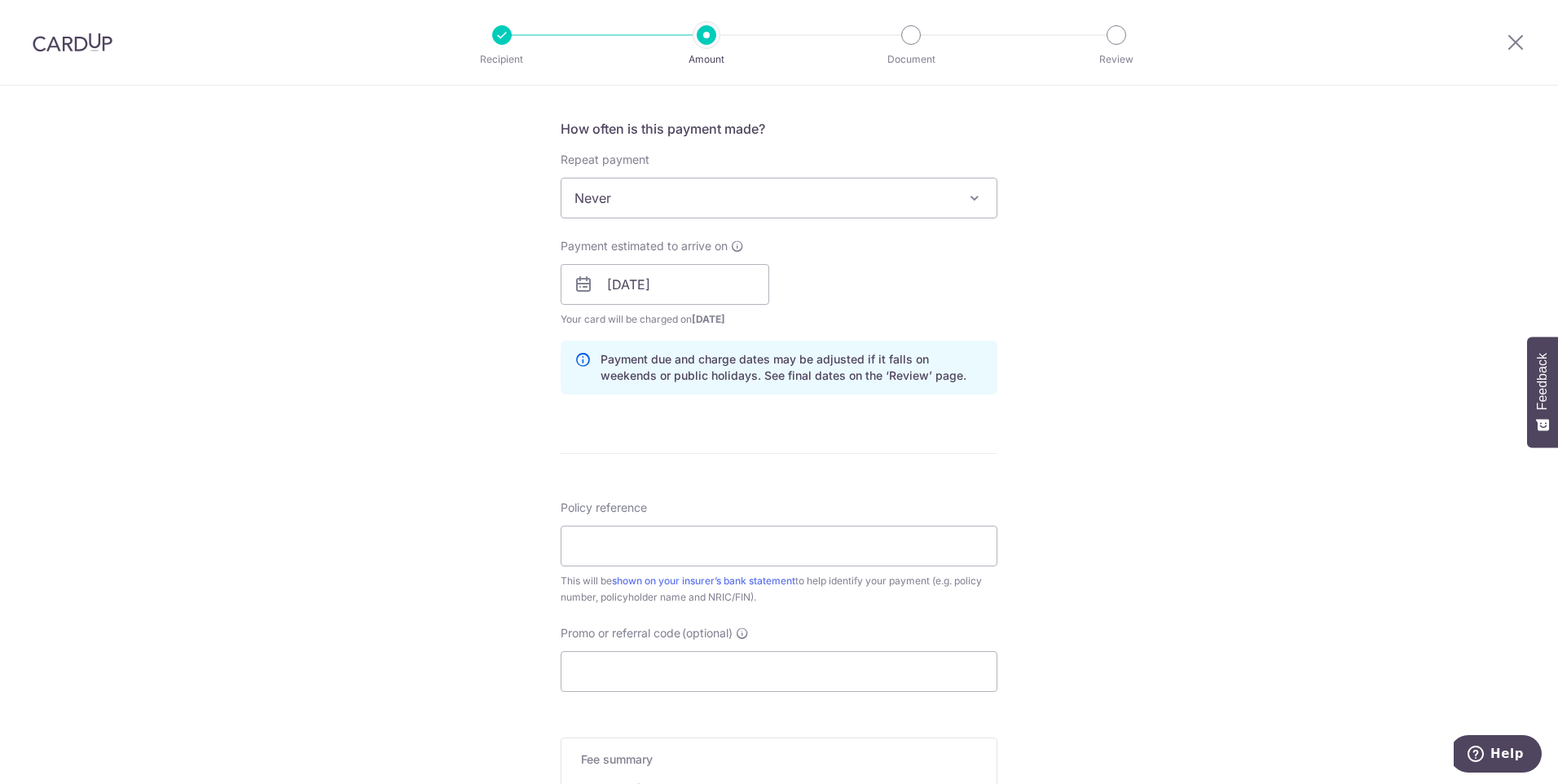
click at [1081, 314] on div "Tell us more about your payment Enter payment amount SGD 1,728.15 1728.15 Selec…" at bounding box center [779, 258] width 1558 height 1541
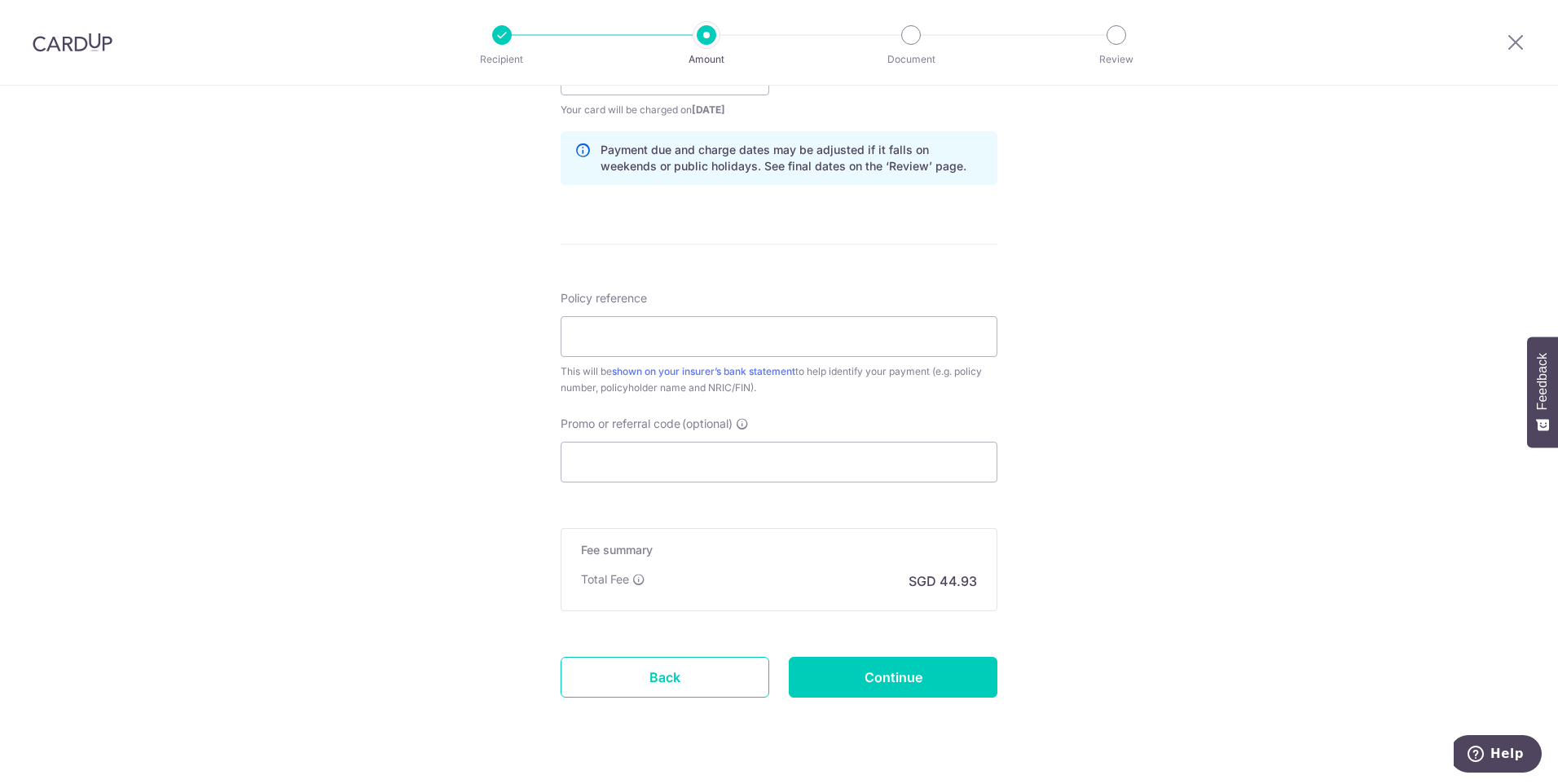
scroll to position [842, 0]
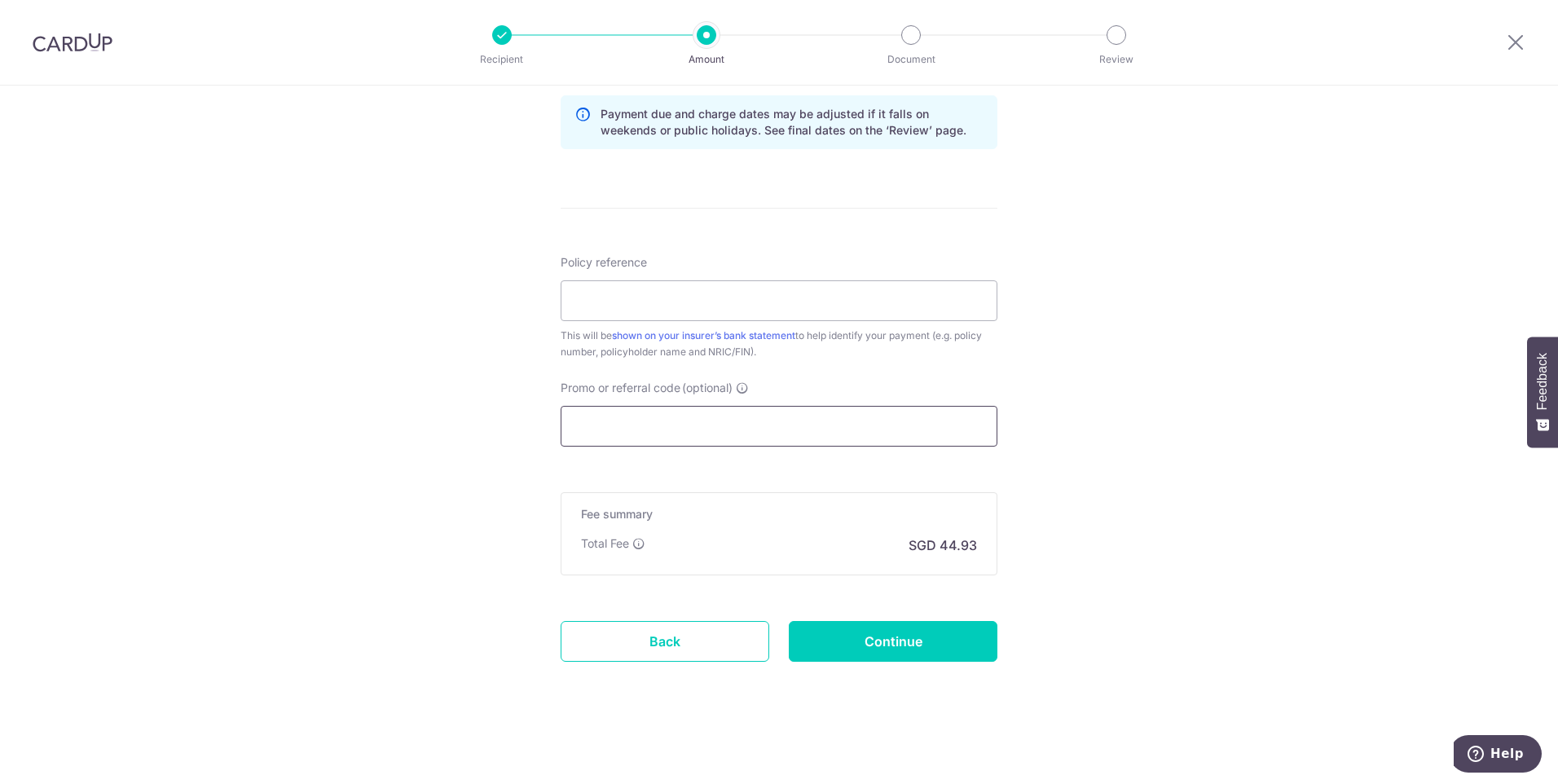
click at [741, 428] on input "Promo or referral code (optional)" at bounding box center [779, 426] width 437 height 41
paste input "OCBC90NMC"
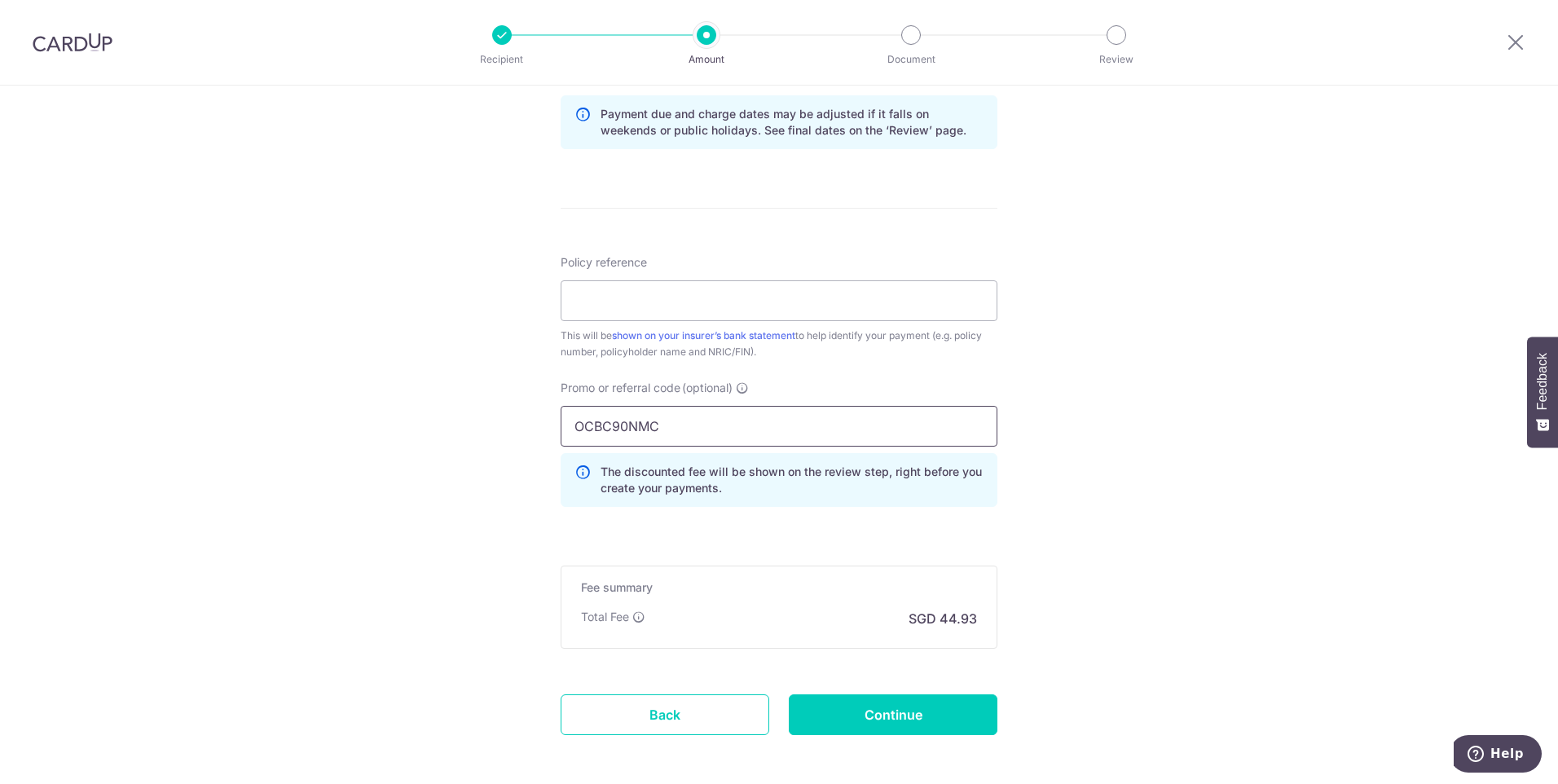
type input "OCBC90NMC"
click at [776, 371] on div "Policy reference This will be shown on your insurer’s bank statement to help id…" at bounding box center [779, 387] width 437 height 265
click at [765, 309] on input "Policy reference" at bounding box center [779, 300] width 437 height 41
paste input "L546726291"
type input "L546726291 [PERSON_NAME]"
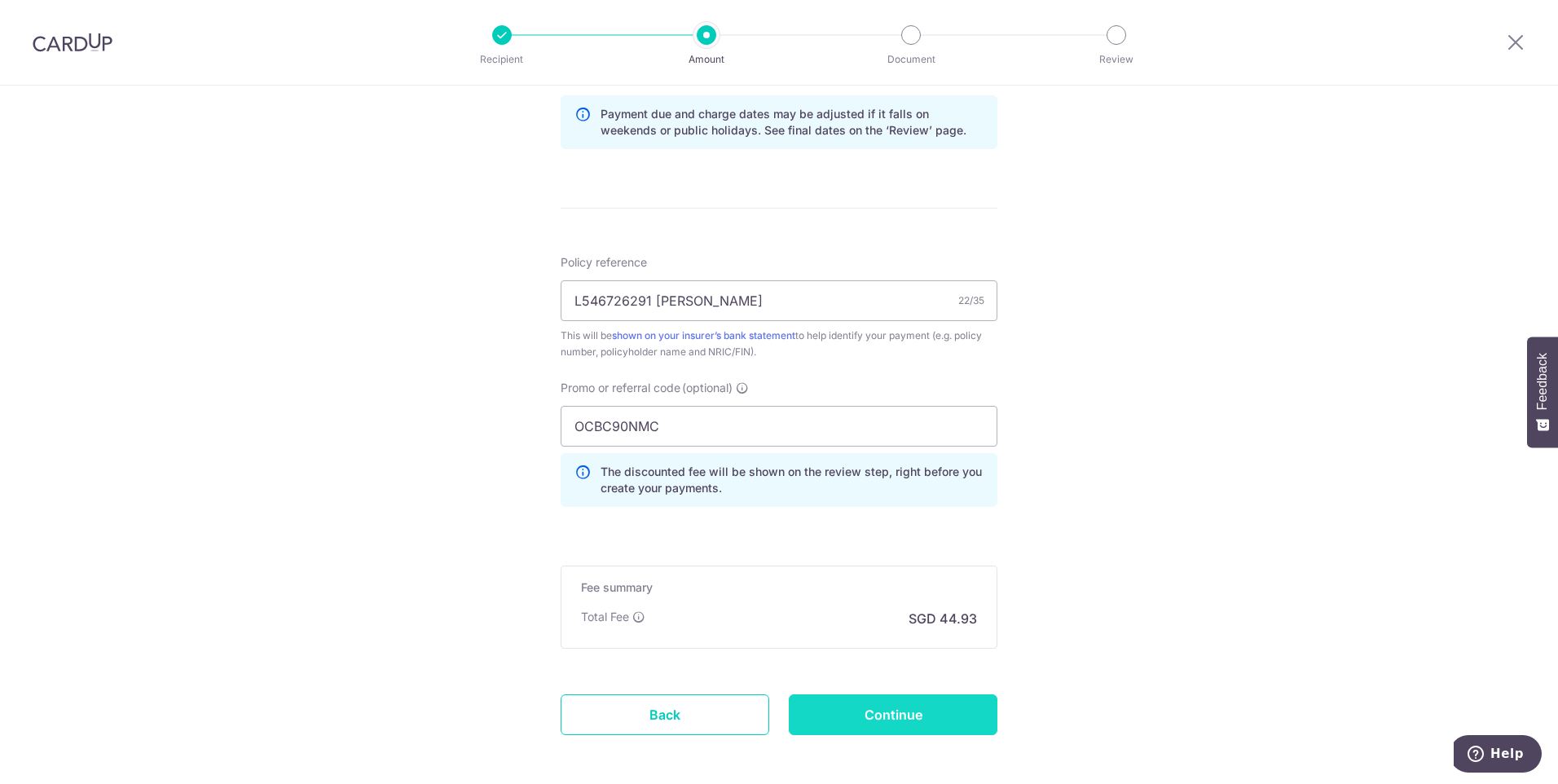
click at [848, 709] on input "Continue" at bounding box center [893, 715] width 209 height 41
type input "Create Schedule"
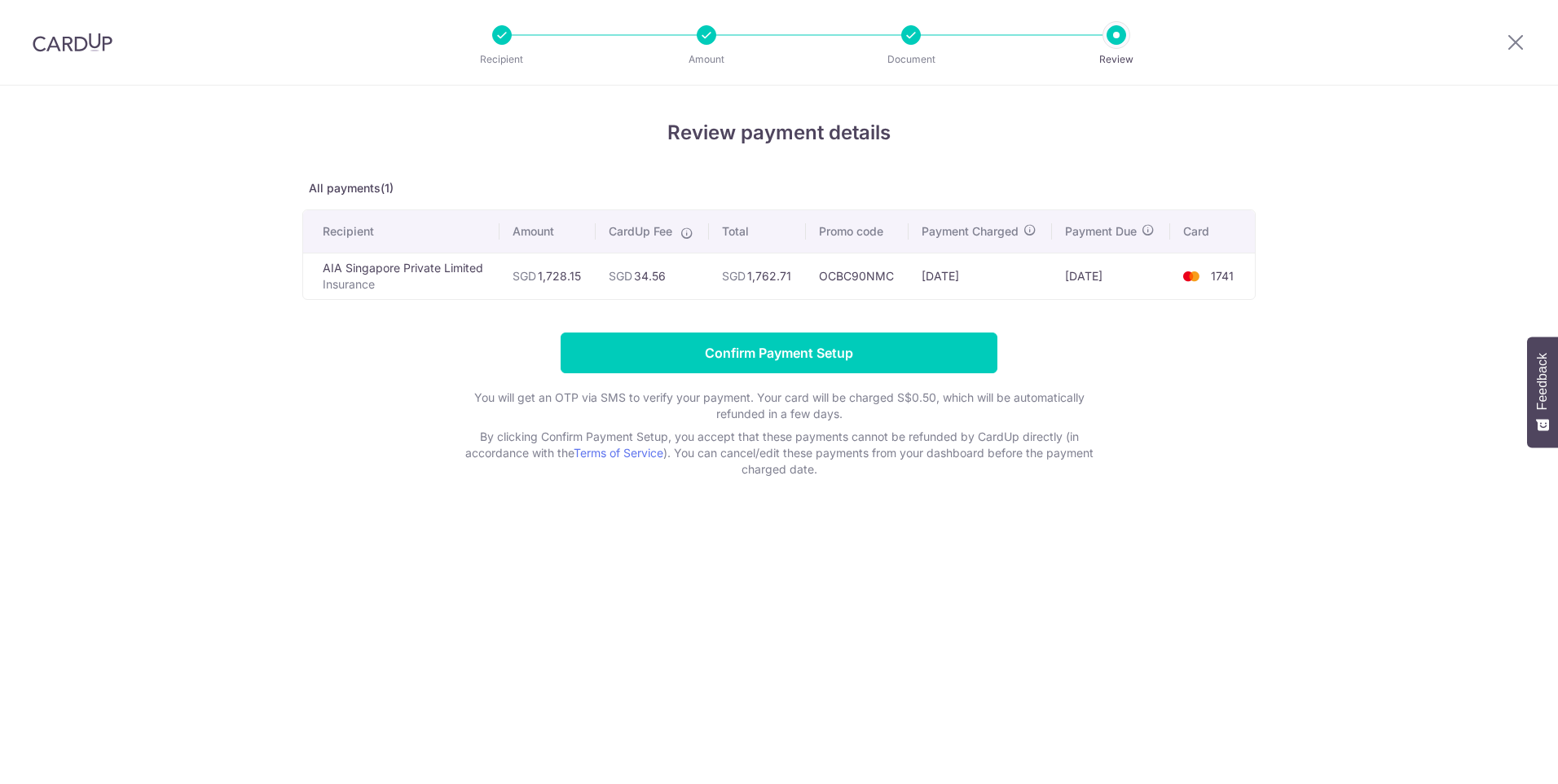
click at [649, 273] on td "SGD 34.56" at bounding box center [652, 276] width 113 height 47
copy td "34.56"
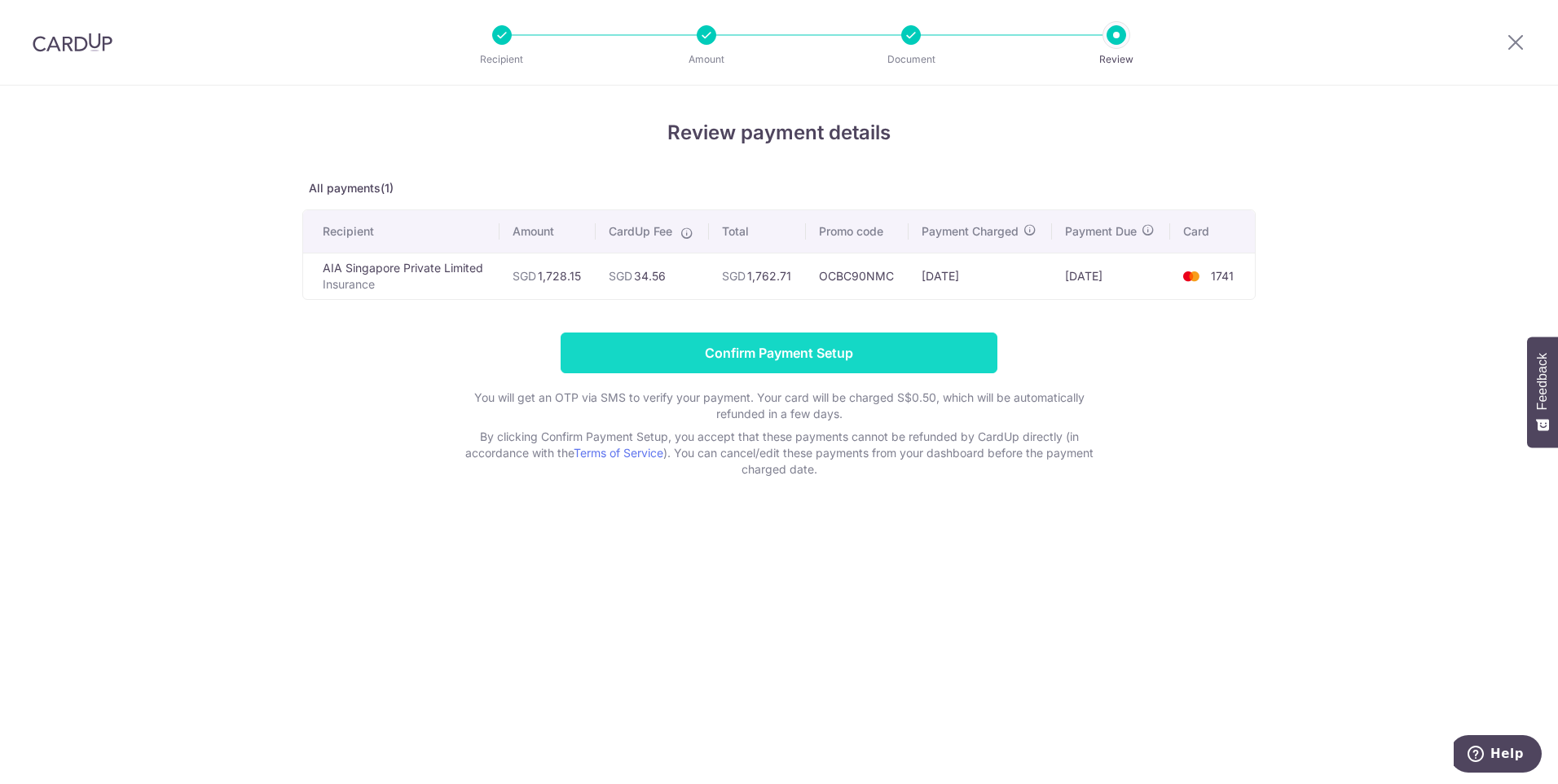
click at [831, 351] on input "Confirm Payment Setup" at bounding box center [779, 353] width 437 height 41
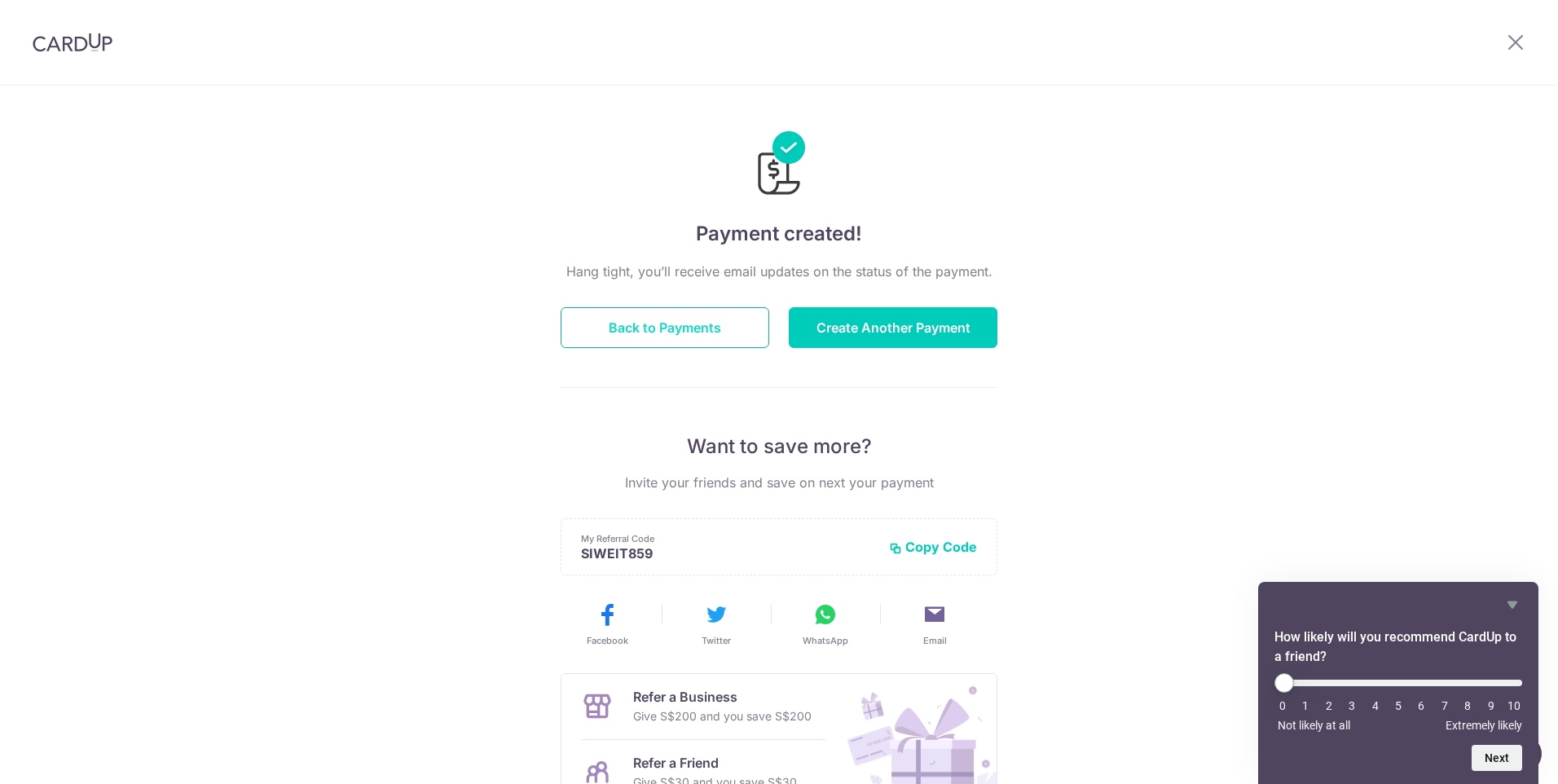
click at [710, 317] on button "Back to Payments" at bounding box center [665, 327] width 209 height 41
